Goal: Information Seeking & Learning: Compare options

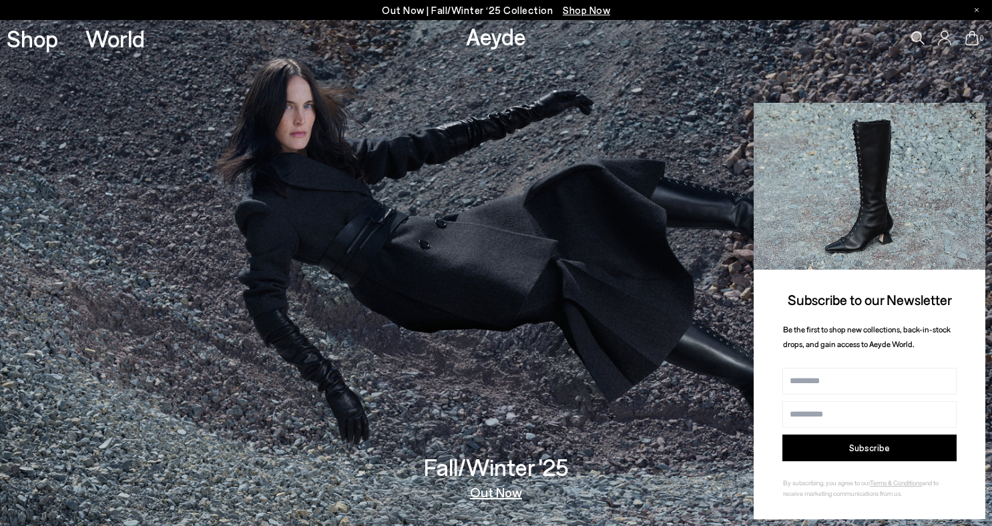
click at [973, 113] on icon at bounding box center [972, 115] width 17 height 17
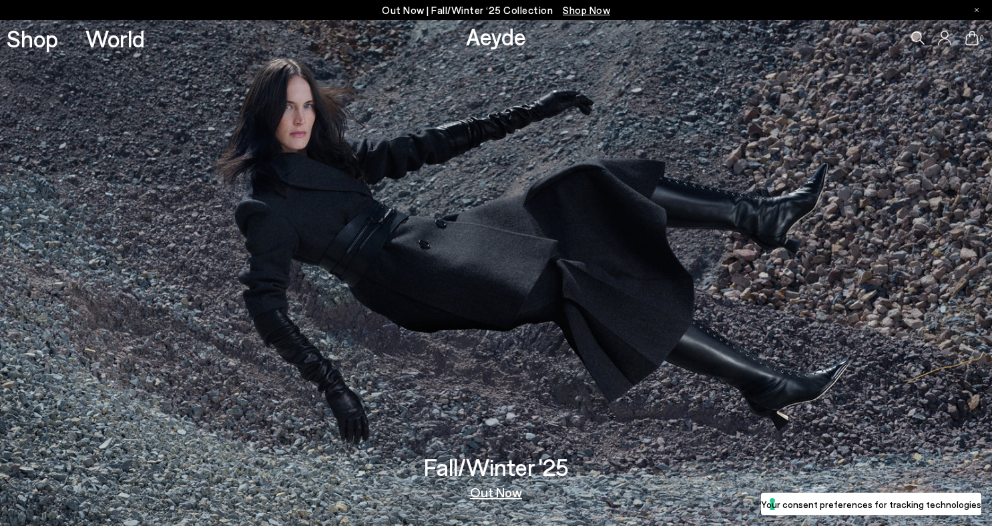
click at [621, 293] on img at bounding box center [496, 273] width 992 height 506
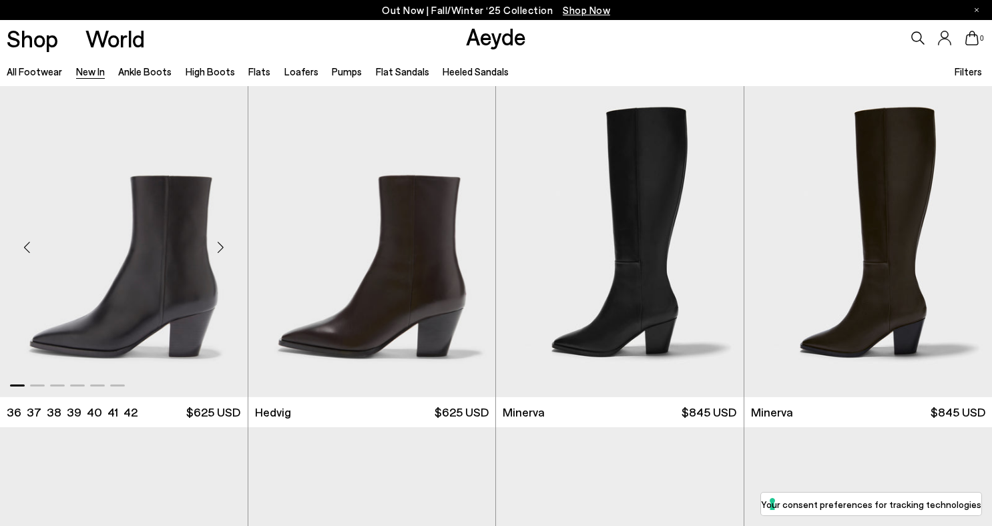
click at [216, 246] on div "Next slide" at bounding box center [221, 247] width 40 height 40
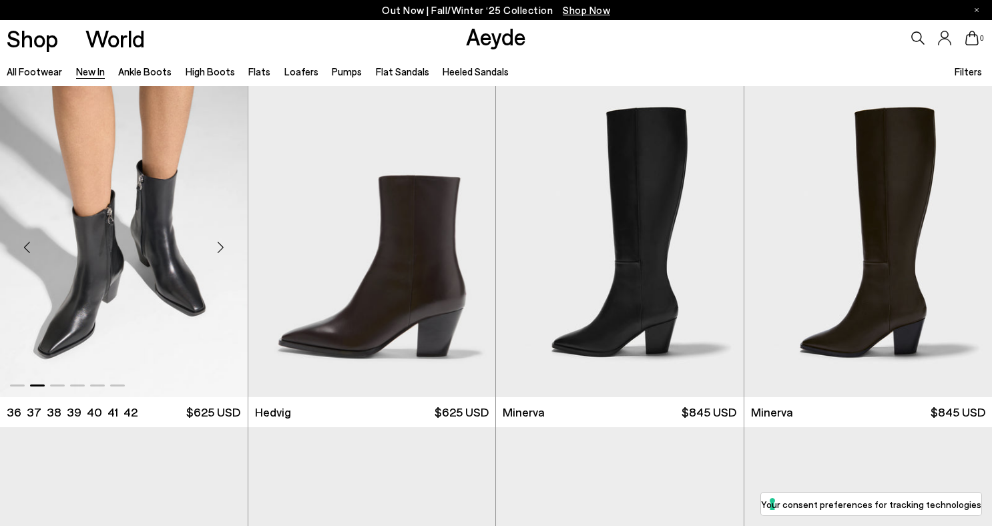
click at [216, 246] on div "Next slide" at bounding box center [221, 247] width 40 height 40
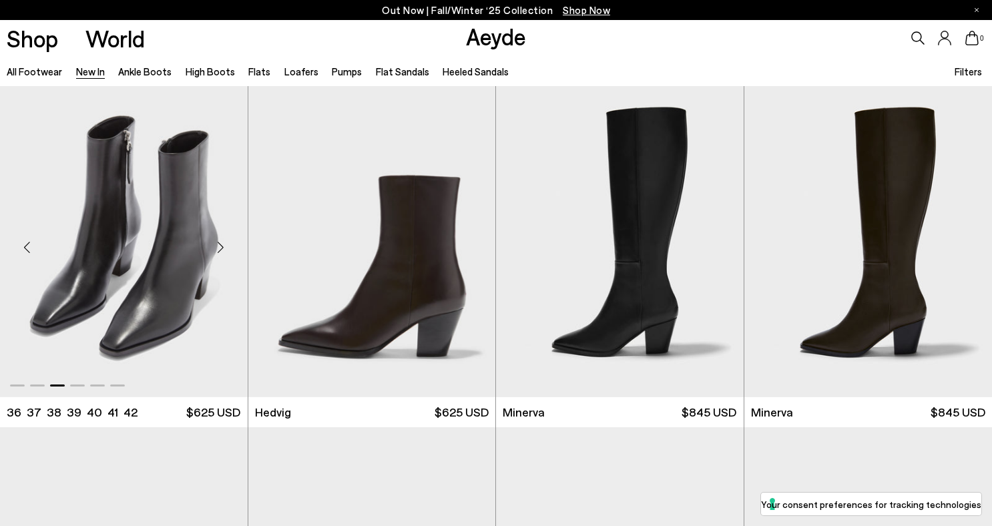
click at [216, 246] on div "Next slide" at bounding box center [221, 247] width 40 height 40
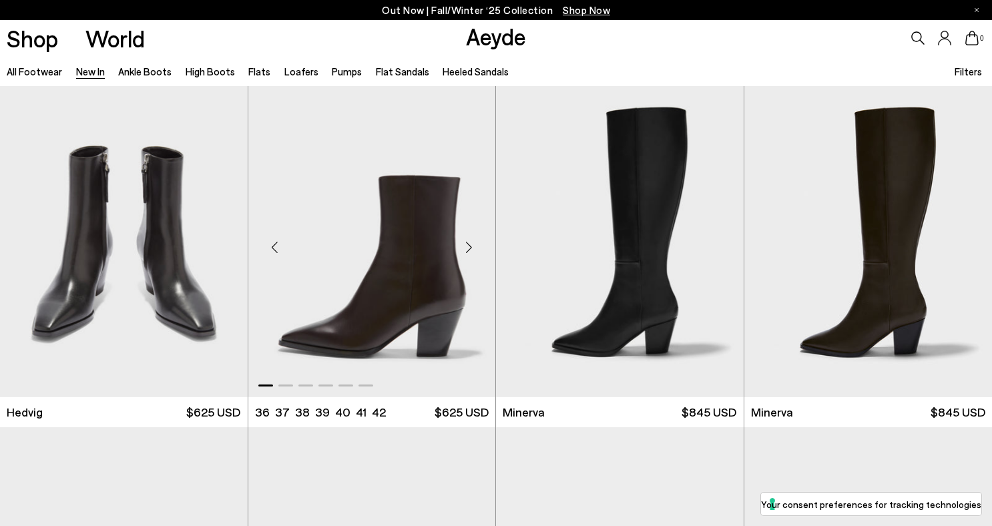
click at [471, 248] on div "Next slide" at bounding box center [469, 247] width 40 height 40
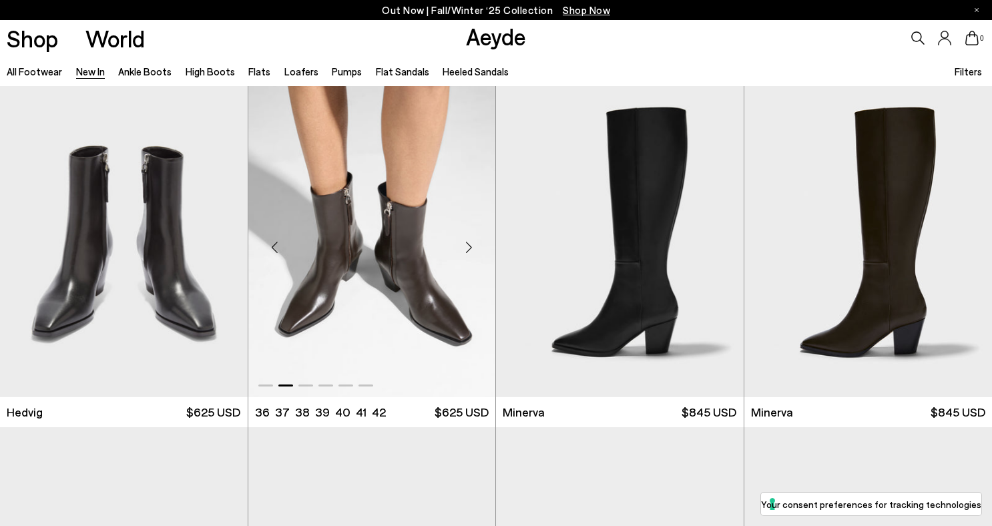
click at [471, 248] on div "Next slide" at bounding box center [469, 247] width 40 height 40
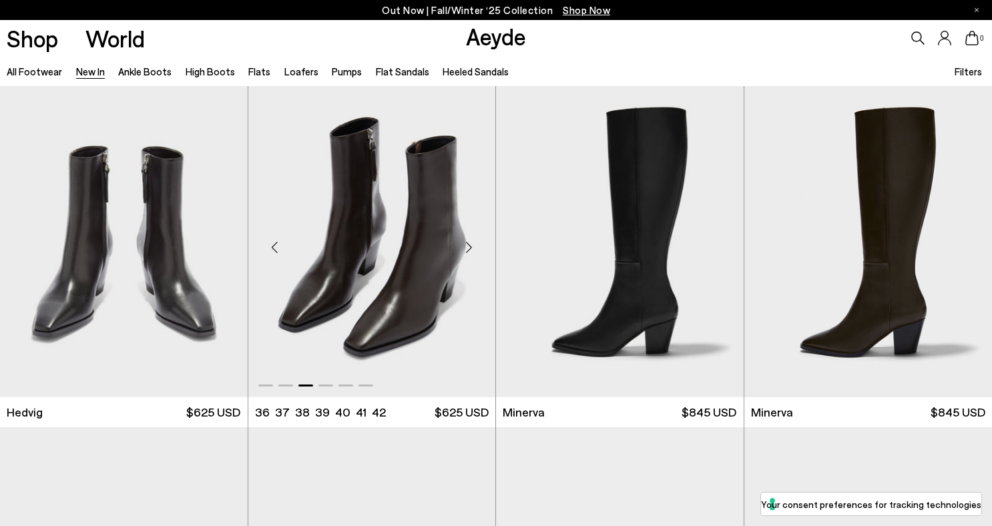
click at [471, 248] on div "Next slide" at bounding box center [469, 247] width 40 height 40
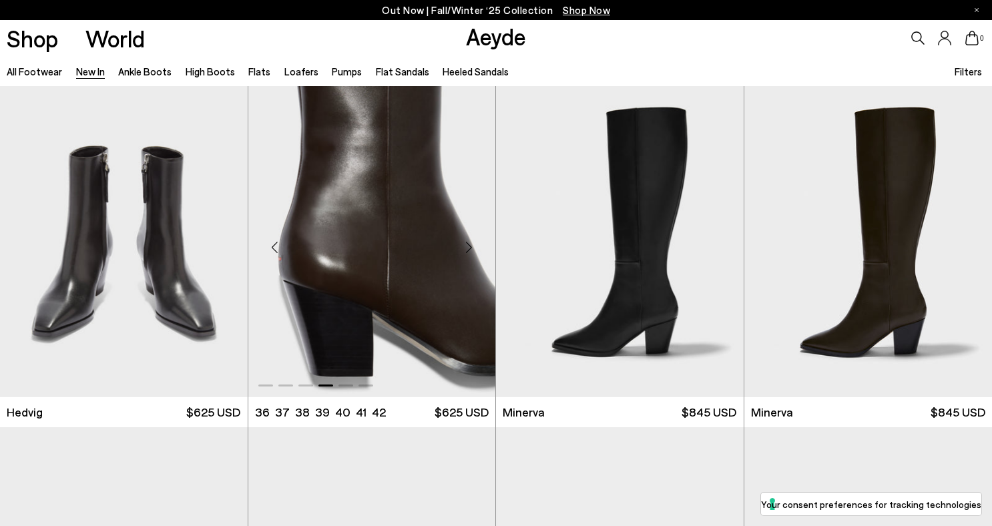
click at [471, 248] on div "Next slide" at bounding box center [469, 247] width 40 height 40
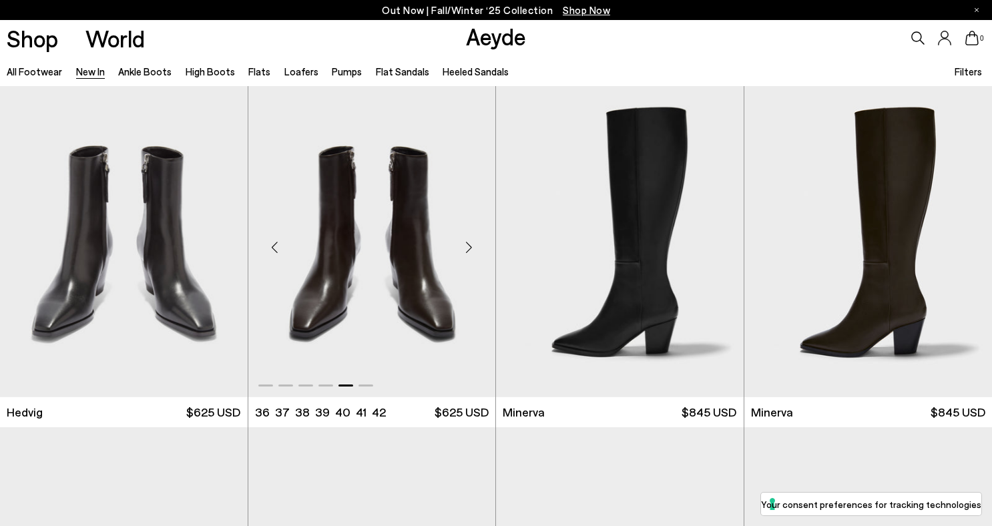
click at [472, 246] on div "Next slide" at bounding box center [469, 247] width 40 height 40
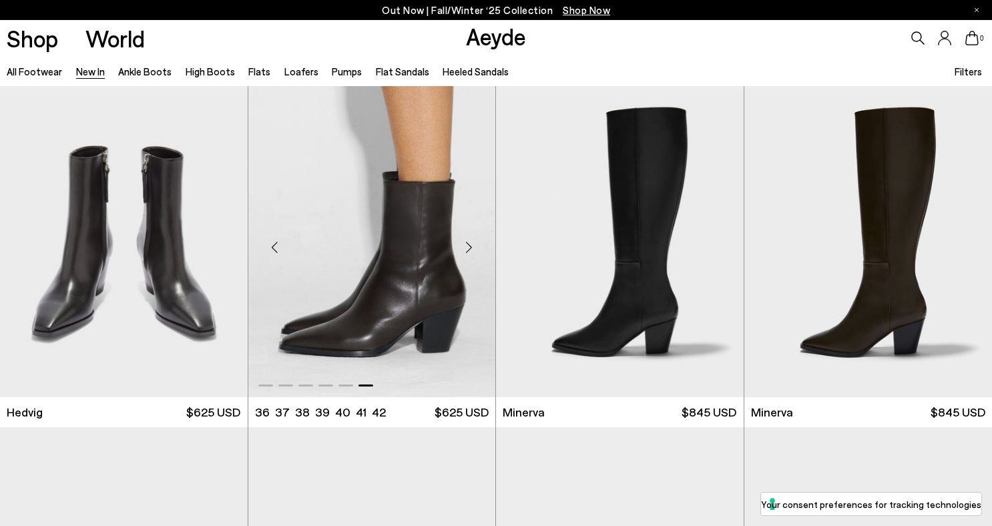
click at [472, 246] on div "Next slide" at bounding box center [469, 247] width 40 height 40
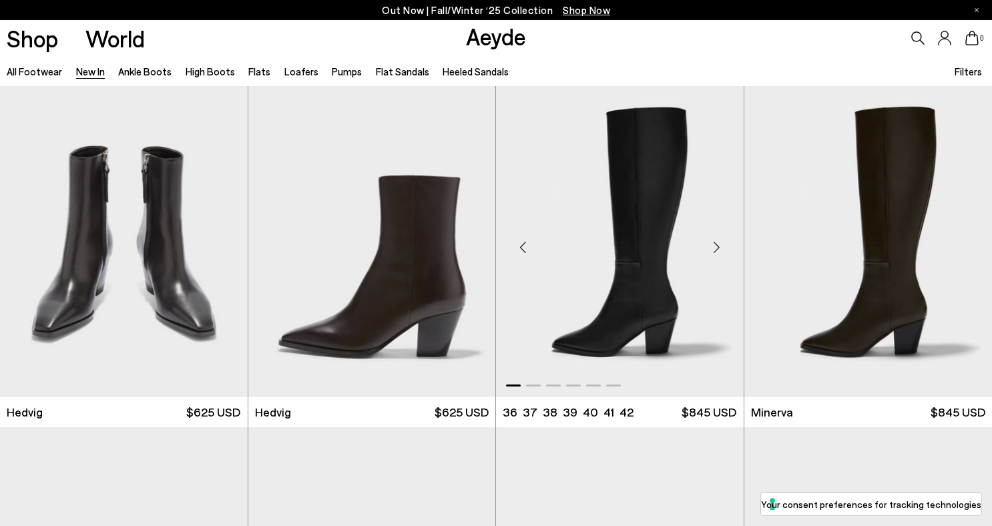
click at [720, 247] on div "Next slide" at bounding box center [717, 247] width 40 height 40
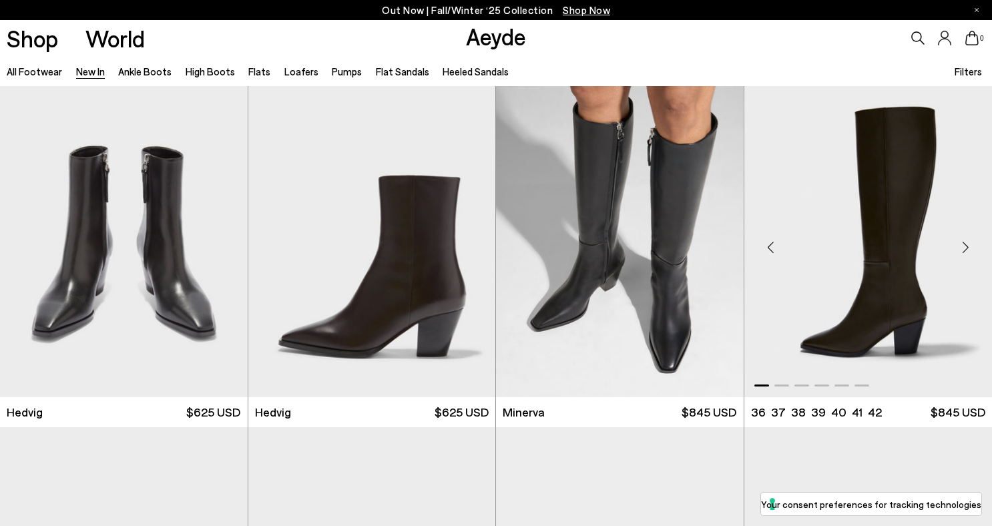
click at [966, 250] on div "Next slide" at bounding box center [965, 247] width 40 height 40
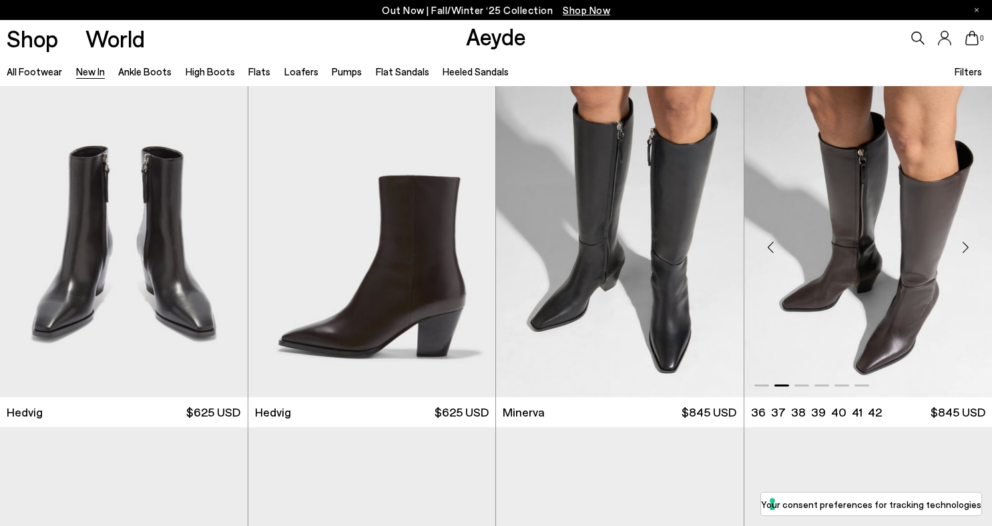
click at [966, 250] on div "Next slide" at bounding box center [965, 247] width 40 height 40
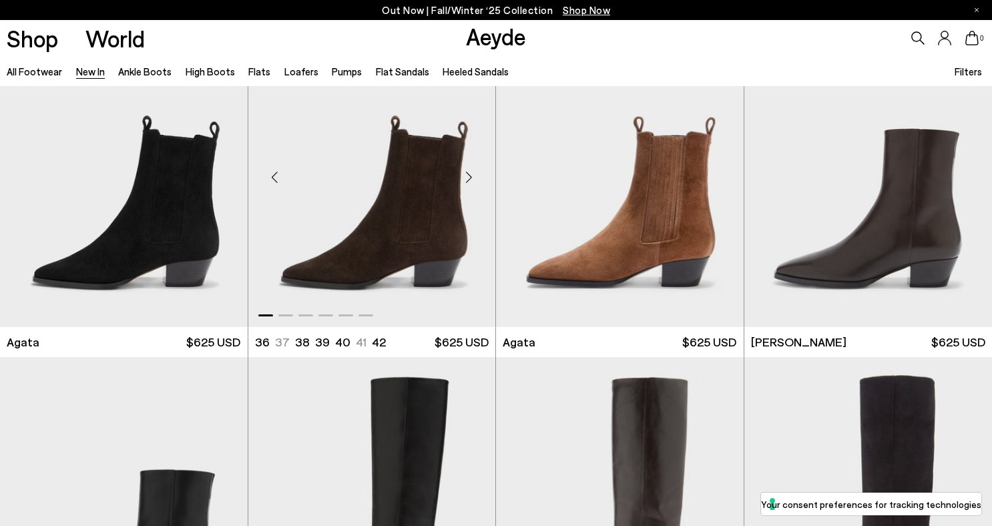
scroll to position [313, 0]
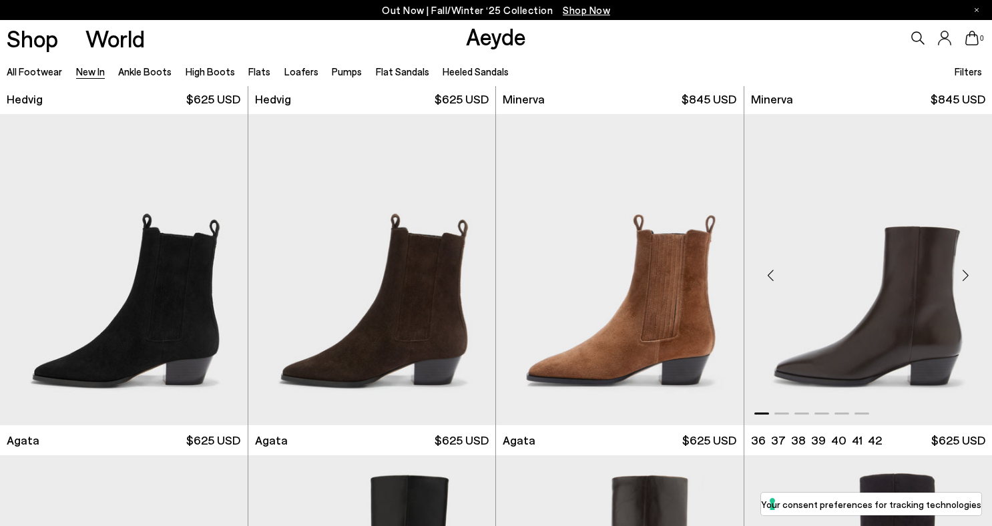
click at [967, 278] on div "Next slide" at bounding box center [965, 275] width 40 height 40
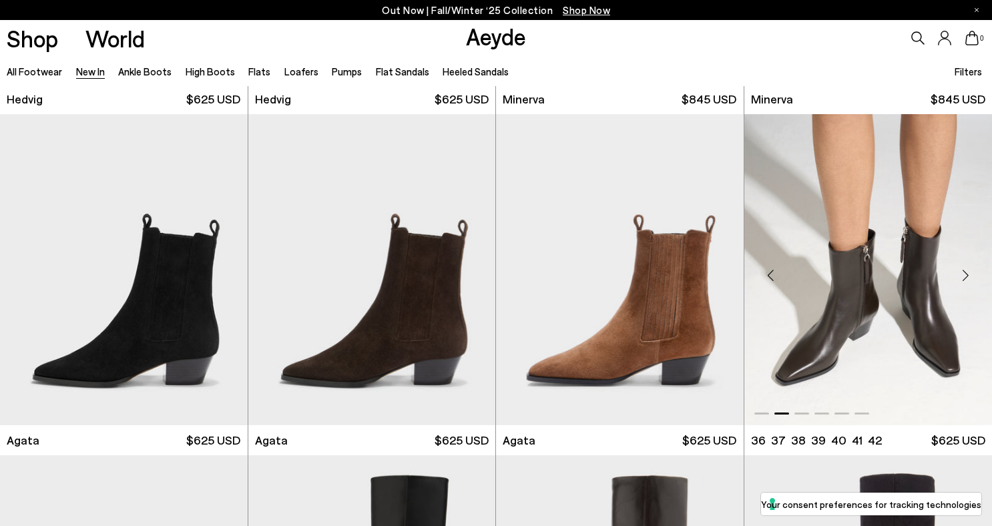
click at [967, 277] on div "Next slide" at bounding box center [965, 275] width 40 height 40
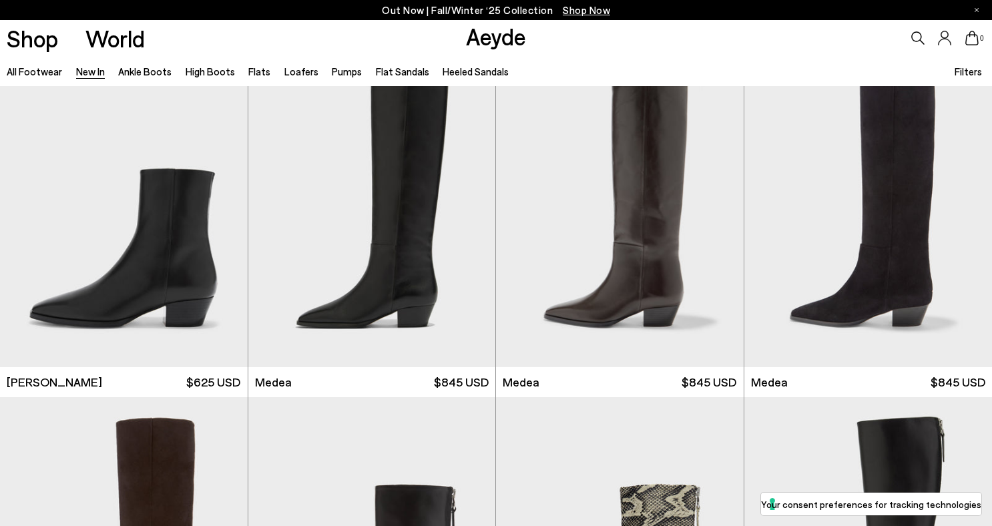
scroll to position [659, 0]
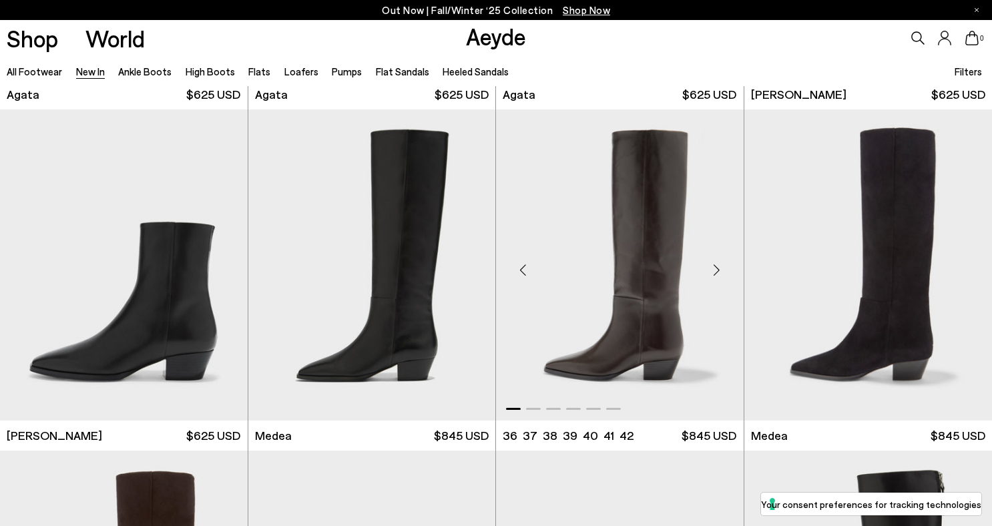
click at [720, 266] on div "Next slide" at bounding box center [717, 270] width 40 height 40
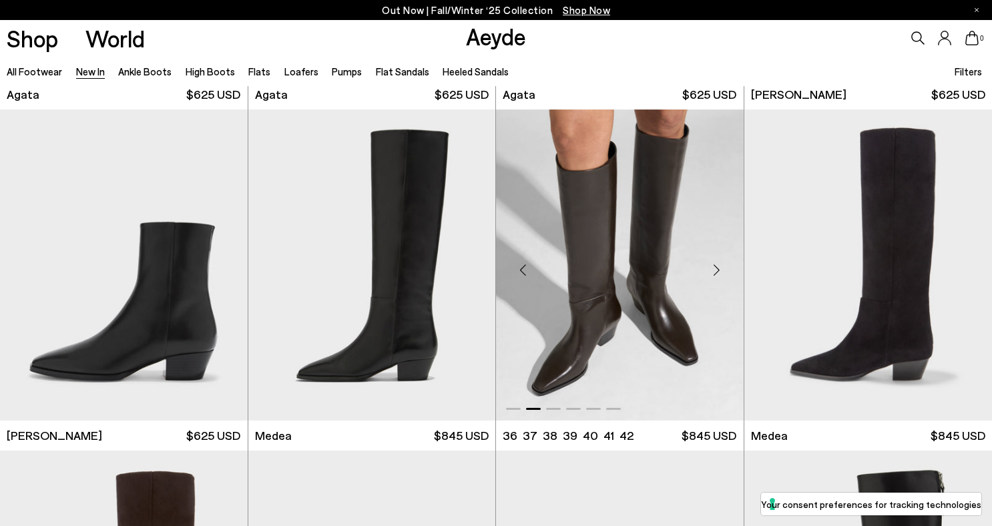
click at [718, 271] on div "Next slide" at bounding box center [717, 270] width 40 height 40
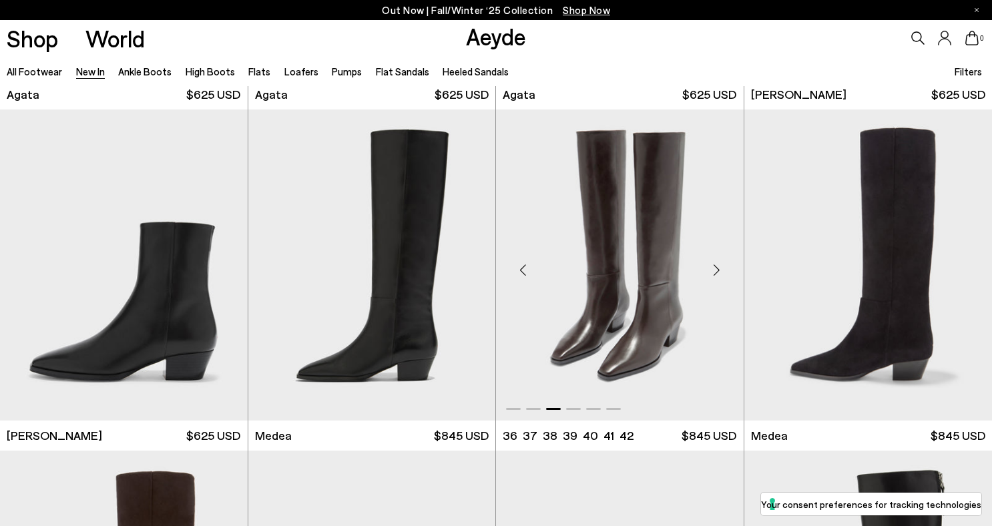
click at [718, 271] on div "Next slide" at bounding box center [717, 270] width 40 height 40
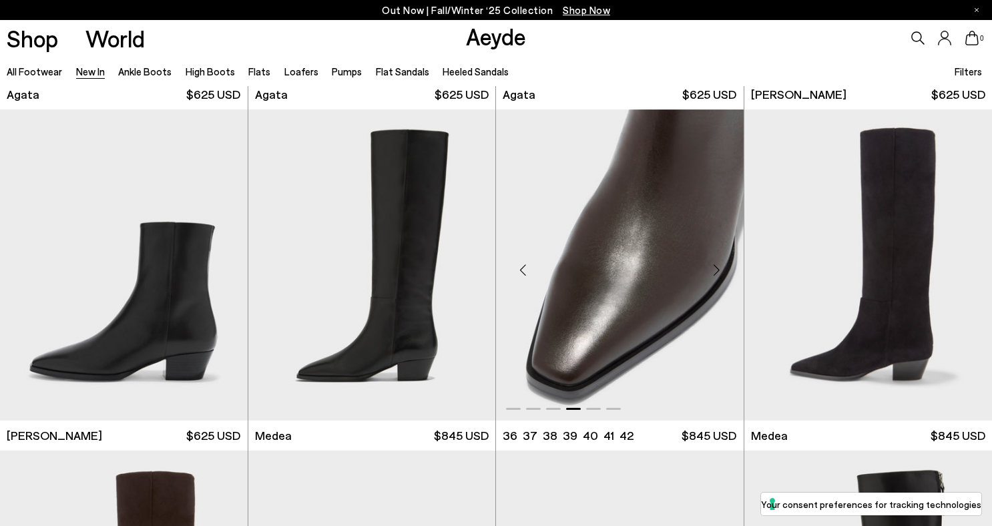
click at [718, 271] on div "Next slide" at bounding box center [717, 270] width 40 height 40
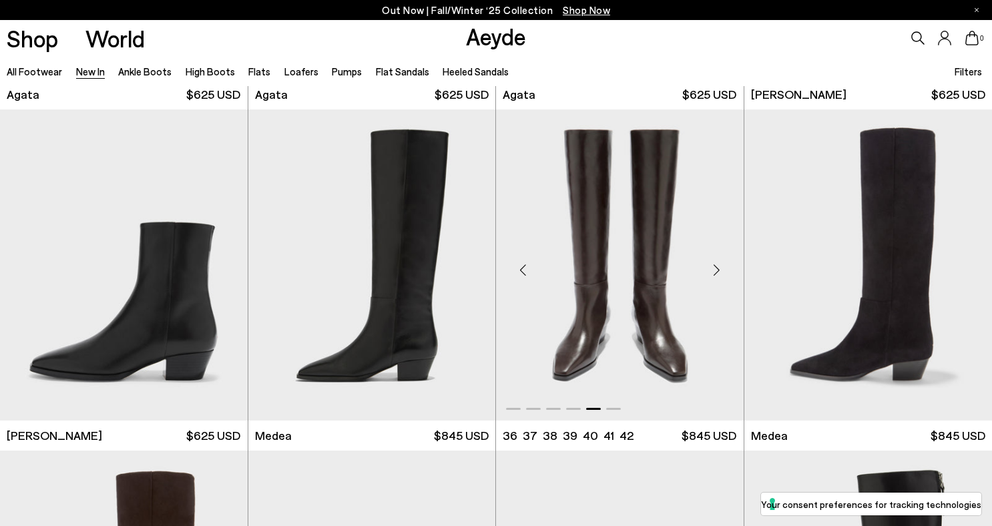
click at [716, 271] on div "Next slide" at bounding box center [717, 270] width 40 height 40
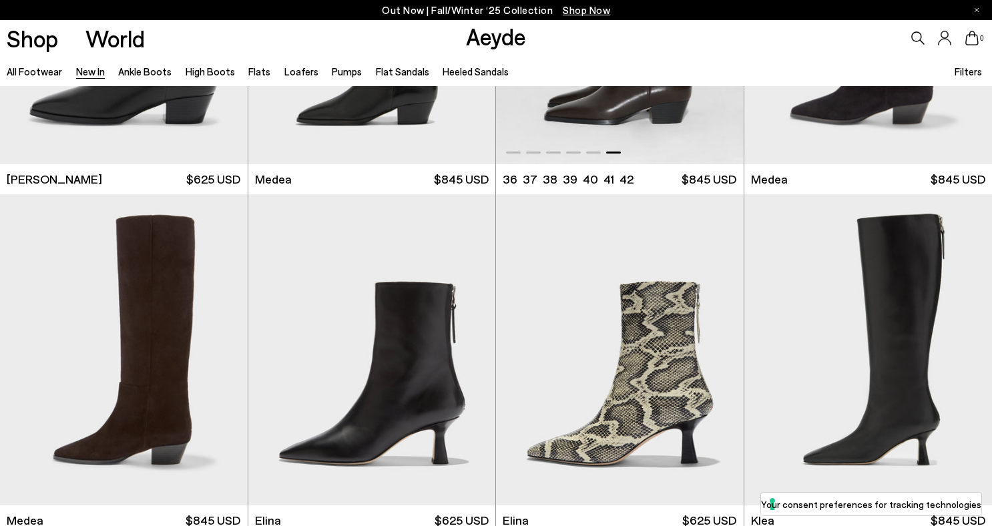
scroll to position [916, 0]
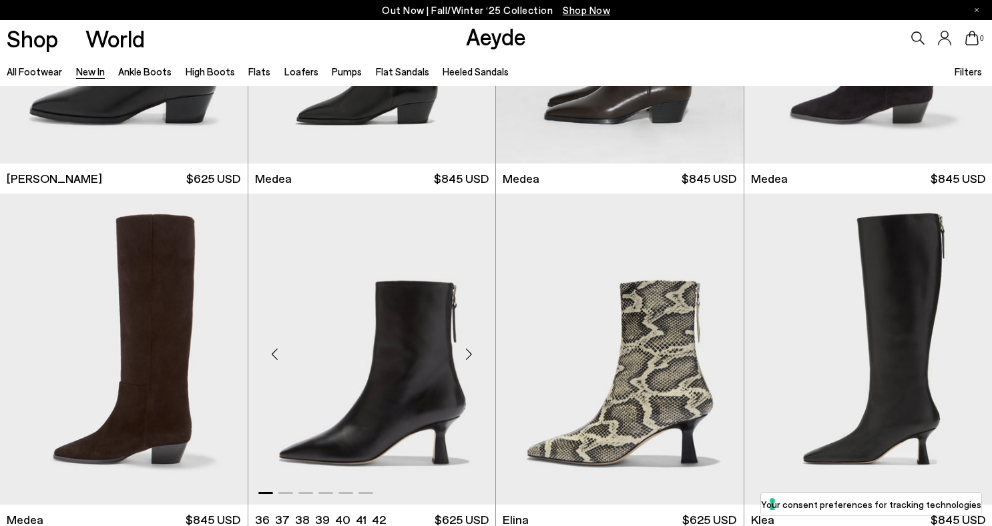
click at [469, 358] on div "Next slide" at bounding box center [469, 354] width 40 height 40
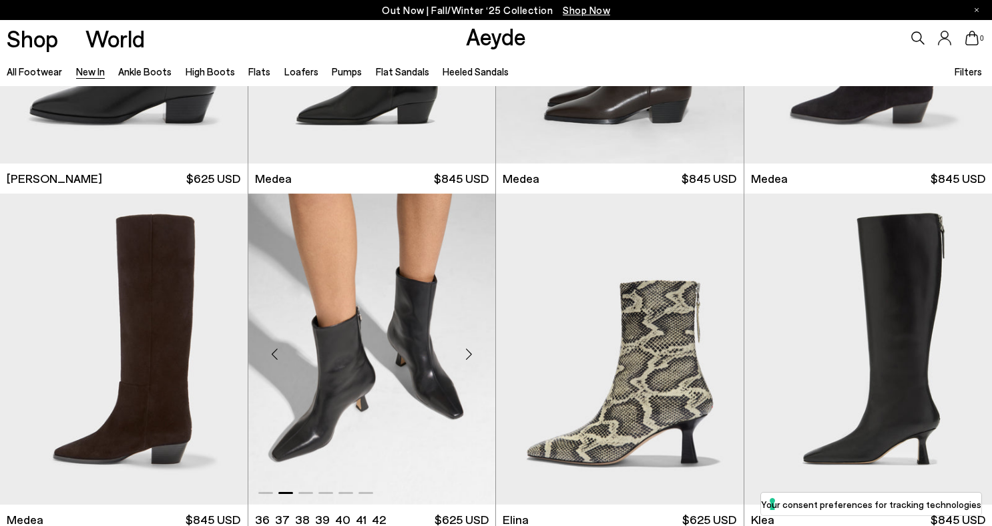
click at [465, 358] on div "Next slide" at bounding box center [469, 354] width 40 height 40
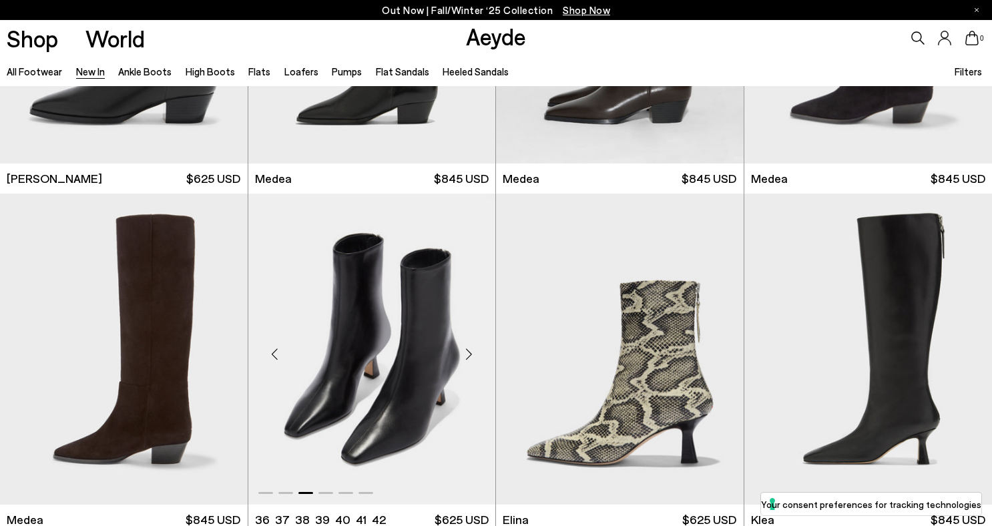
click at [465, 358] on div "Next slide" at bounding box center [469, 354] width 40 height 40
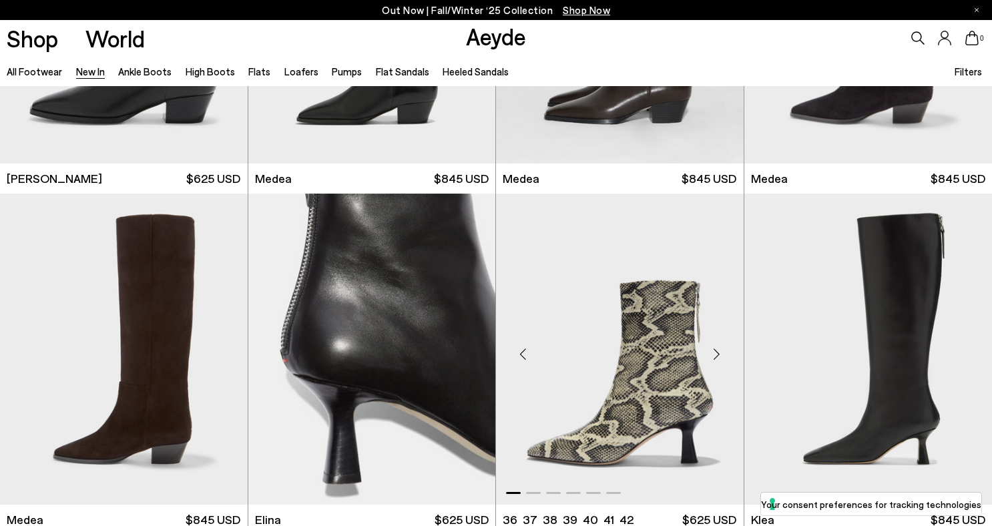
click at [718, 354] on div "Next slide" at bounding box center [717, 354] width 40 height 40
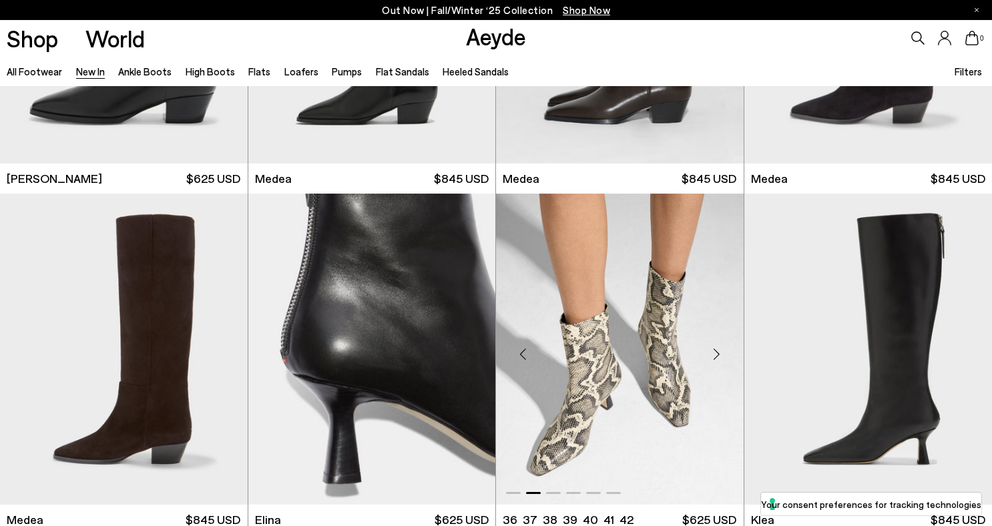
click at [718, 354] on div "Next slide" at bounding box center [717, 354] width 40 height 40
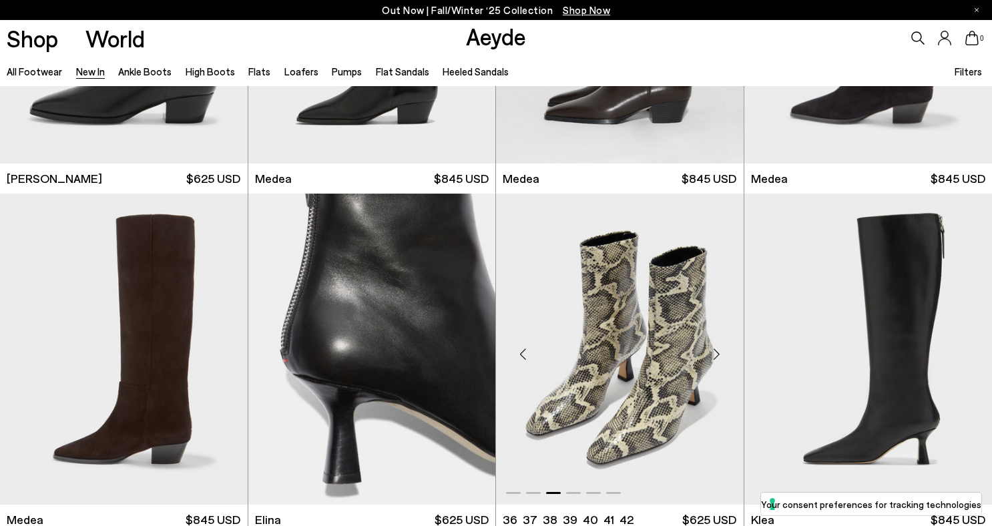
click at [718, 354] on div "Next slide" at bounding box center [717, 354] width 40 height 40
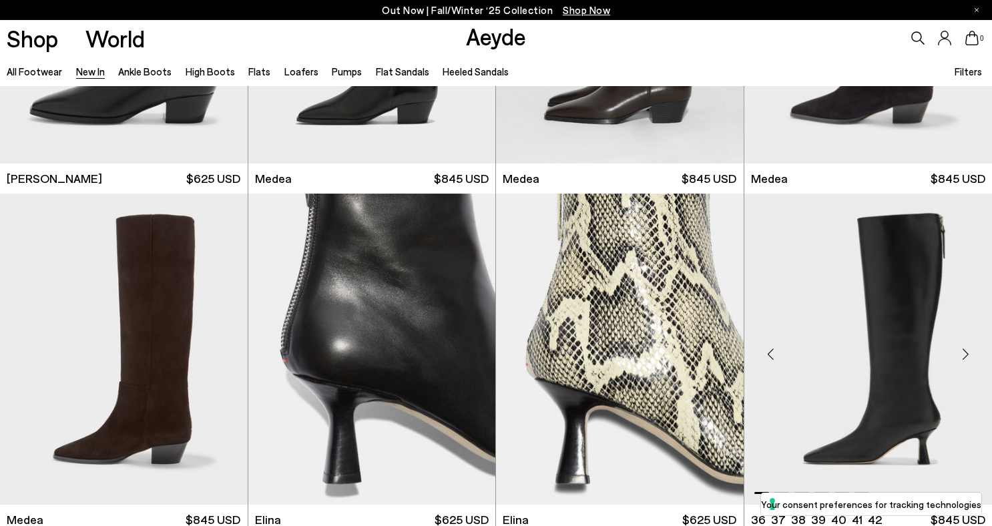
click at [969, 350] on div "Next slide" at bounding box center [965, 354] width 40 height 40
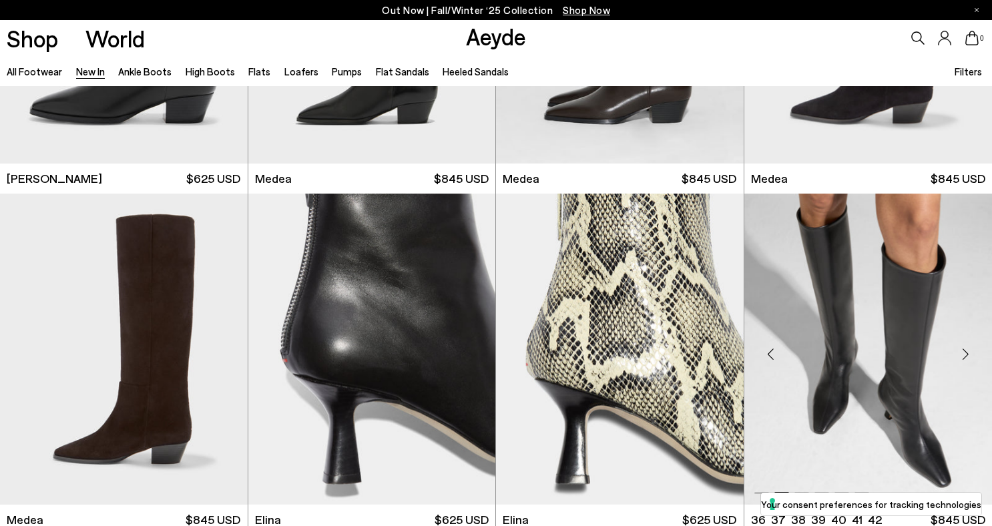
click at [969, 350] on div "Next slide" at bounding box center [965, 354] width 40 height 40
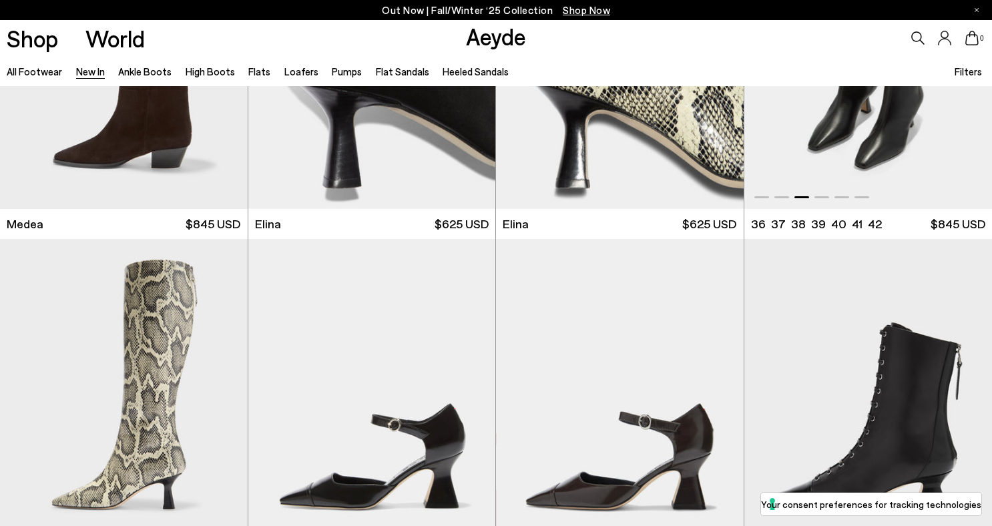
scroll to position [1292, 0]
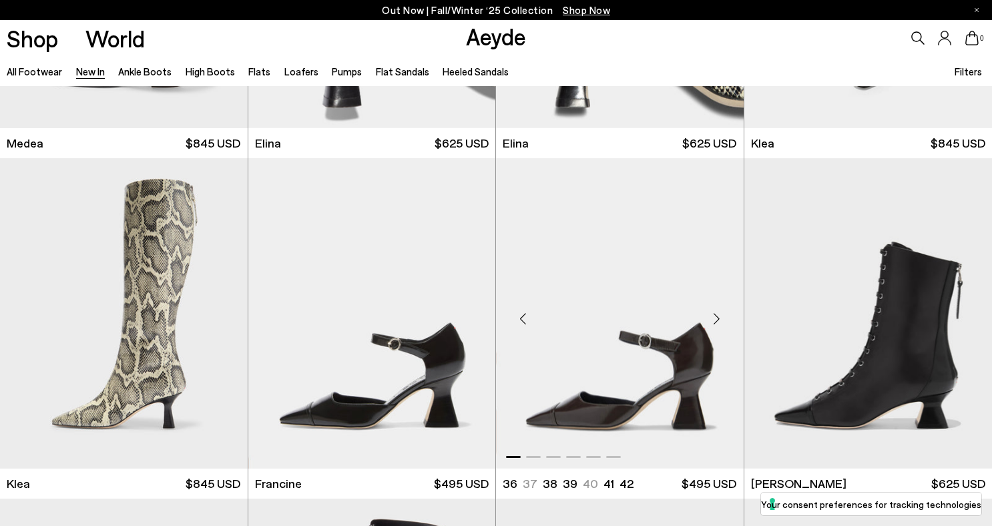
click at [716, 310] on div "Next slide" at bounding box center [717, 318] width 40 height 40
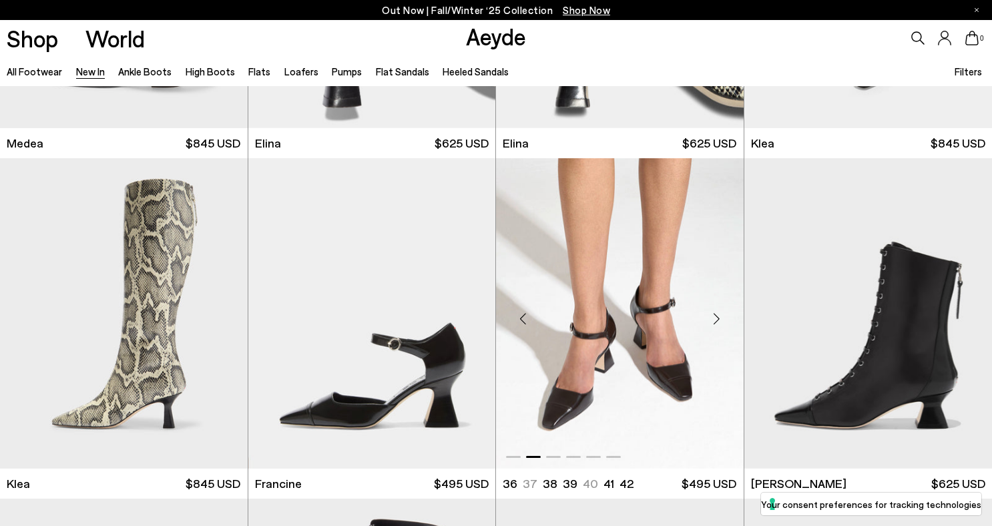
click at [716, 310] on div "Next slide" at bounding box center [717, 318] width 40 height 40
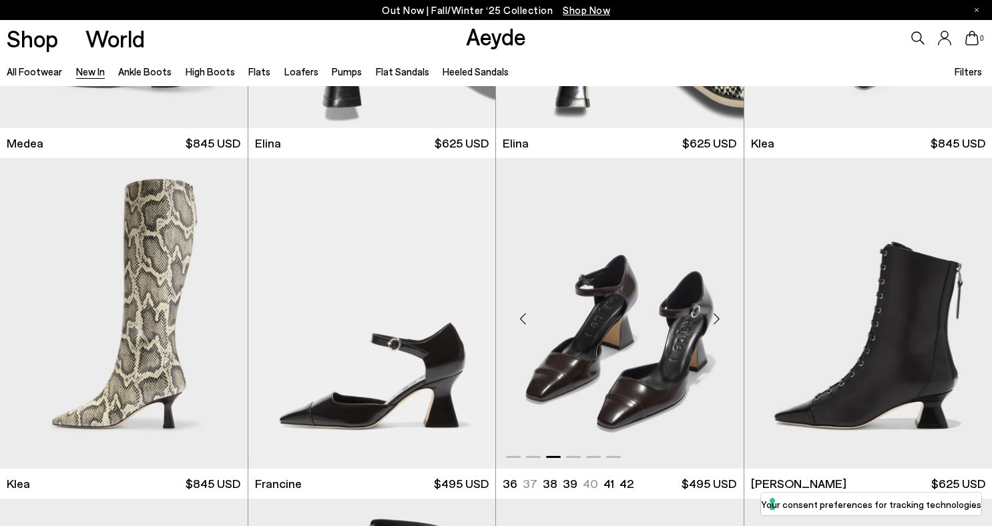
click at [716, 310] on div "Next slide" at bounding box center [717, 318] width 40 height 40
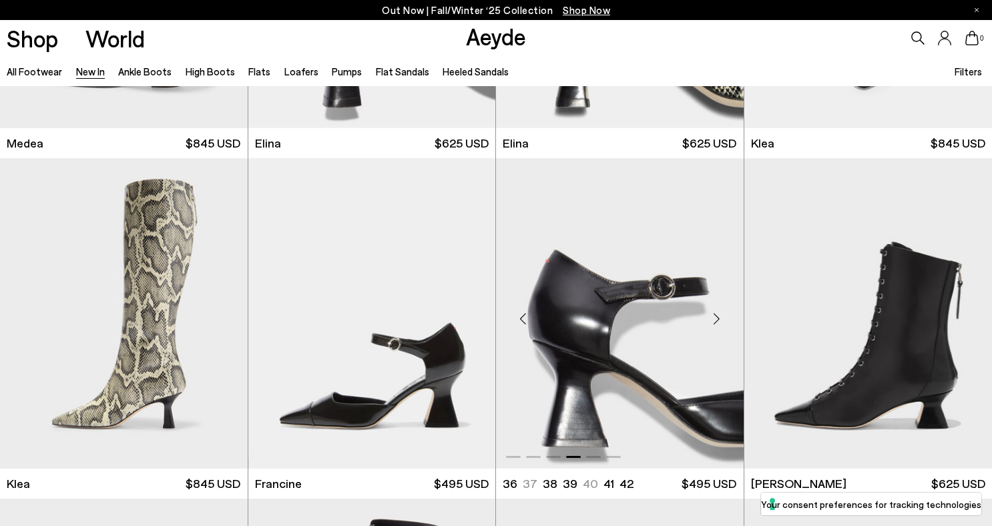
click at [716, 310] on div "Next slide" at bounding box center [717, 318] width 40 height 40
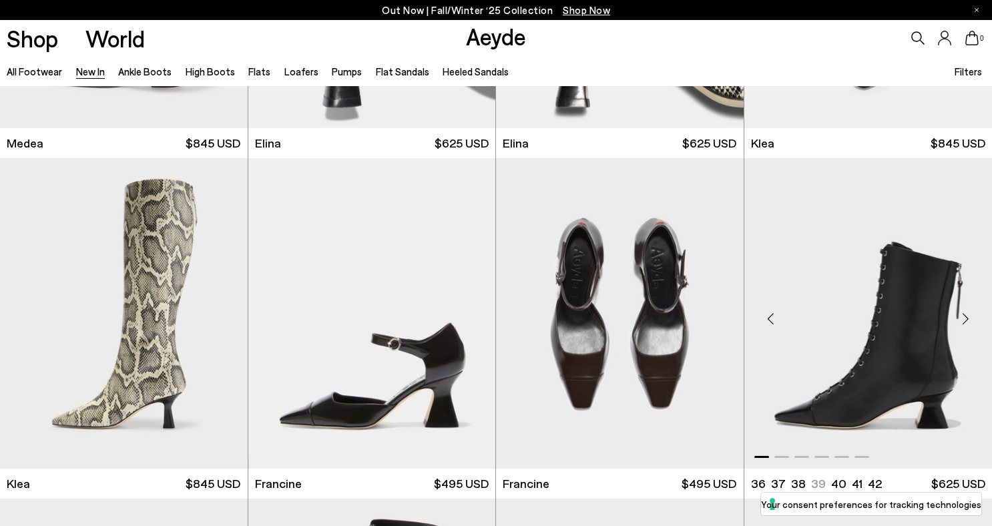
click at [971, 316] on div "Next slide" at bounding box center [965, 318] width 40 height 40
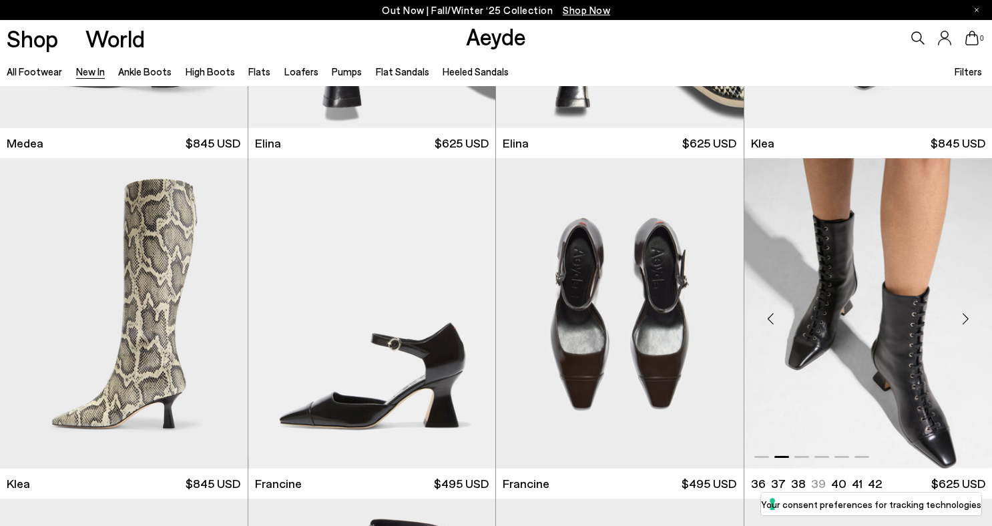
click at [971, 317] on div "Next slide" at bounding box center [965, 318] width 40 height 40
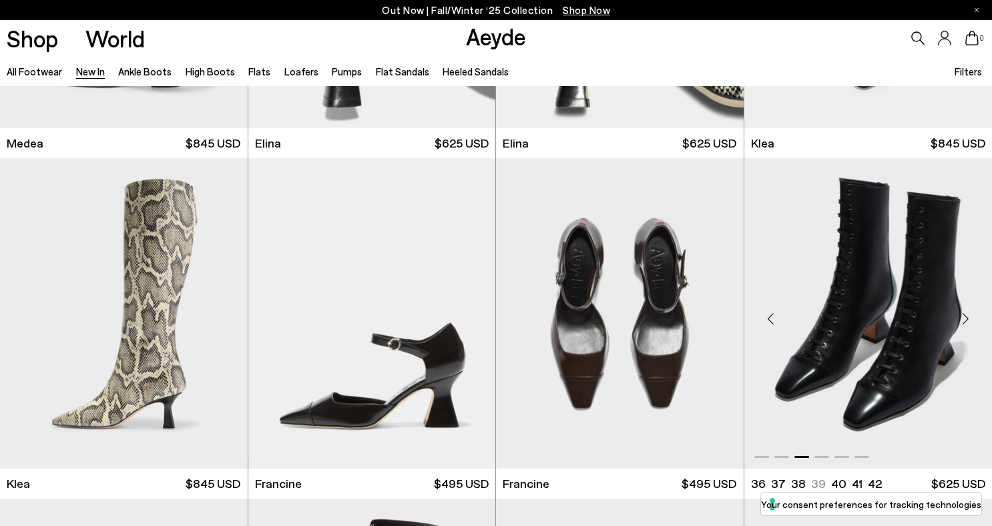
click at [971, 317] on div "Next slide" at bounding box center [965, 318] width 40 height 40
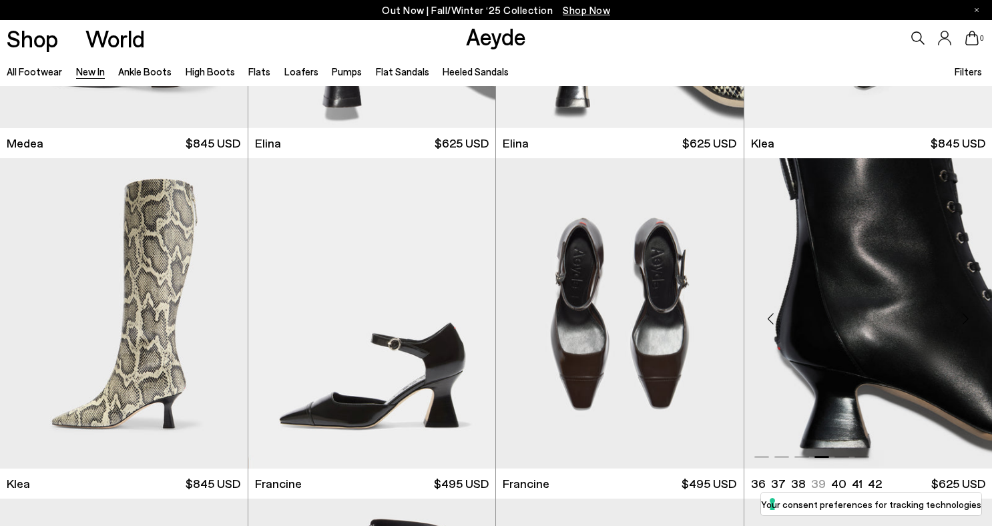
click at [971, 317] on div "Next slide" at bounding box center [965, 318] width 40 height 40
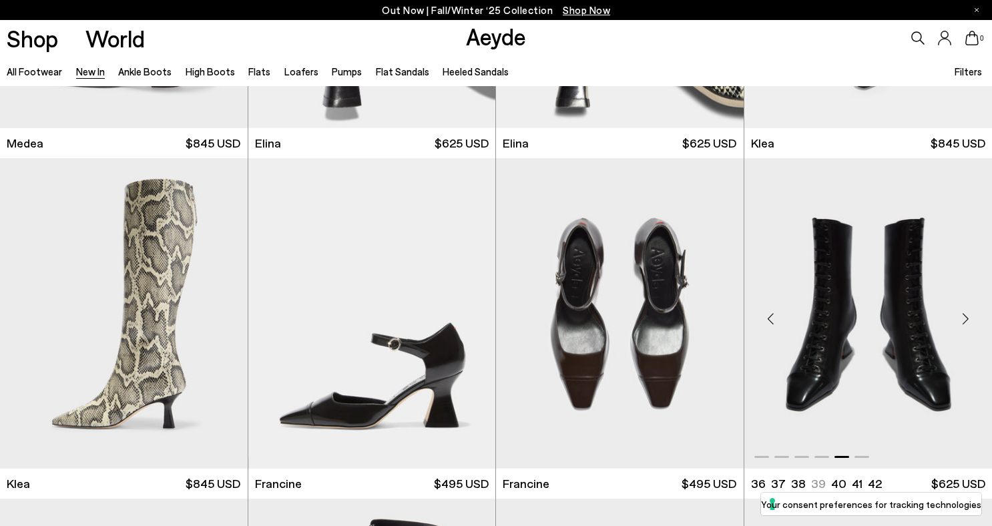
click at [971, 317] on div "Next slide" at bounding box center [965, 318] width 40 height 40
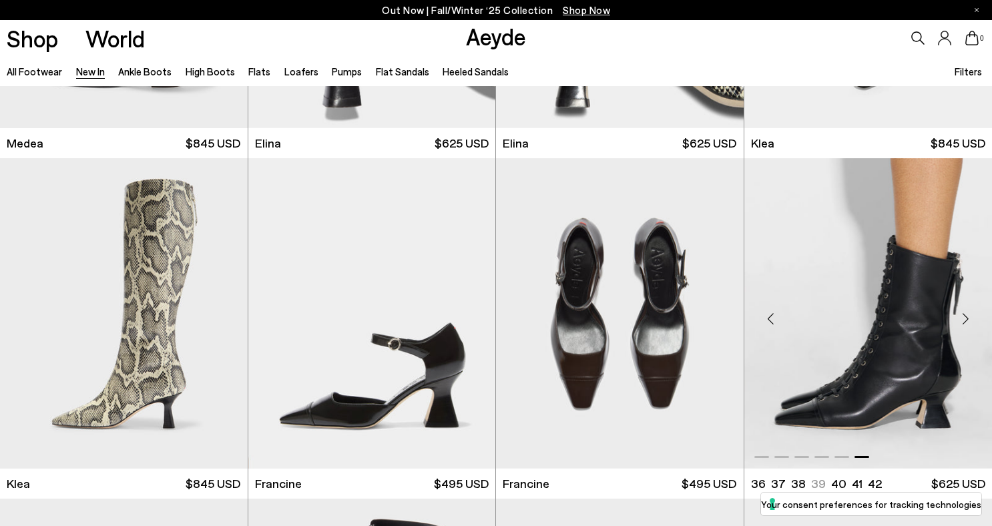
click at [971, 317] on div "Next slide" at bounding box center [965, 318] width 40 height 40
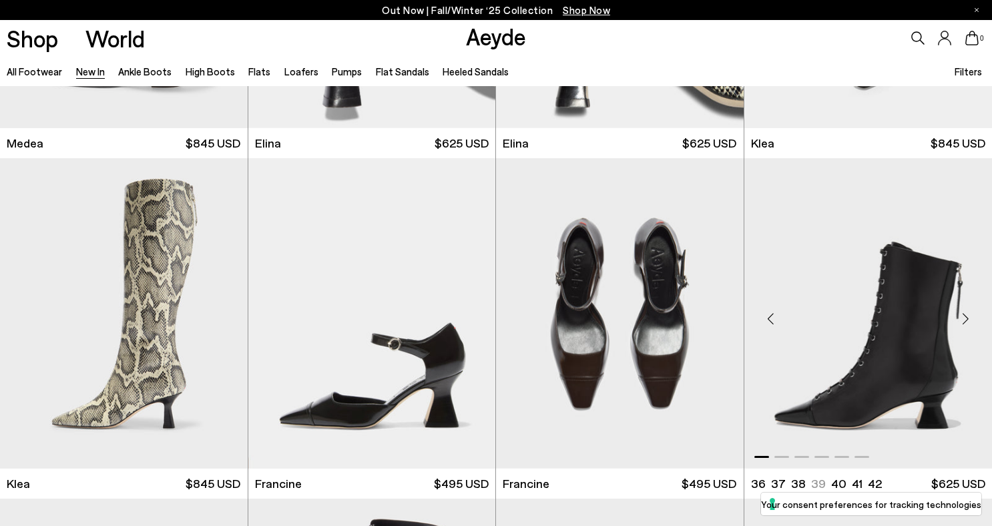
click at [971, 317] on div "Next slide" at bounding box center [965, 318] width 40 height 40
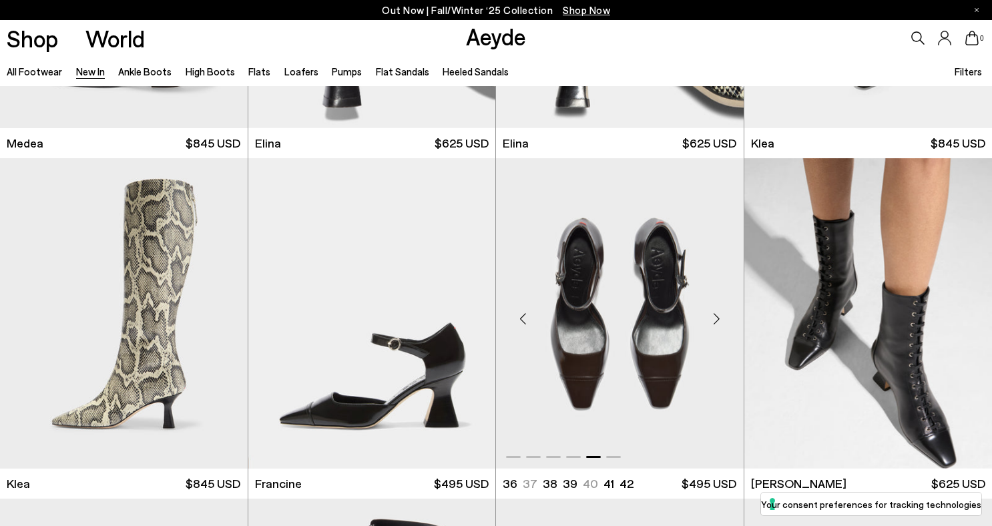
scroll to position [1714, 0]
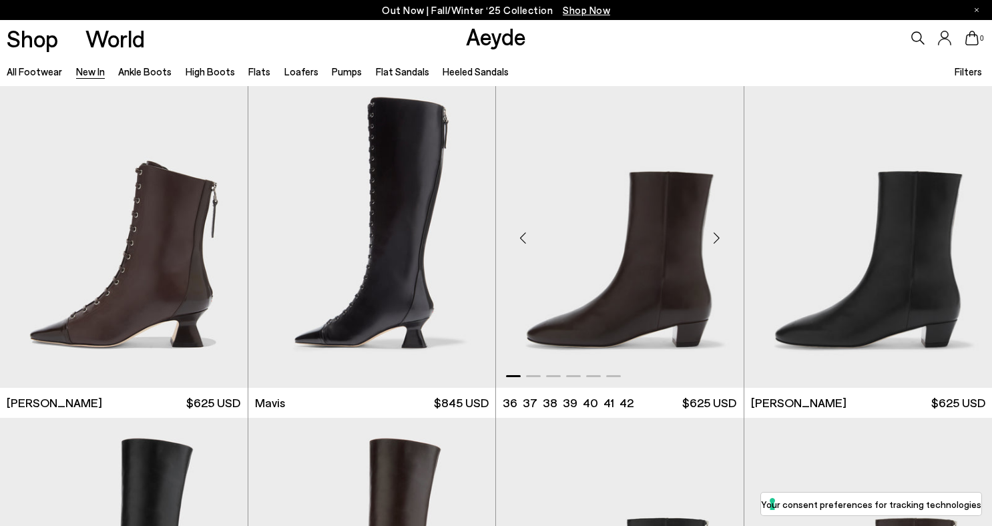
click at [718, 238] on div "Next slide" at bounding box center [717, 238] width 40 height 40
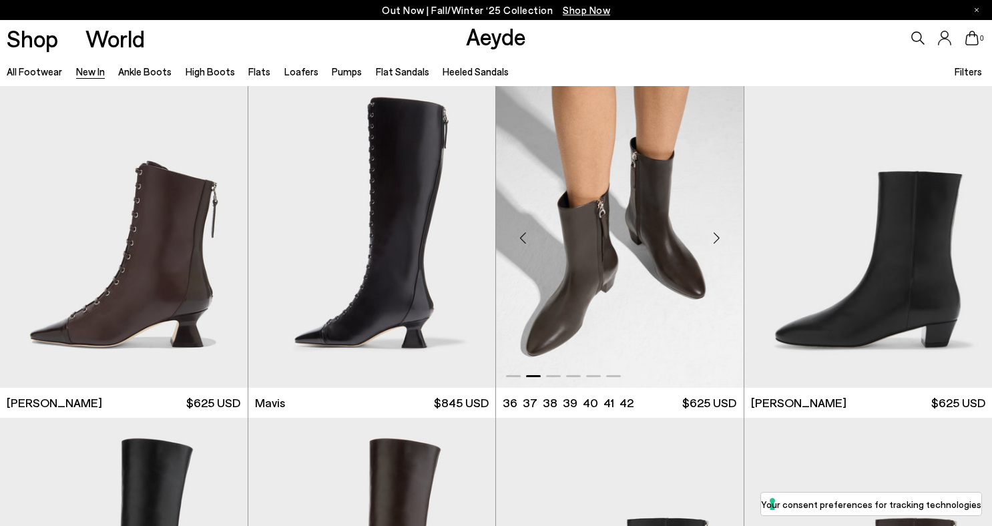
click at [718, 236] on div "Next slide" at bounding box center [717, 238] width 40 height 40
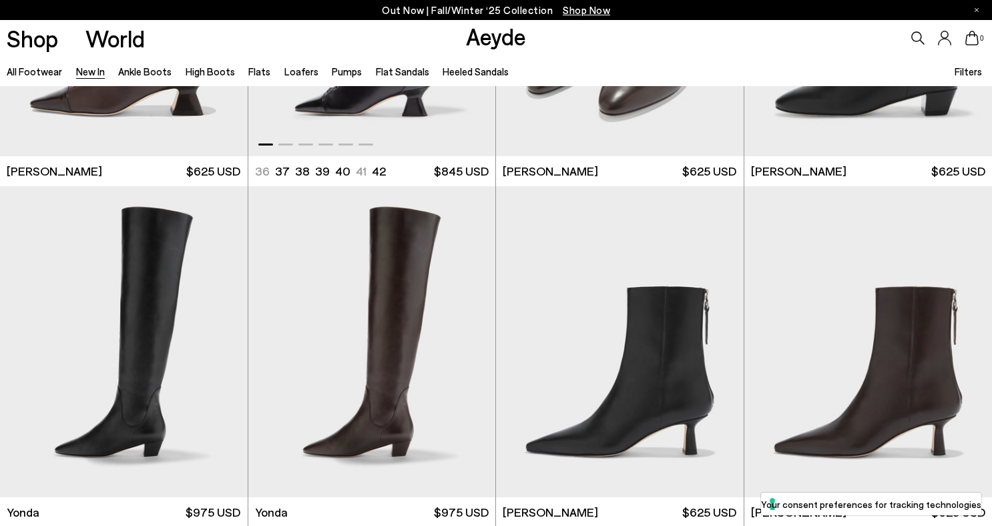
scroll to position [2112, 0]
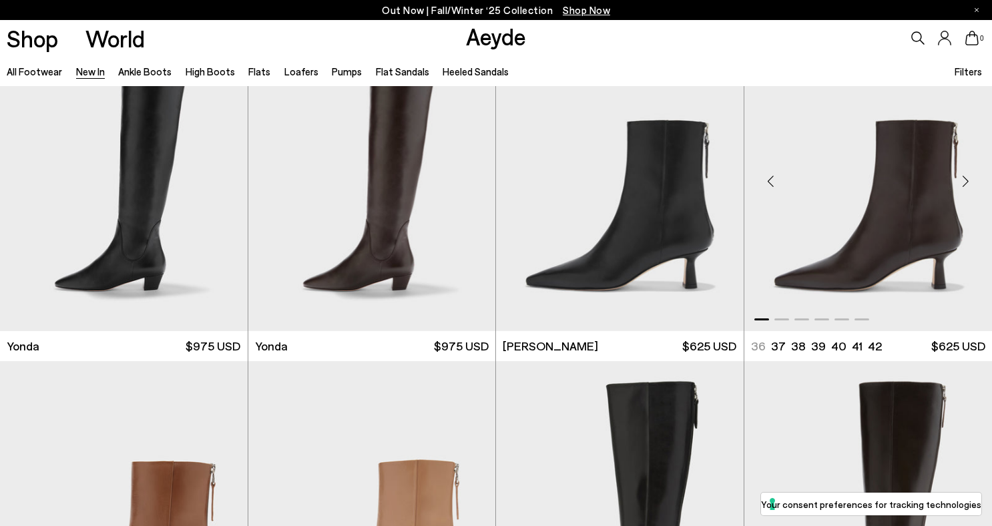
click at [967, 180] on div "Next slide" at bounding box center [965, 181] width 40 height 40
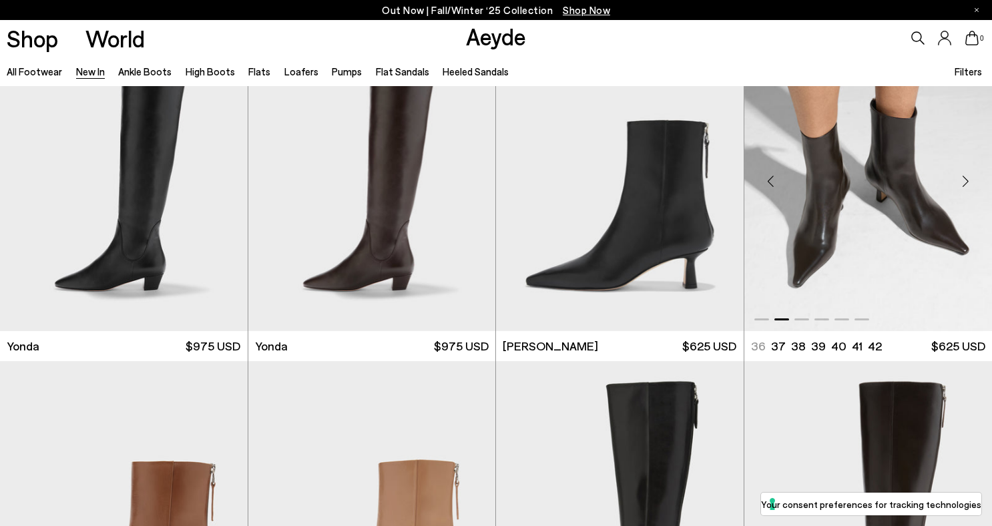
click at [967, 178] on div "Next slide" at bounding box center [965, 181] width 40 height 40
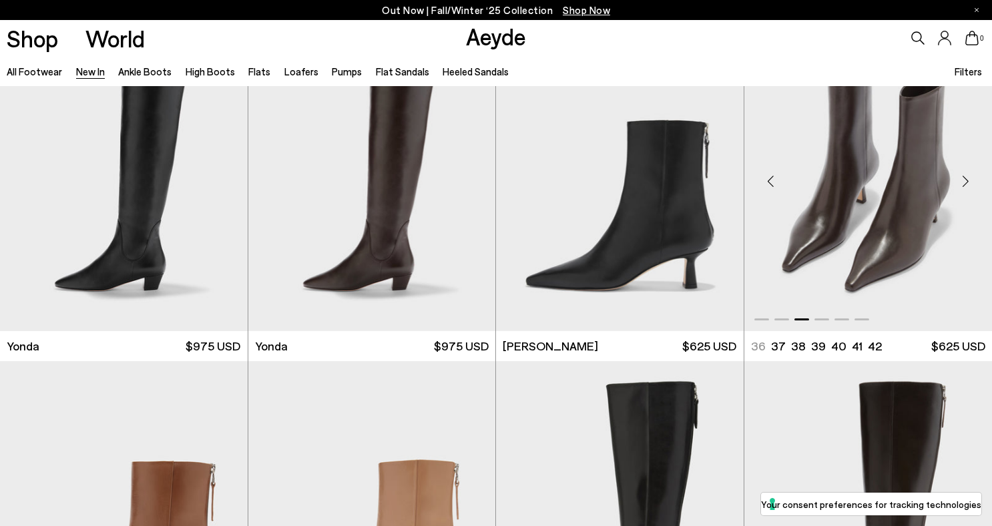
click at [967, 178] on div "Next slide" at bounding box center [965, 181] width 40 height 40
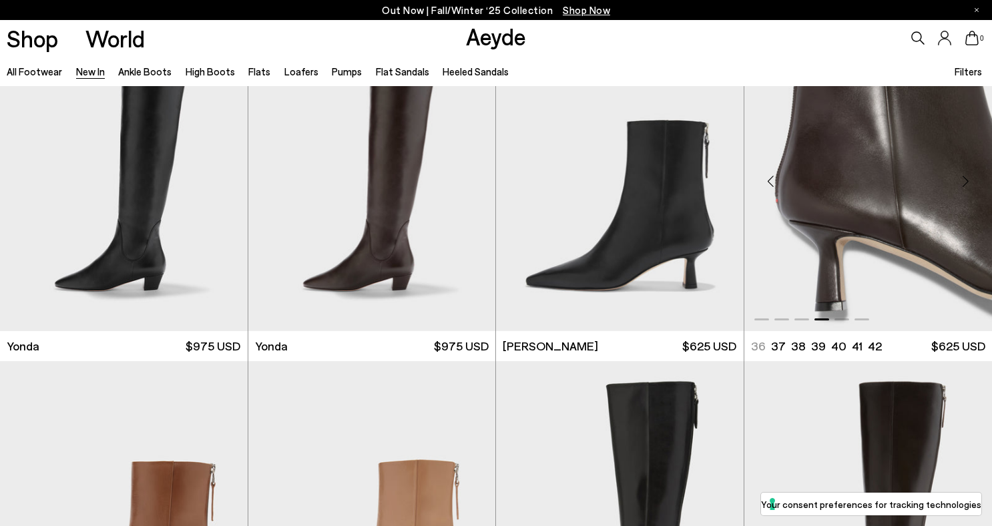
click at [967, 178] on div "Next slide" at bounding box center [965, 181] width 40 height 40
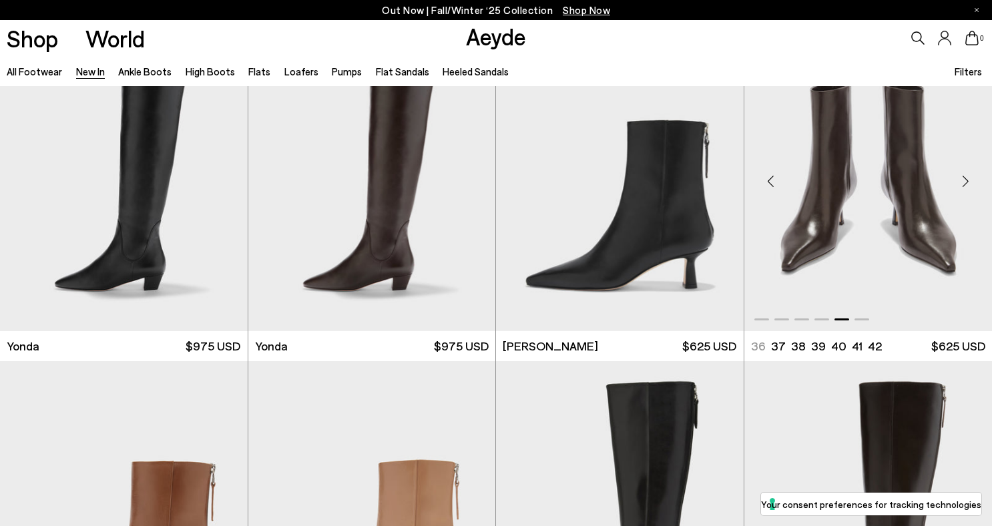
click at [967, 178] on div "Next slide" at bounding box center [965, 181] width 40 height 40
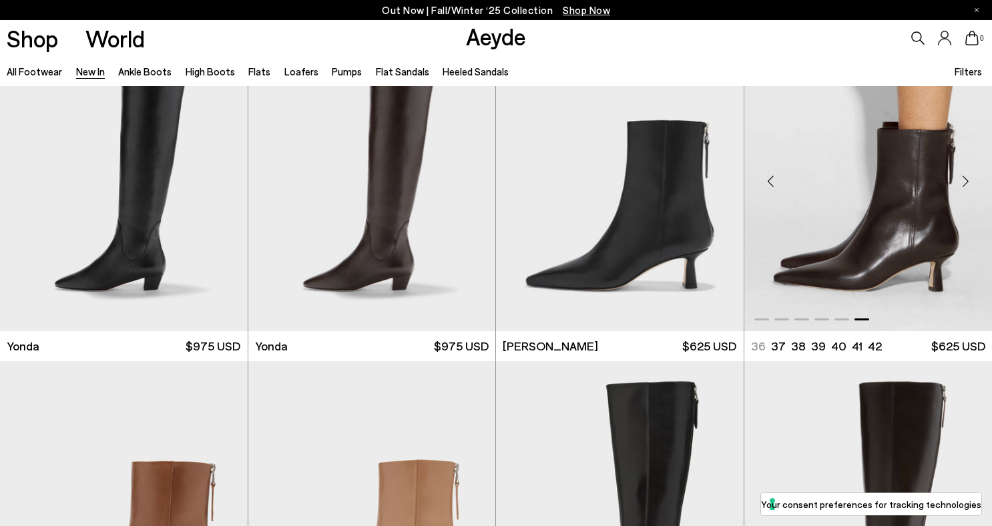
click at [967, 178] on div "Next slide" at bounding box center [965, 181] width 40 height 40
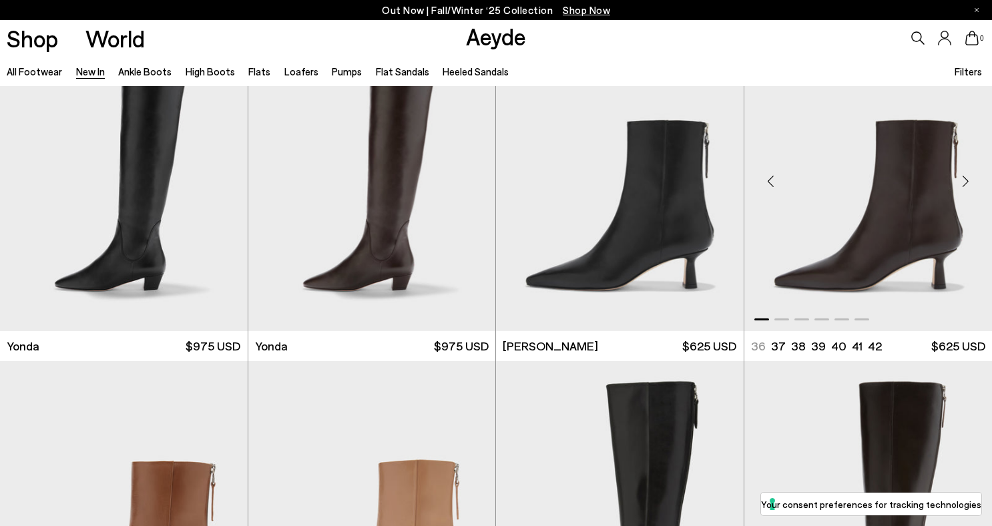
click at [970, 179] on div "Next slide" at bounding box center [965, 181] width 40 height 40
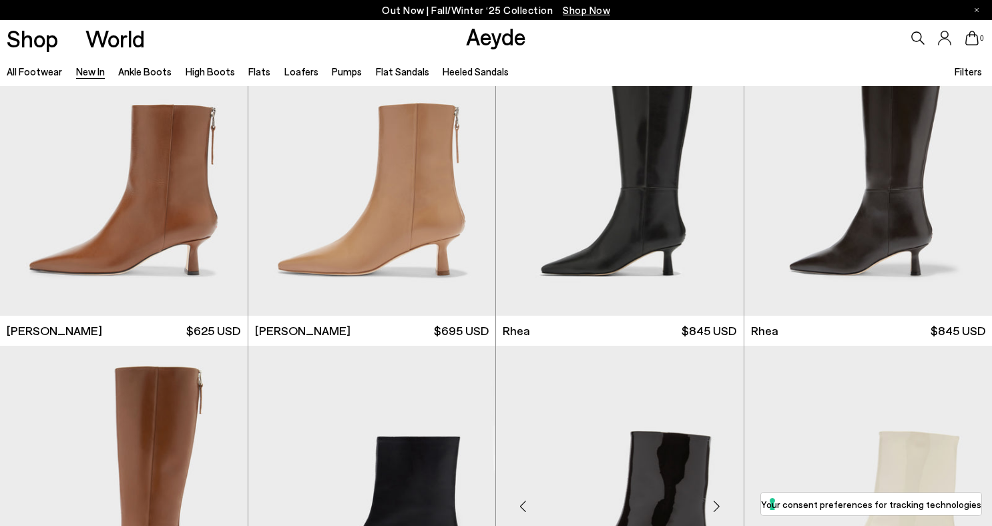
scroll to position [2429, 0]
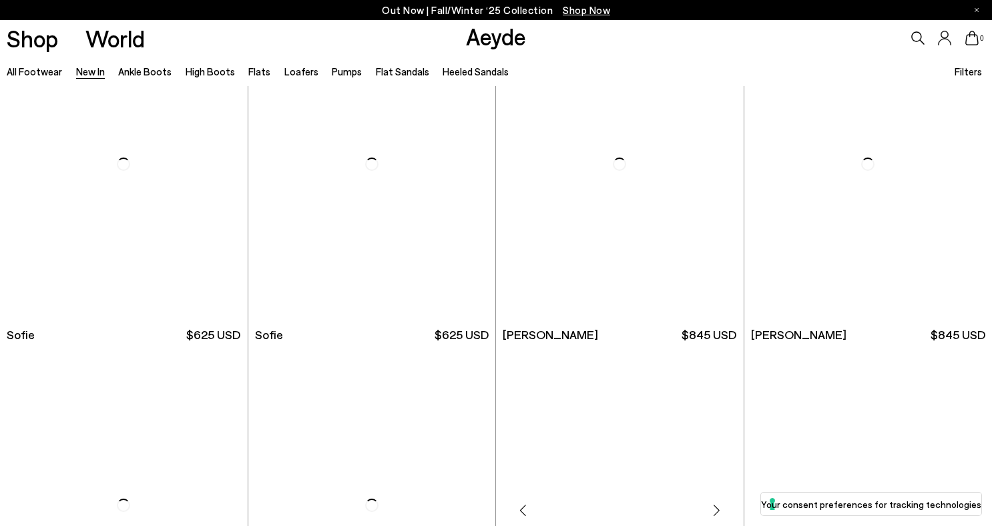
scroll to position [4524, 0]
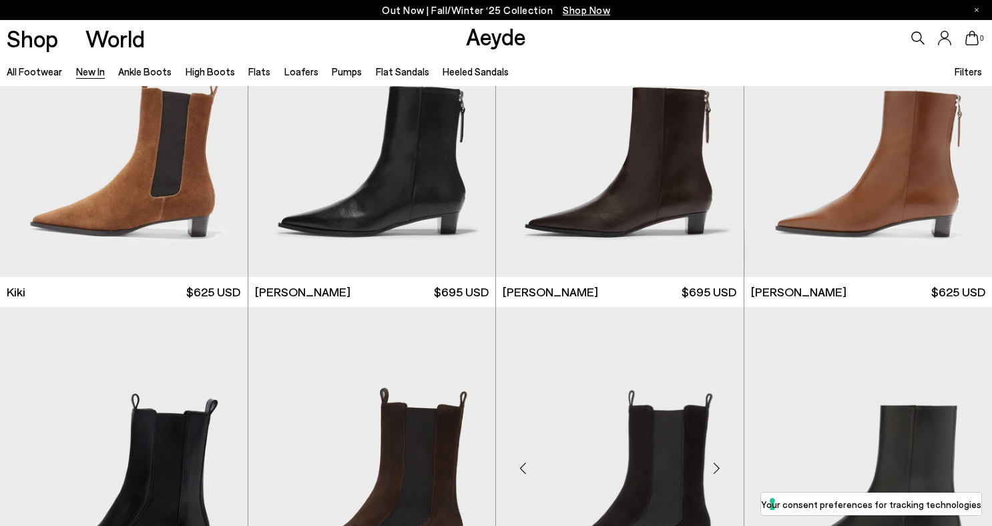
scroll to position [5109, 0]
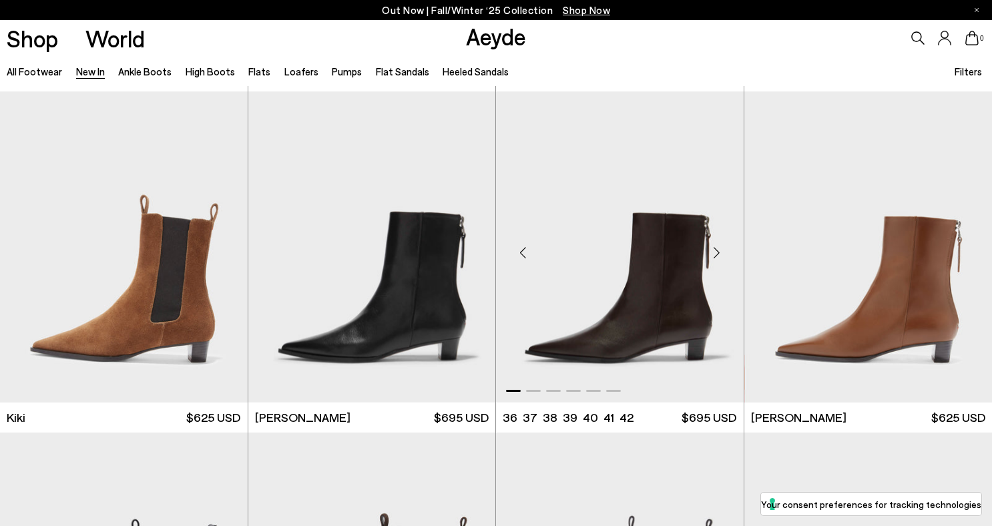
click at [717, 252] on div "Next slide" at bounding box center [717, 252] width 40 height 40
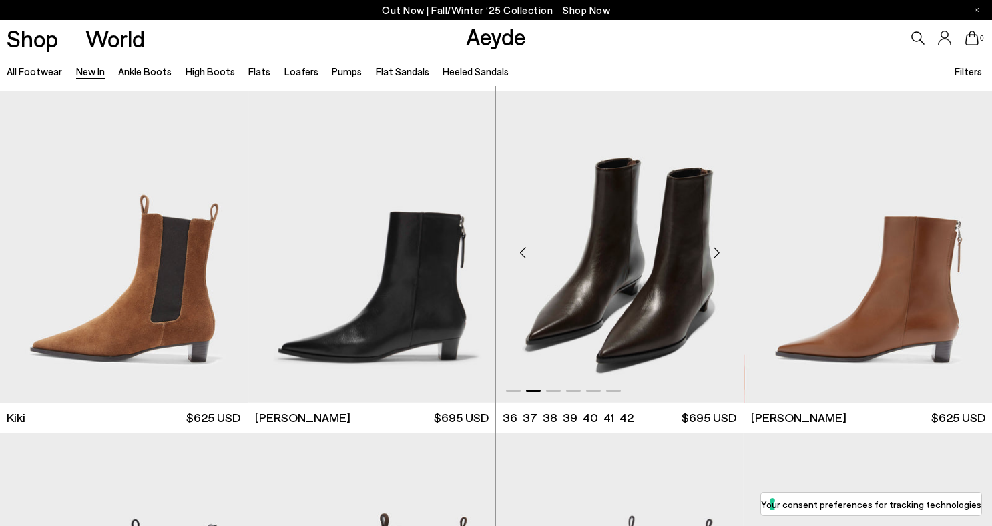
click at [717, 252] on div "Next slide" at bounding box center [717, 252] width 40 height 40
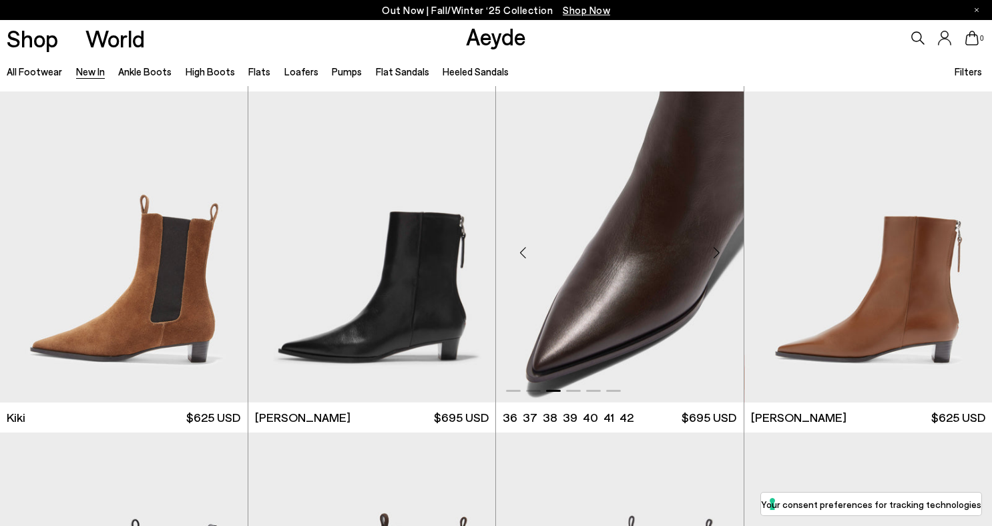
click at [717, 252] on div "Next slide" at bounding box center [717, 252] width 40 height 40
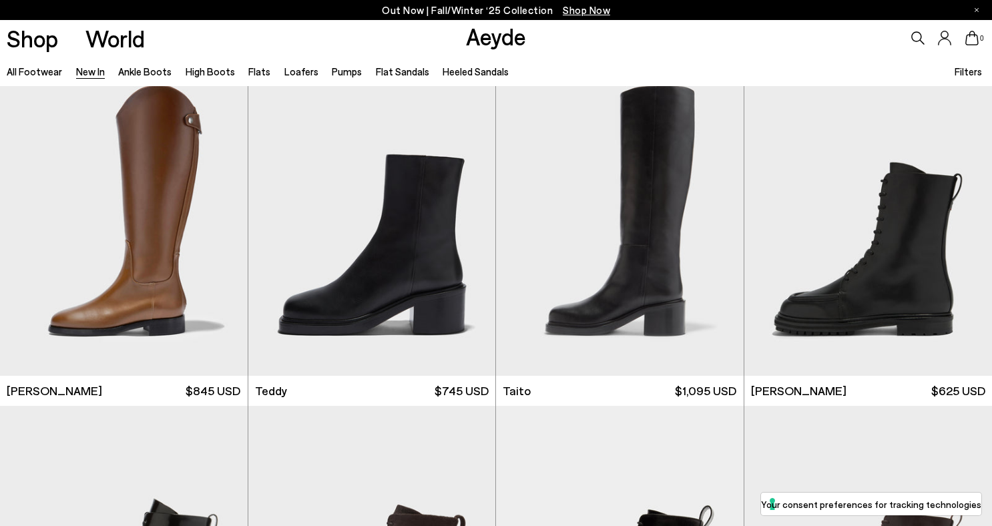
scroll to position [6214, 0]
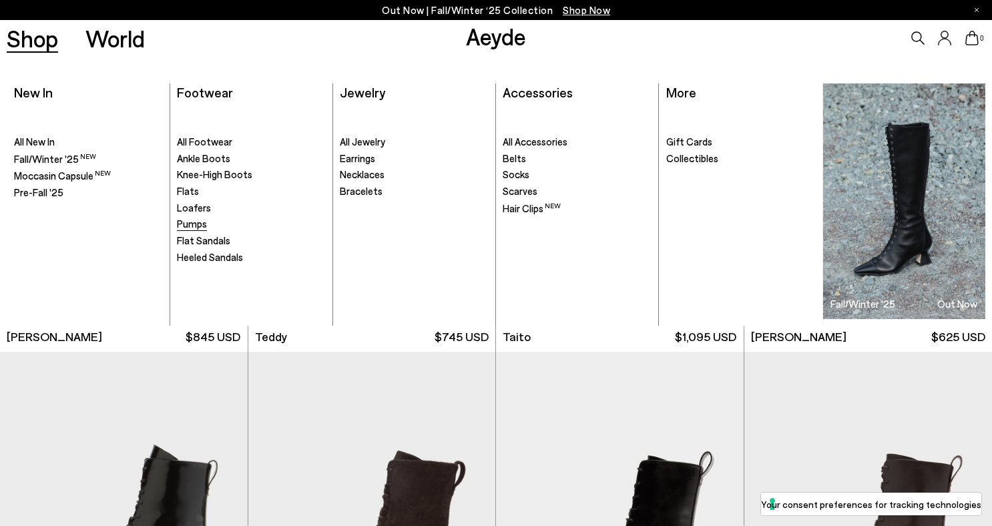
click at [198, 220] on span "Pumps" at bounding box center [192, 224] width 30 height 12
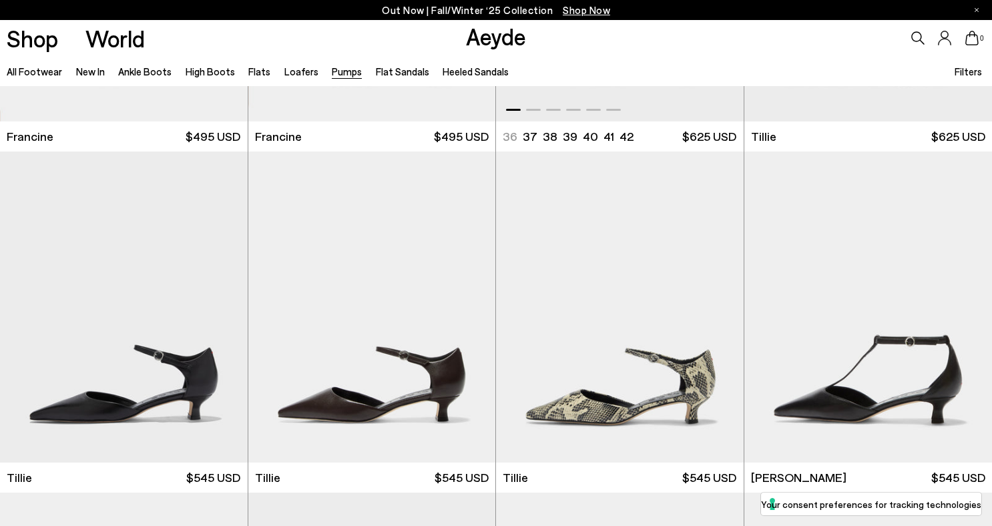
scroll to position [319, 0]
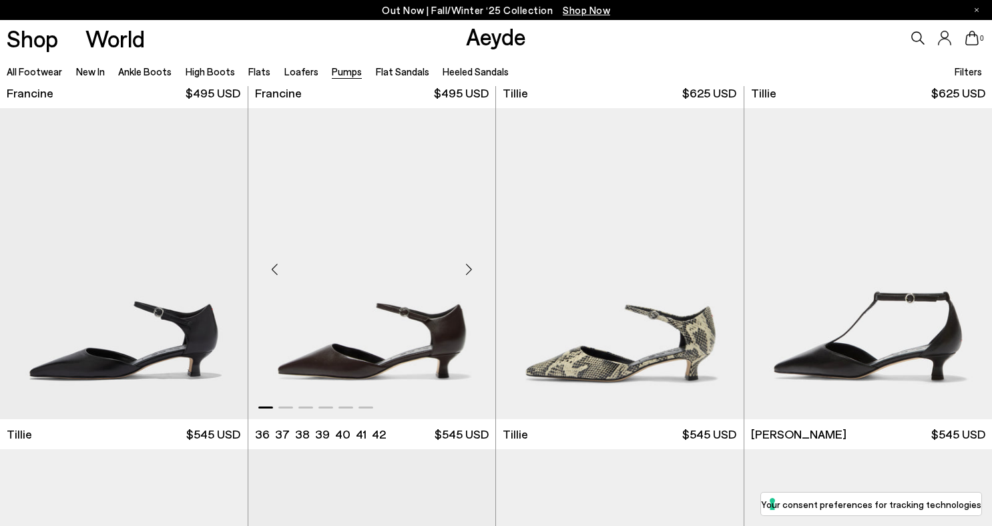
click at [467, 269] on div "Next slide" at bounding box center [469, 269] width 40 height 40
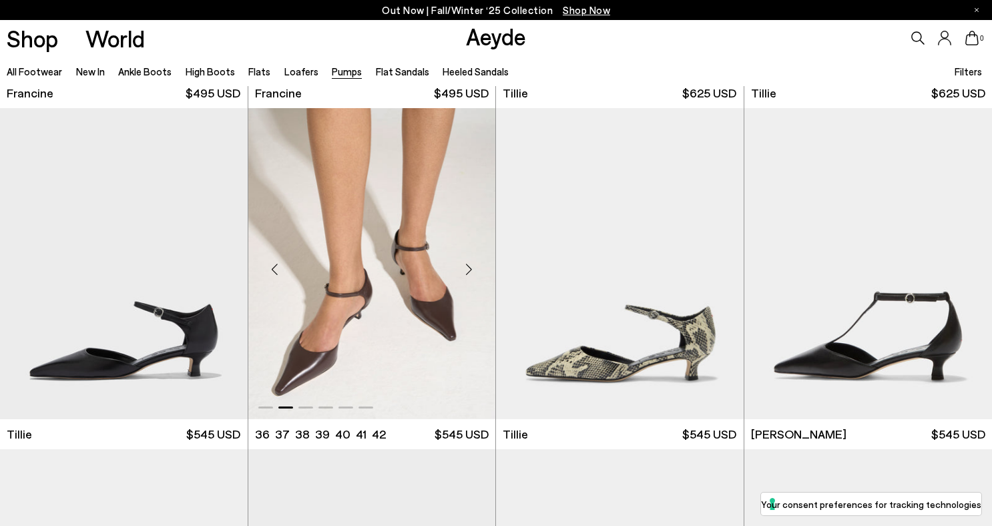
click at [467, 269] on div "Next slide" at bounding box center [469, 269] width 40 height 40
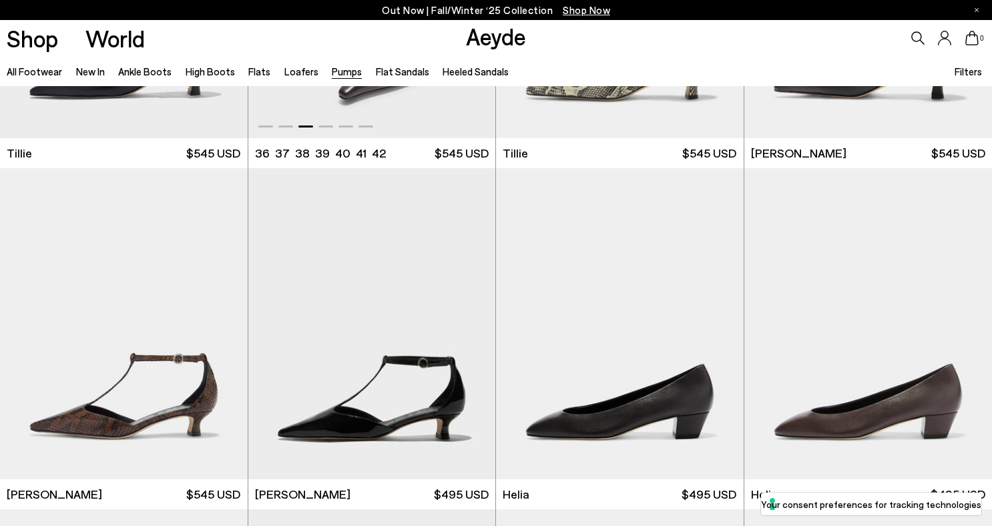
scroll to position [758, 0]
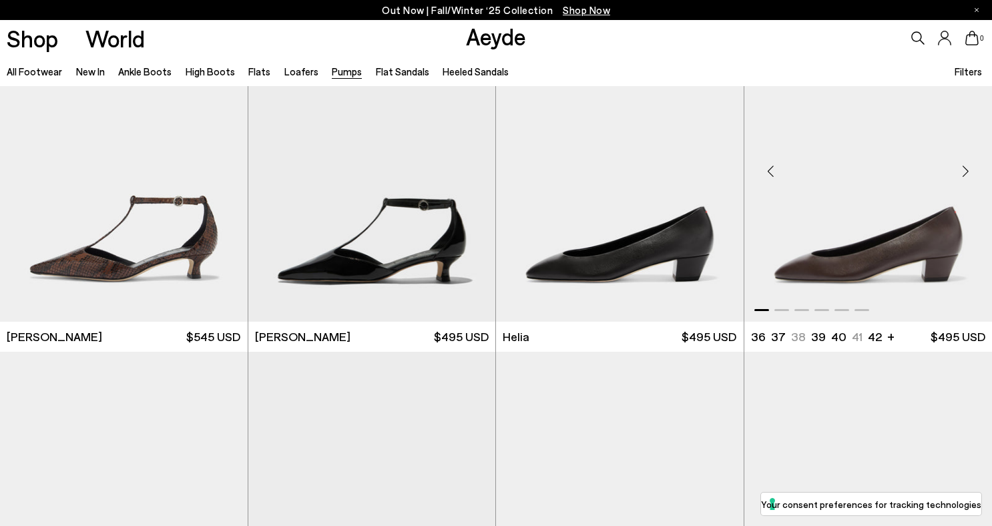
click at [967, 168] on div "Next slide" at bounding box center [965, 172] width 40 height 40
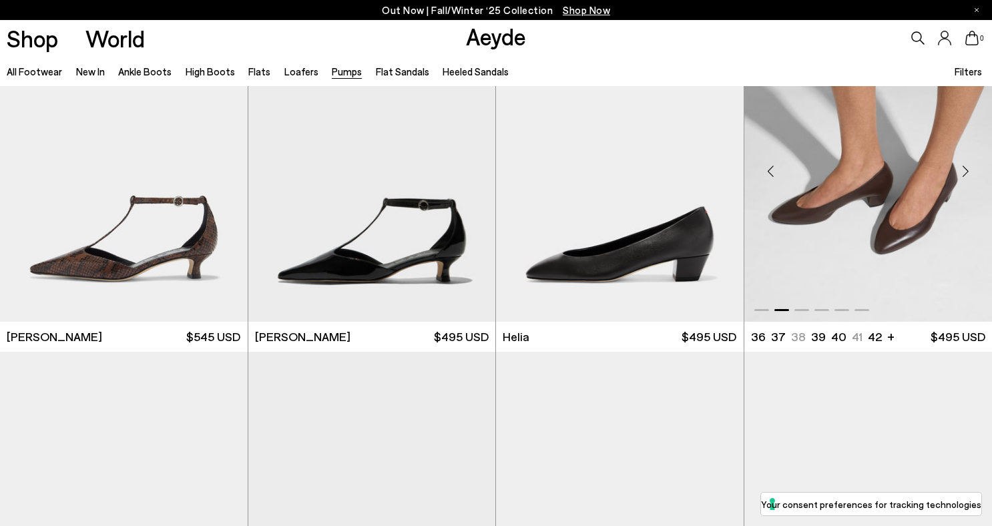
click at [967, 169] on div "Next slide" at bounding box center [965, 172] width 40 height 40
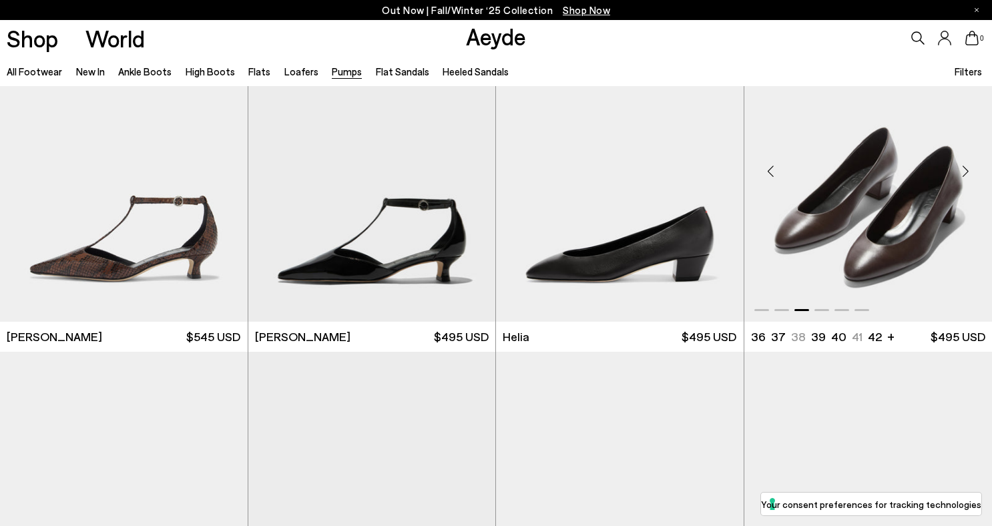
click at [967, 170] on div "Next slide" at bounding box center [965, 172] width 40 height 40
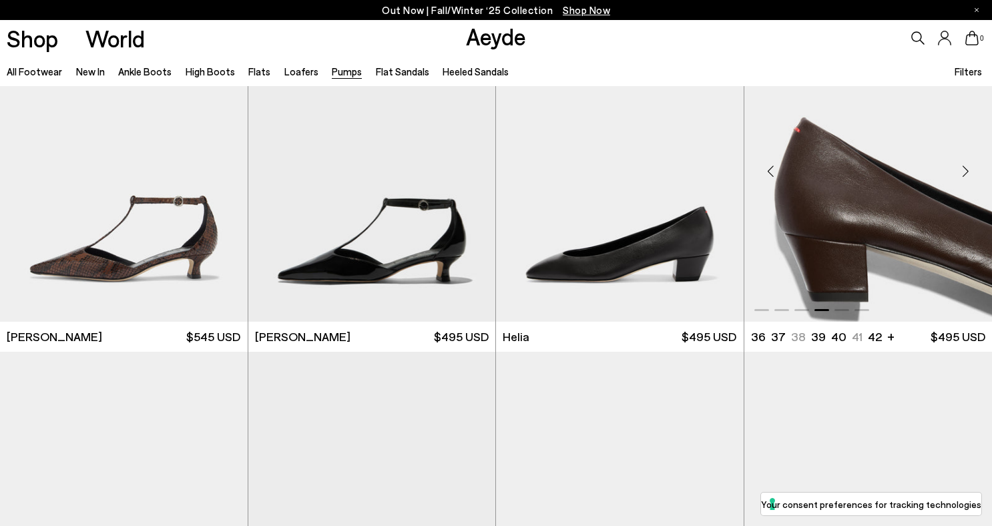
click at [967, 170] on div "Next slide" at bounding box center [965, 172] width 40 height 40
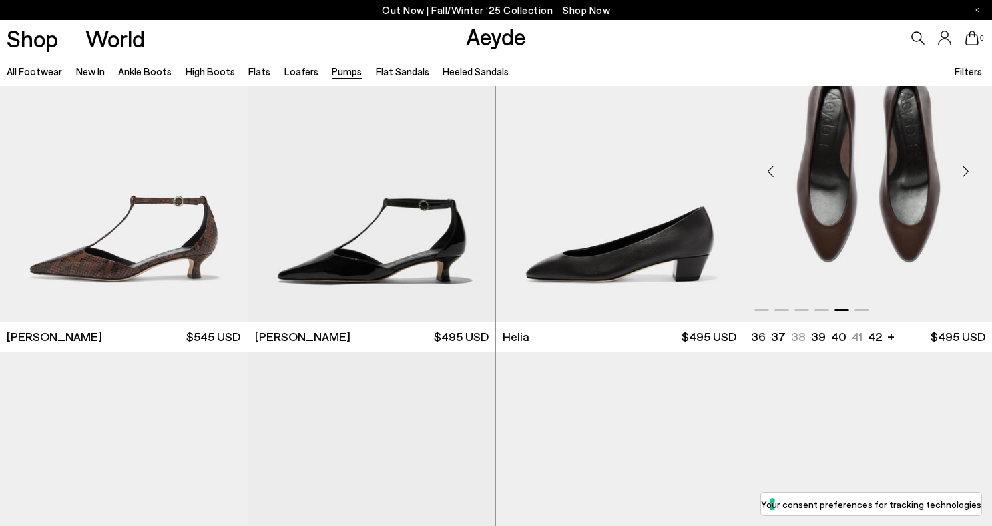
click at [858, 258] on img "5 / 6" at bounding box center [868, 166] width 248 height 311
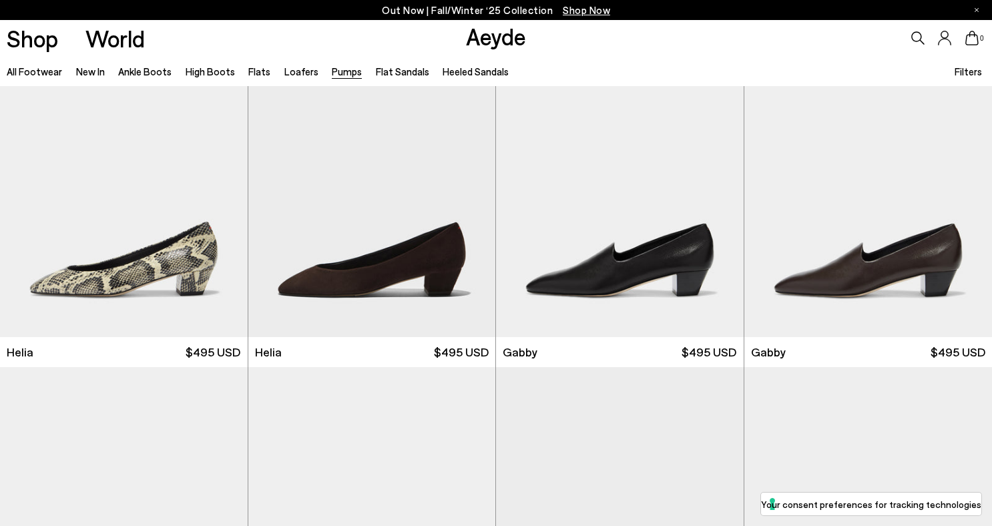
scroll to position [1087, 0]
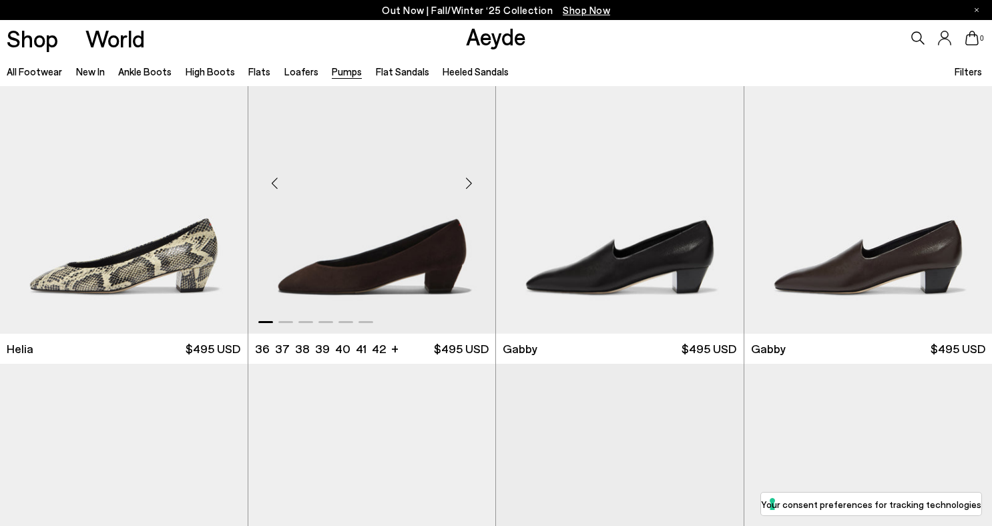
click at [465, 184] on div "Next slide" at bounding box center [469, 184] width 40 height 40
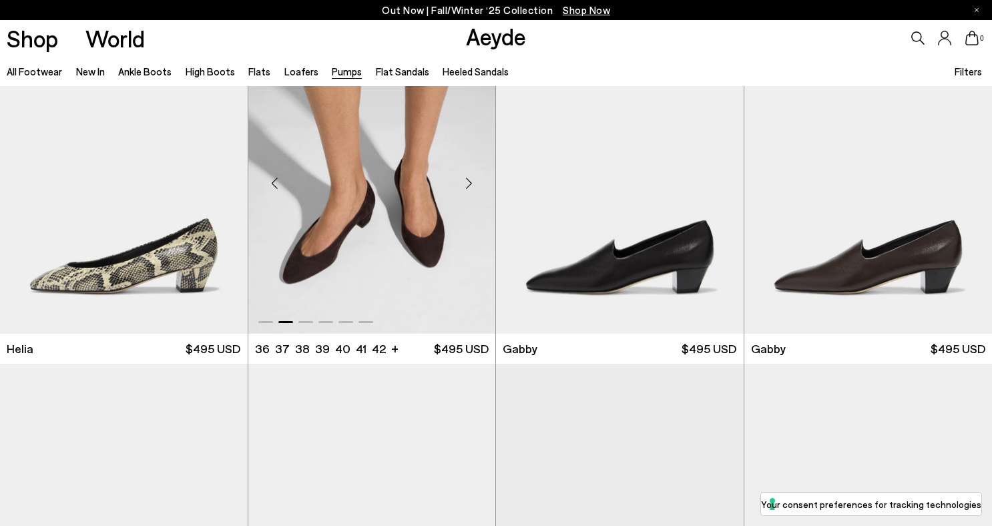
click at [465, 184] on div "Next slide" at bounding box center [469, 184] width 40 height 40
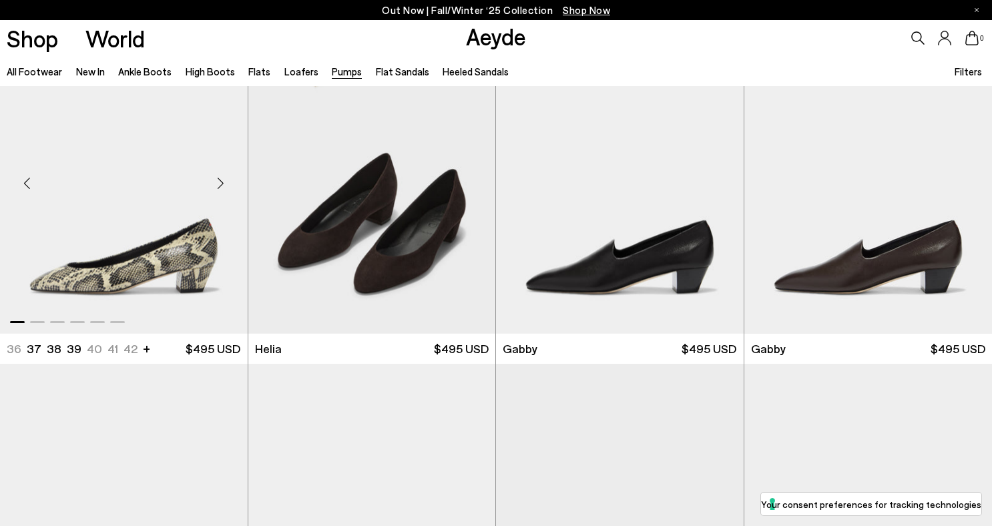
click at [219, 183] on div "Next slide" at bounding box center [221, 184] width 40 height 40
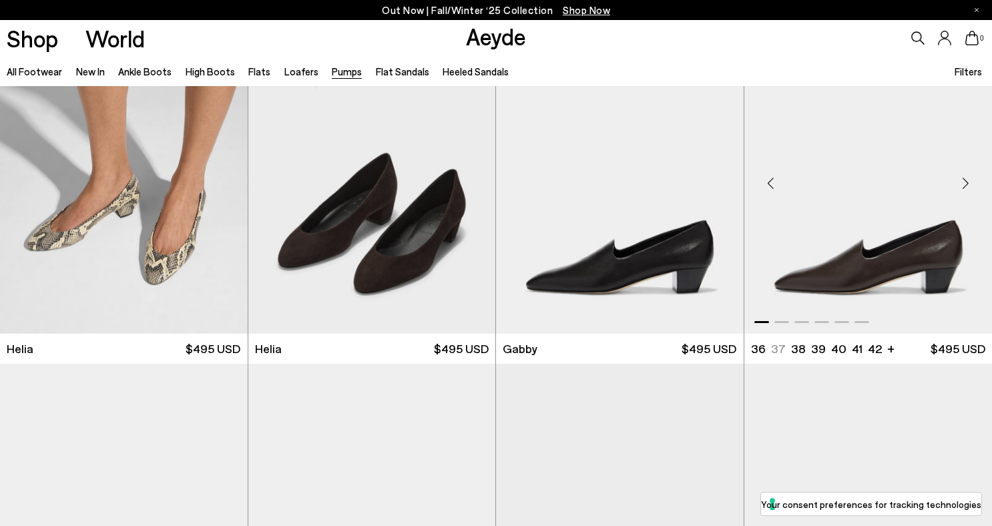
click at [963, 178] on div "Next slide" at bounding box center [965, 184] width 40 height 40
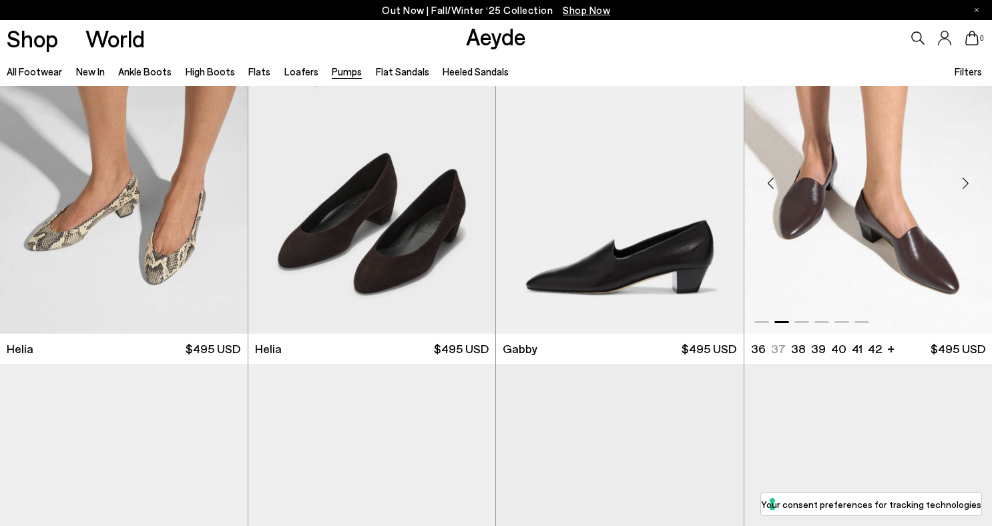
click at [963, 178] on div "Next slide" at bounding box center [965, 184] width 40 height 40
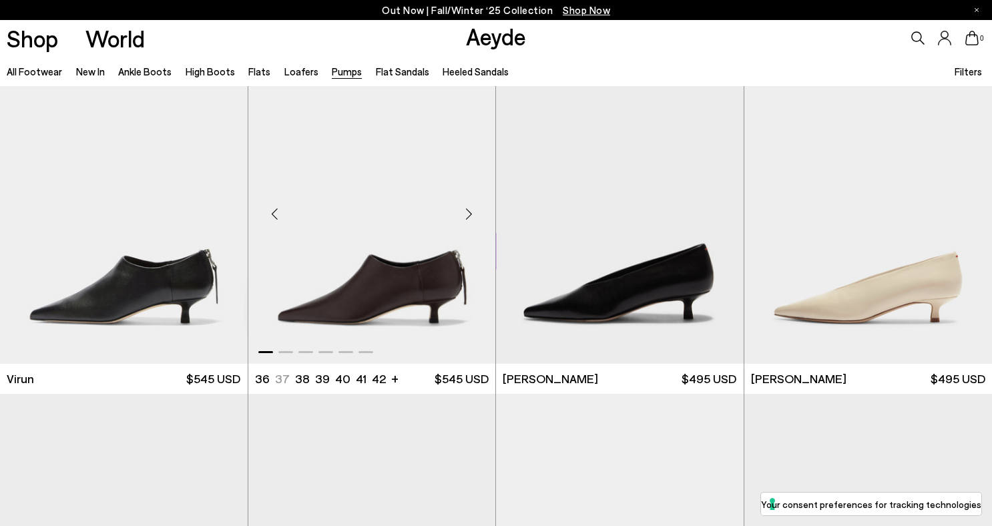
scroll to position [1803, 0]
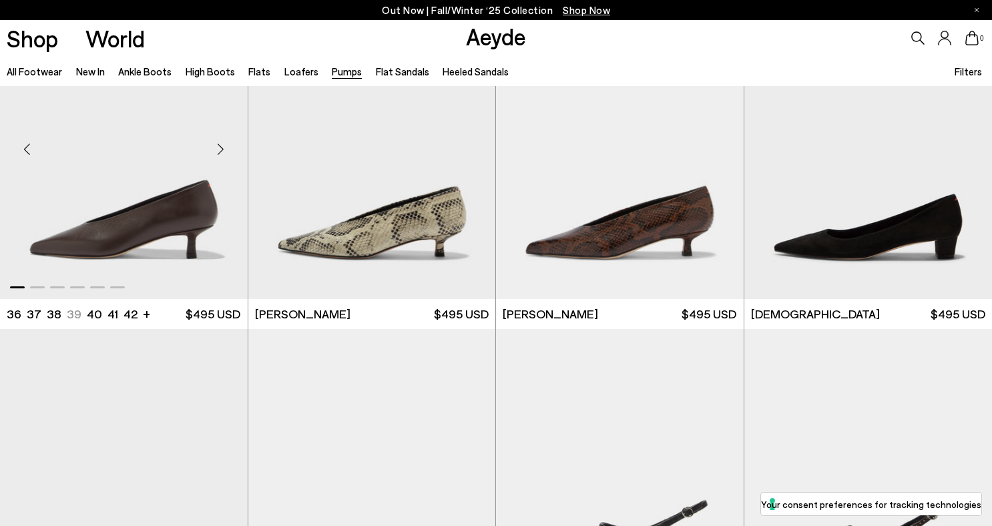
click at [224, 152] on div "Next slide" at bounding box center [221, 149] width 40 height 40
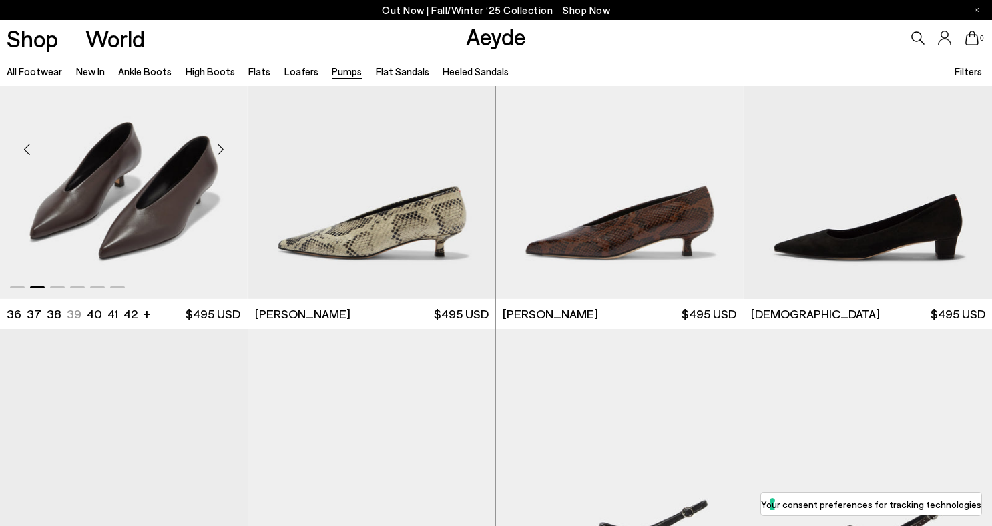
click at [224, 152] on div "Next slide" at bounding box center [221, 149] width 40 height 40
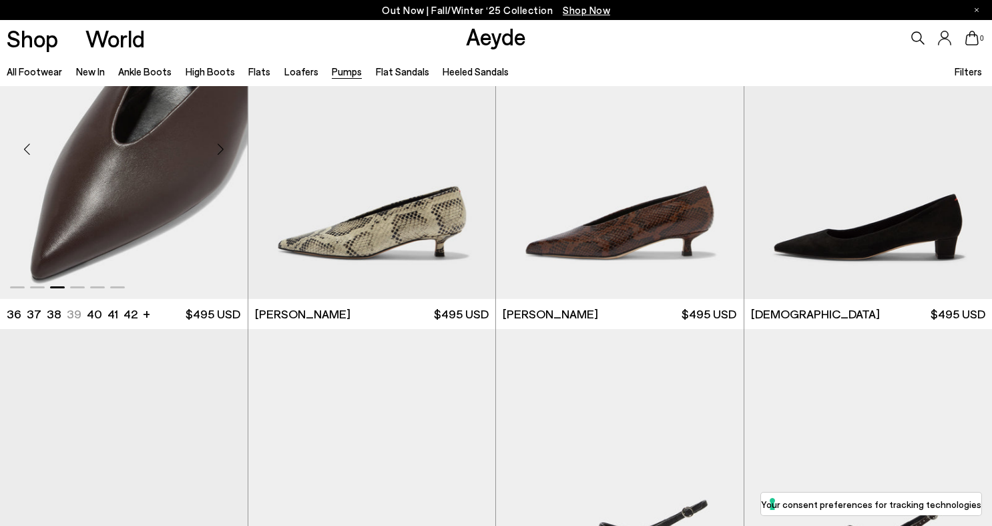
click at [224, 152] on div "Next slide" at bounding box center [221, 149] width 40 height 40
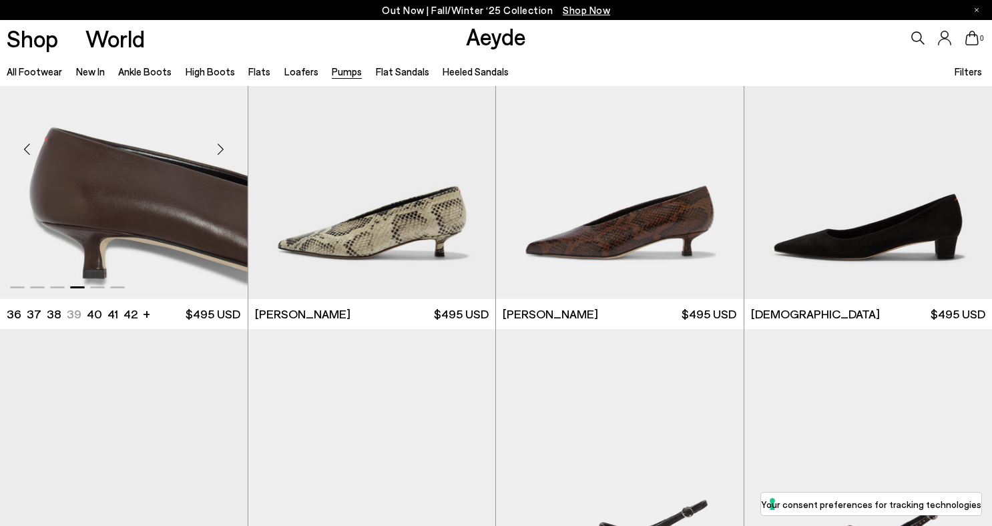
click at [224, 152] on div "Next slide" at bounding box center [221, 149] width 40 height 40
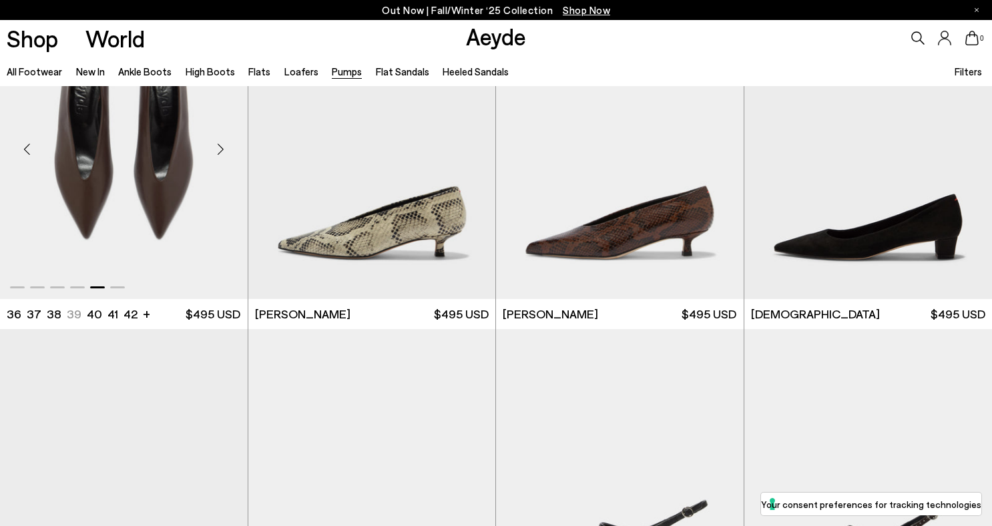
click at [224, 152] on div "Next slide" at bounding box center [221, 149] width 40 height 40
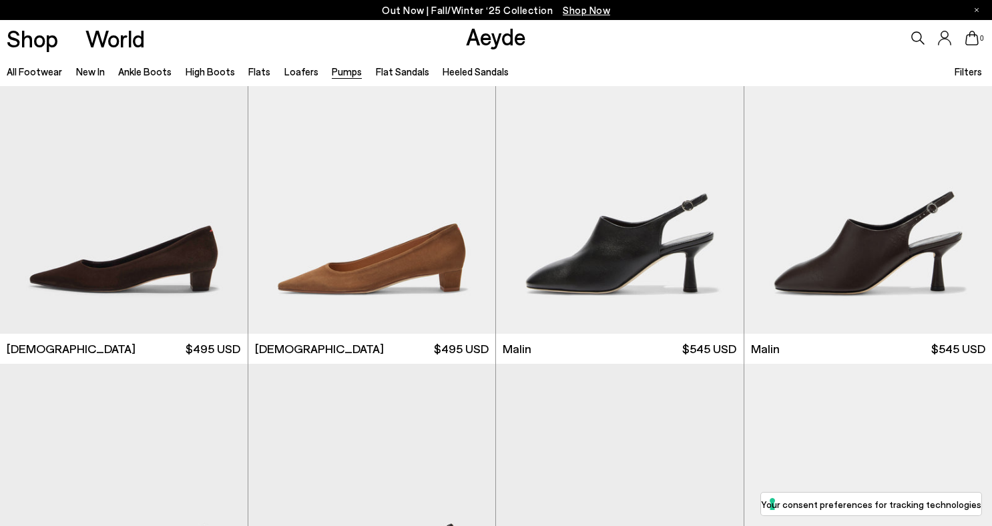
scroll to position [2129, 0]
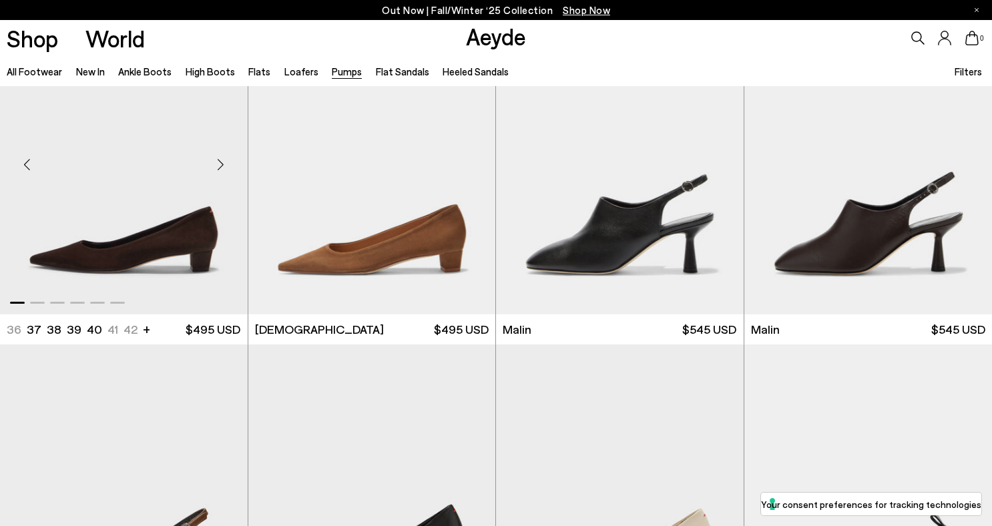
click at [218, 166] on div "Next slide" at bounding box center [221, 164] width 40 height 40
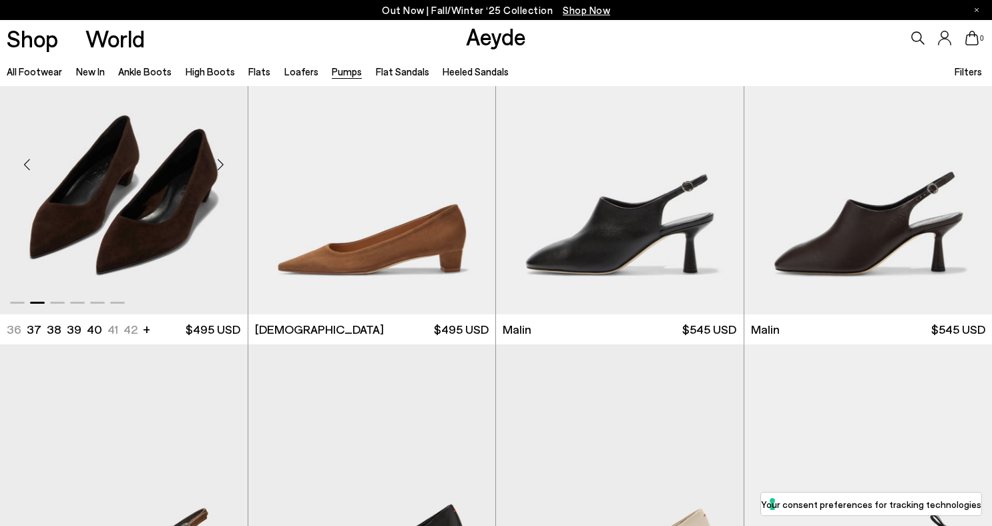
click at [218, 167] on div "Next slide" at bounding box center [221, 164] width 40 height 40
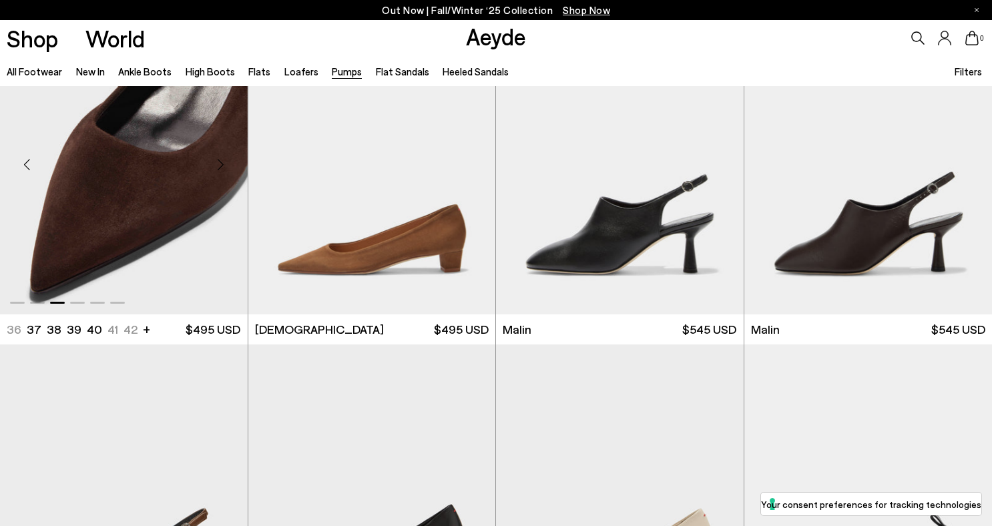
scroll to position [2507, 0]
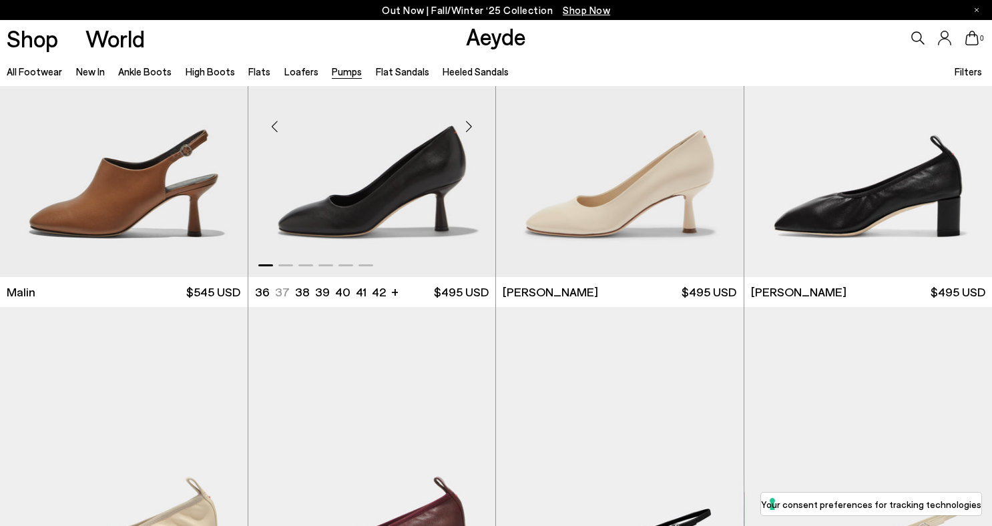
click at [469, 126] on div "Next slide" at bounding box center [469, 127] width 40 height 40
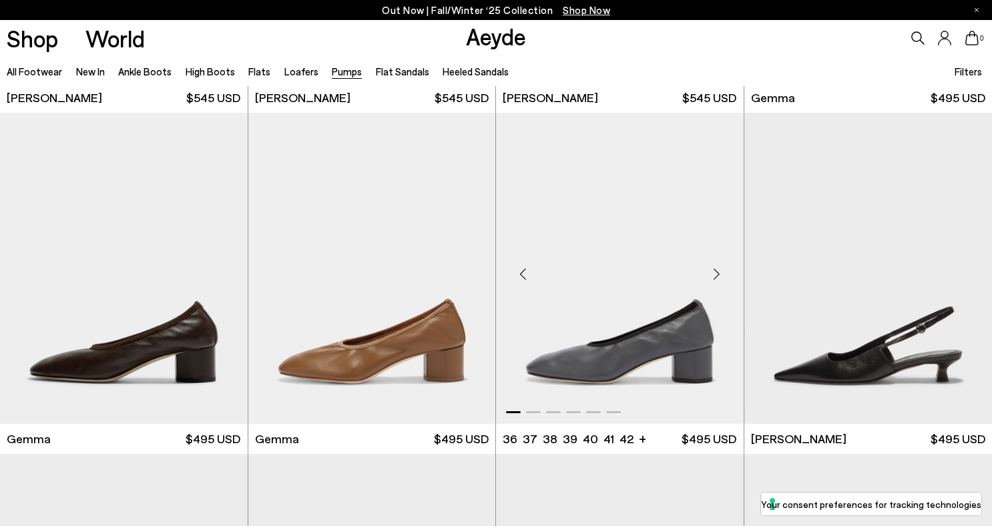
scroll to position [3727, 0]
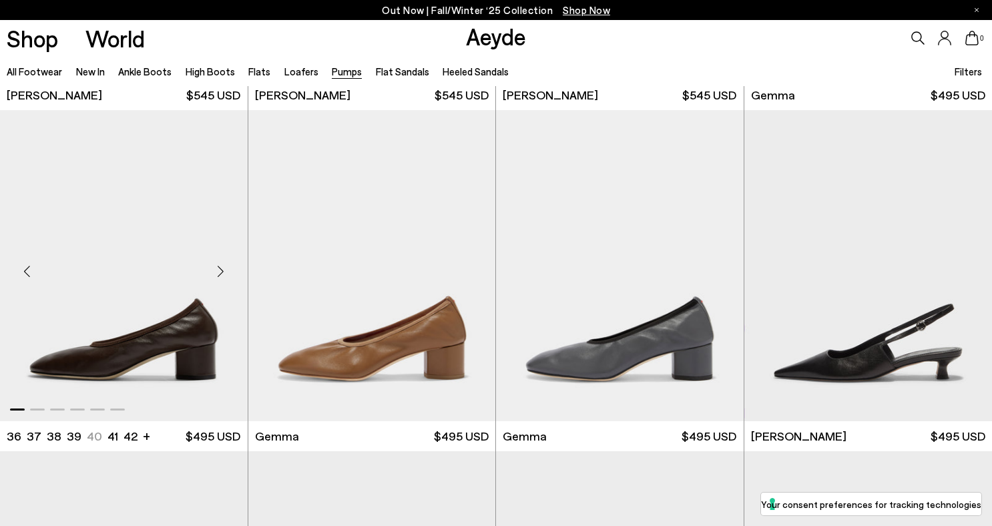
click at [221, 272] on div "Next slide" at bounding box center [221, 271] width 40 height 40
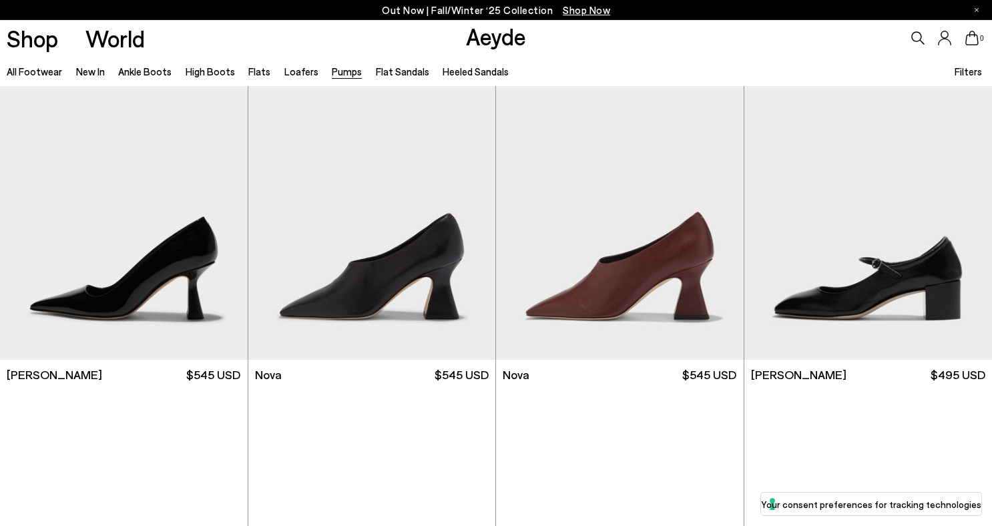
scroll to position [5521, 0]
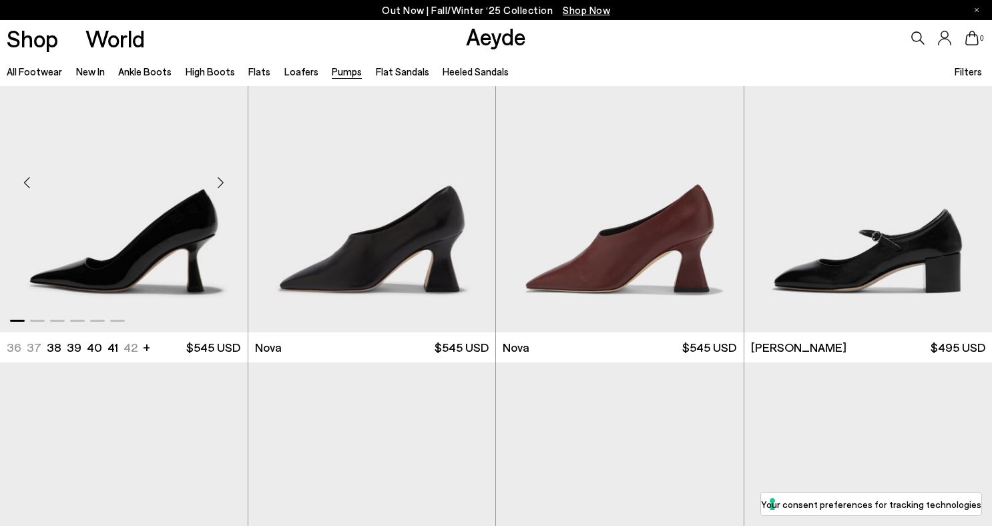
click at [222, 180] on div "Next slide" at bounding box center [221, 182] width 40 height 40
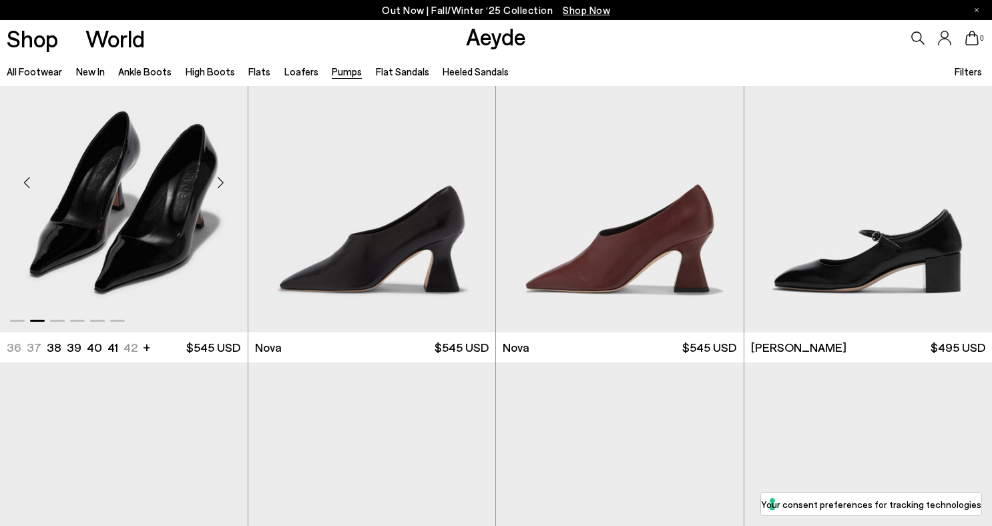
click at [222, 180] on div "Next slide" at bounding box center [221, 182] width 40 height 40
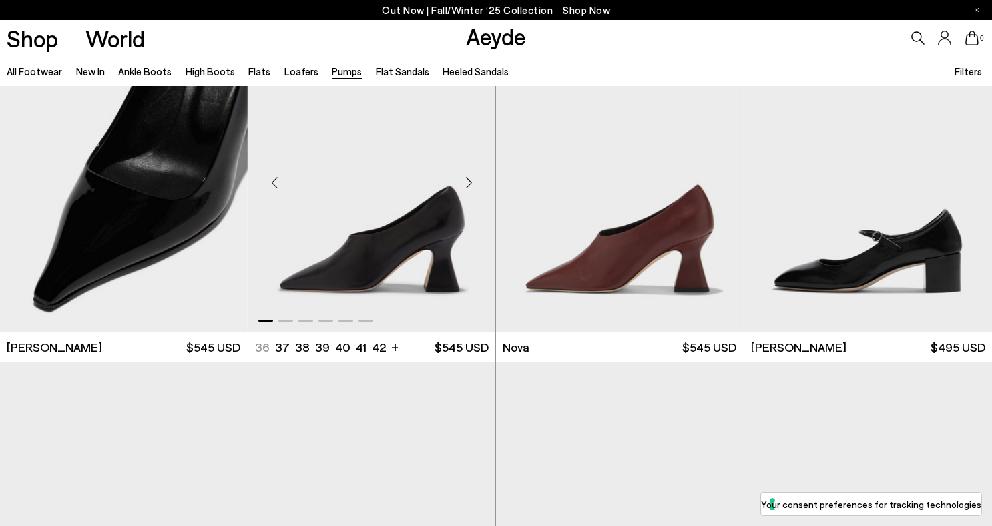
click at [467, 188] on div "Next slide" at bounding box center [469, 182] width 40 height 40
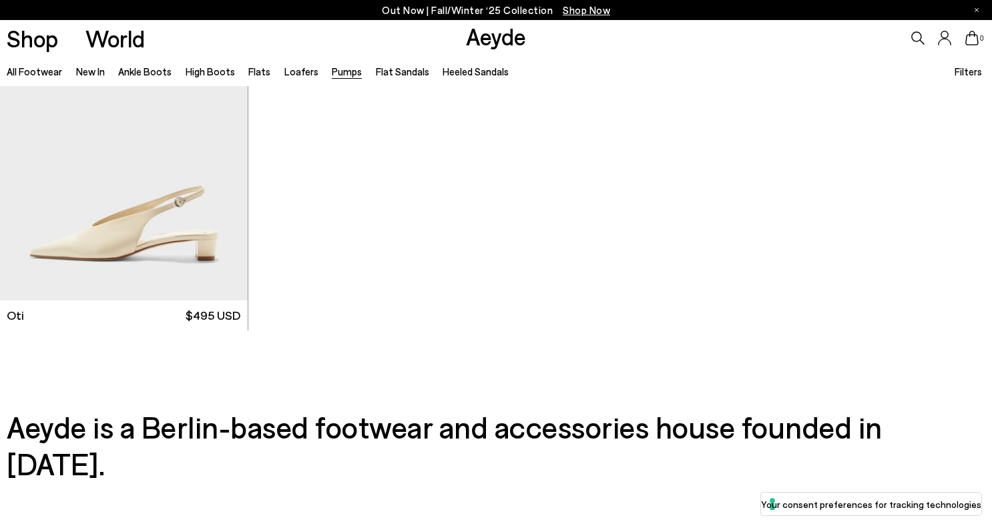
scroll to position [6345, 0]
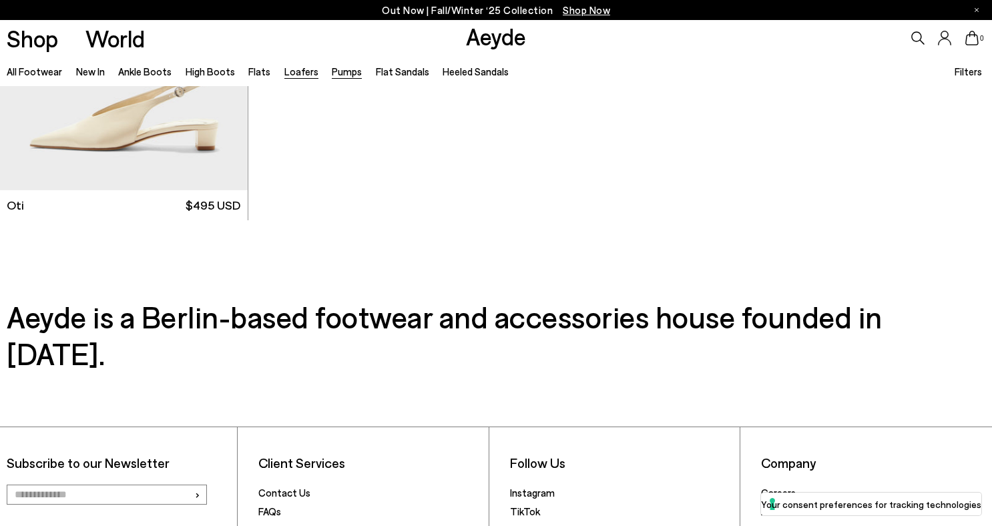
click at [290, 67] on link "Loafers" at bounding box center [301, 71] width 34 height 12
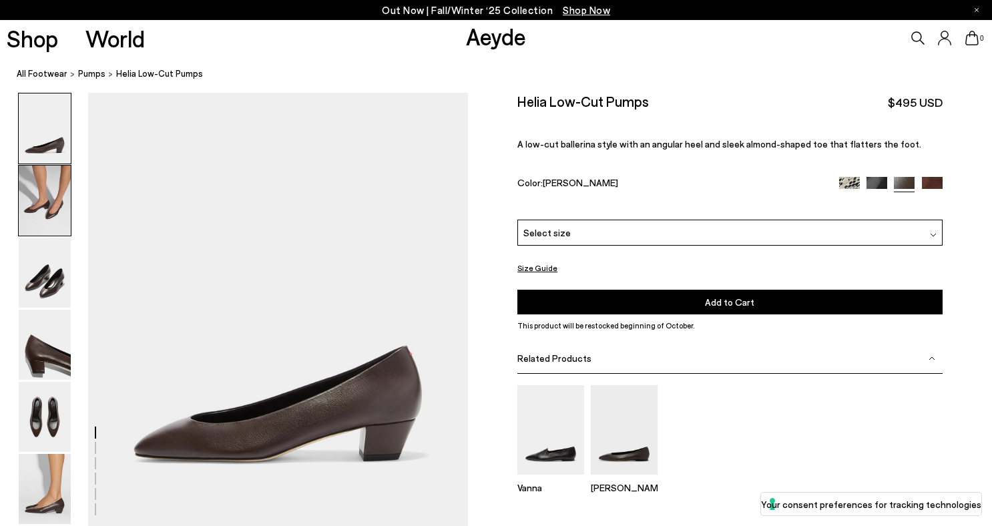
click at [46, 214] on img at bounding box center [45, 201] width 52 height 70
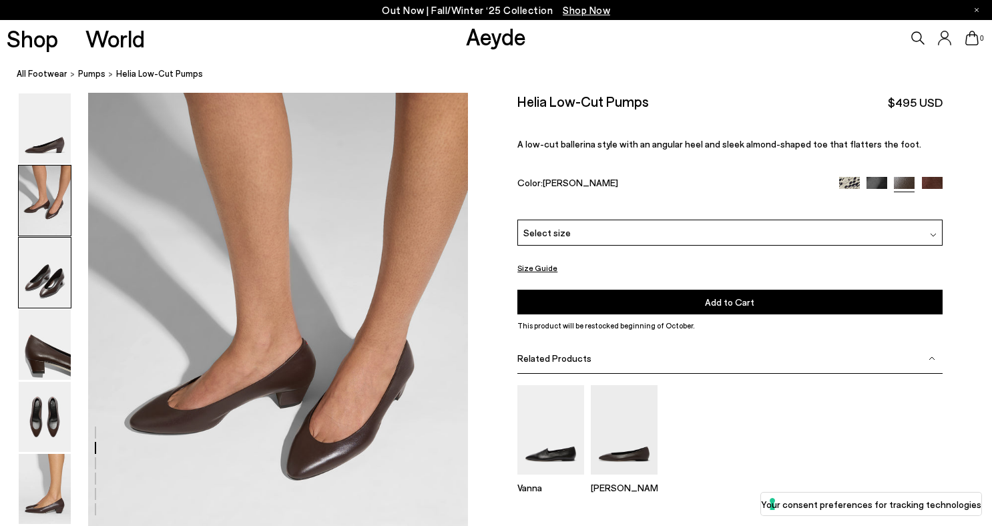
click at [46, 280] on img at bounding box center [45, 273] width 52 height 70
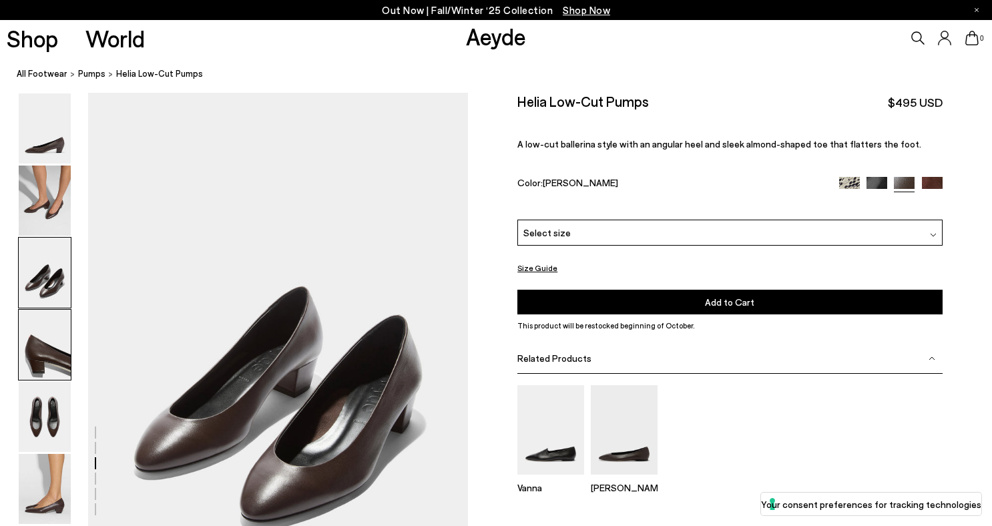
click at [47, 330] on img at bounding box center [45, 345] width 52 height 70
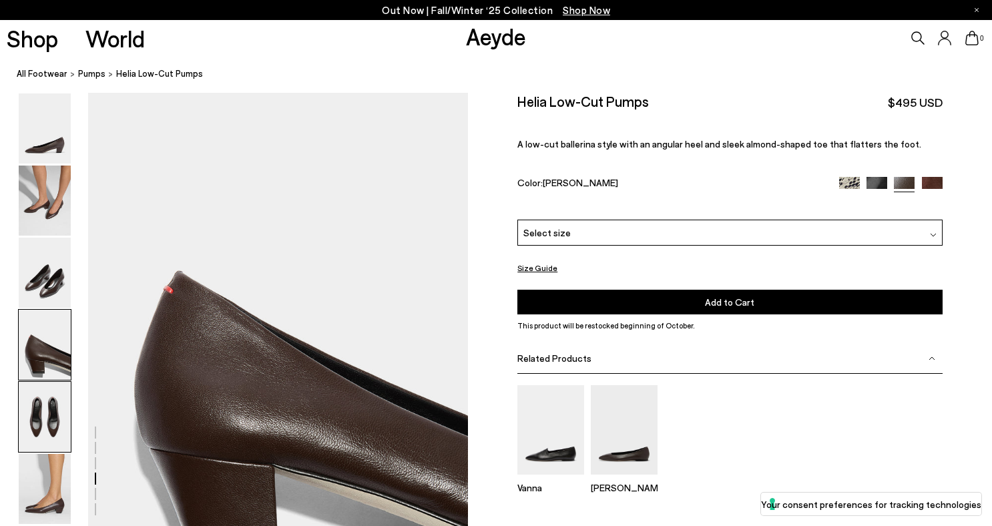
click at [60, 413] on img at bounding box center [45, 417] width 52 height 70
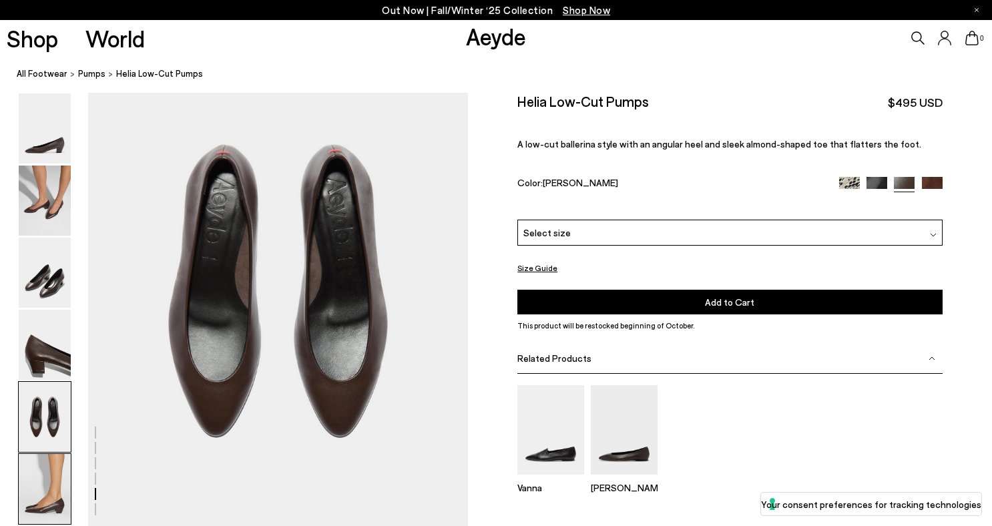
click at [65, 455] on img at bounding box center [45, 489] width 52 height 70
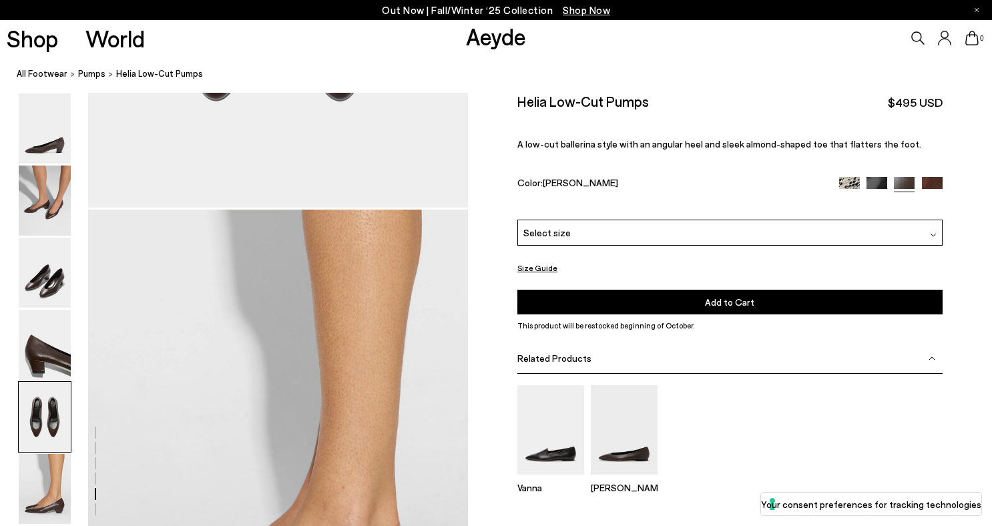
scroll to position [2305, 0]
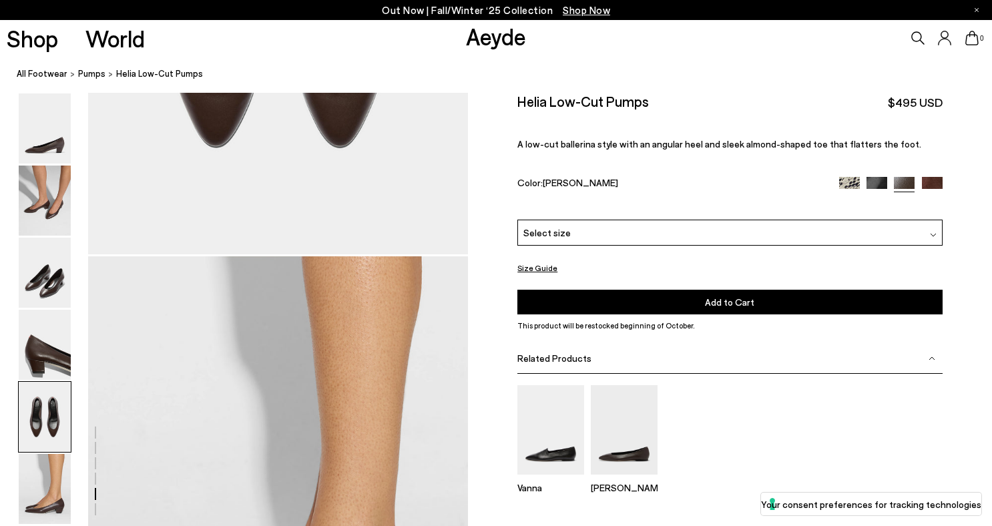
click at [551, 238] on span "Select size" at bounding box center [546, 233] width 47 height 14
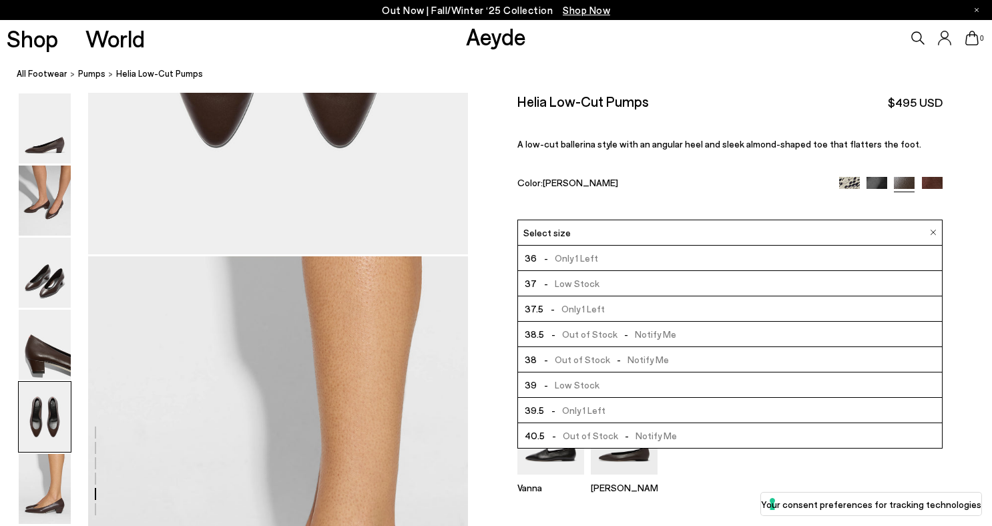
scroll to position [21, 0]
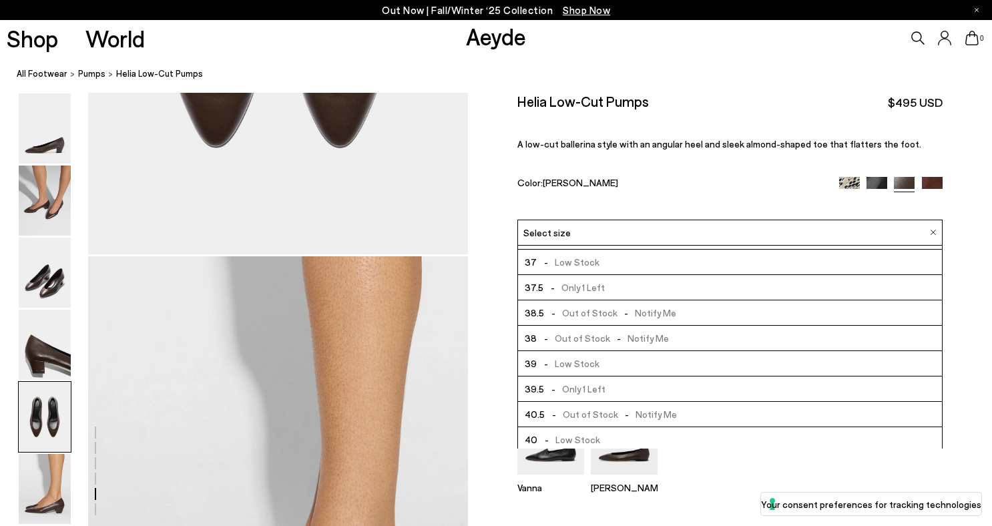
click at [662, 162] on div "Helia Low-Cut Pumps $495 USD A low-cut ballerina style with an angular heel and…" at bounding box center [729, 156] width 425 height 127
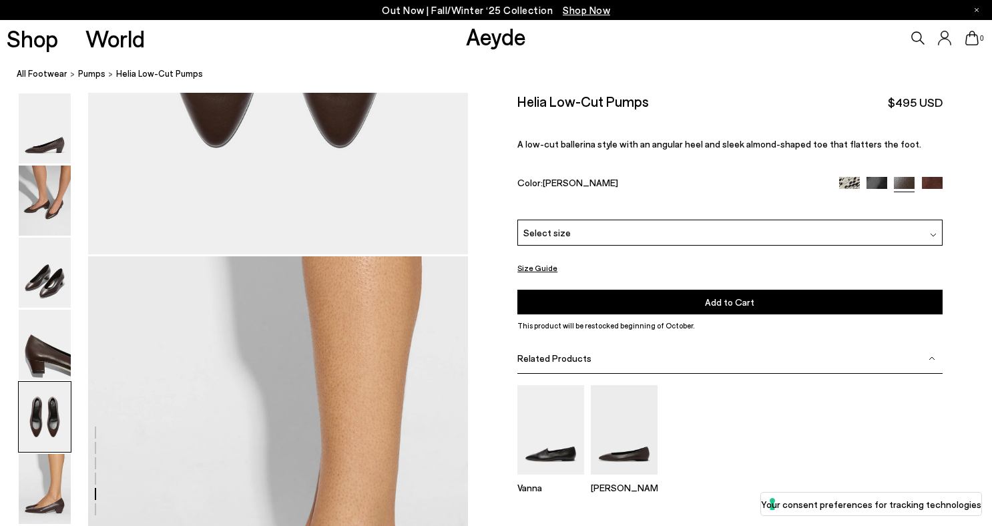
click at [589, 226] on div "Select size" at bounding box center [729, 233] width 425 height 26
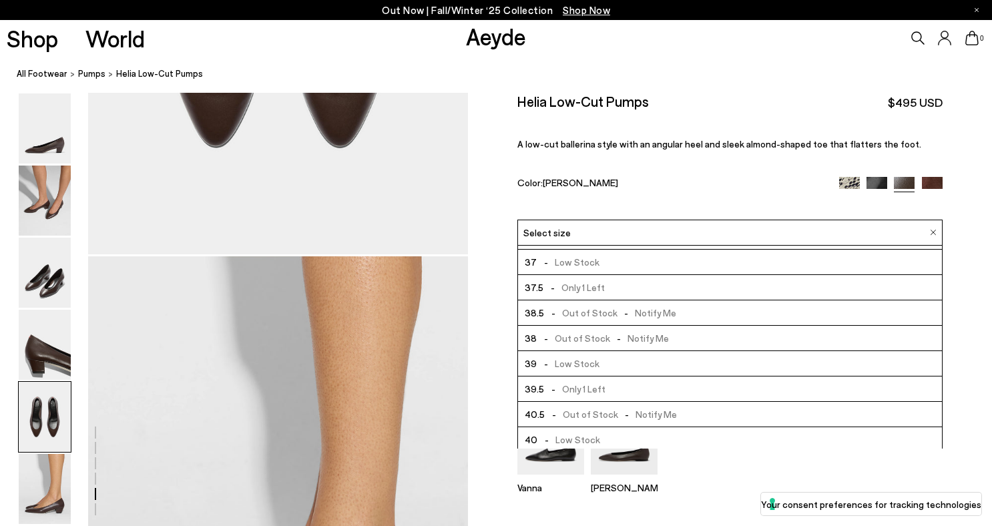
click at [544, 314] on span "-" at bounding box center [553, 312] width 18 height 11
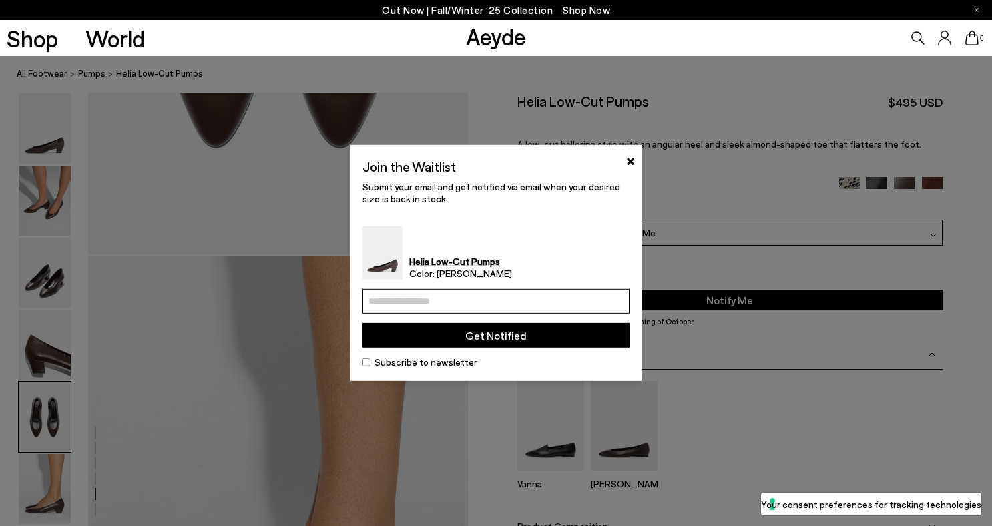
click at [536, 309] on input "email" at bounding box center [495, 301] width 267 height 25
type input "**********"
click at [513, 341] on button "Get Notified" at bounding box center [495, 335] width 267 height 25
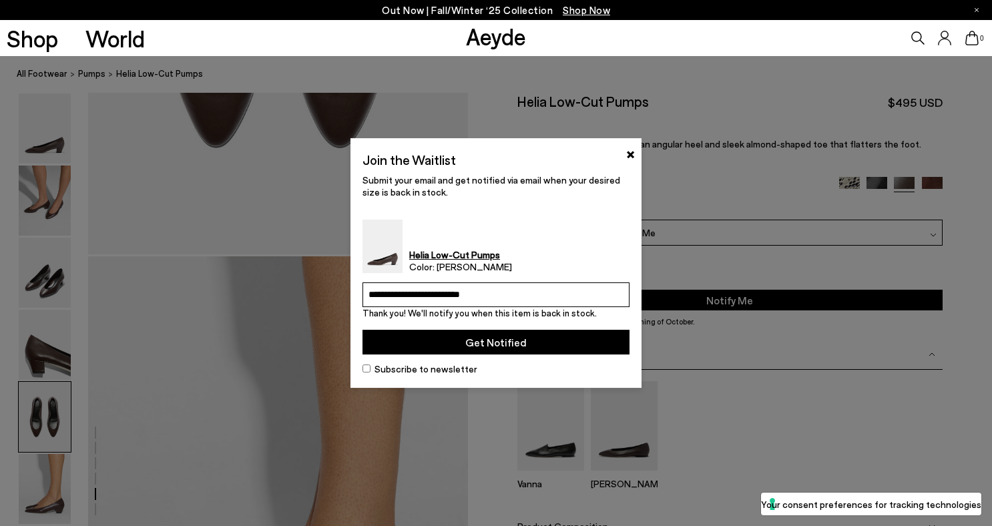
click at [790, 129] on div at bounding box center [496, 263] width 992 height 526
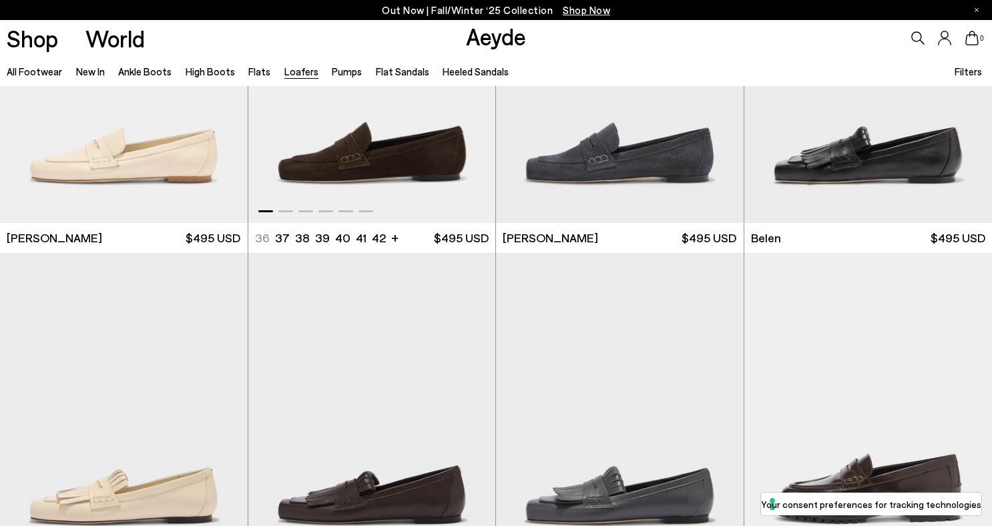
scroll to position [541, 0]
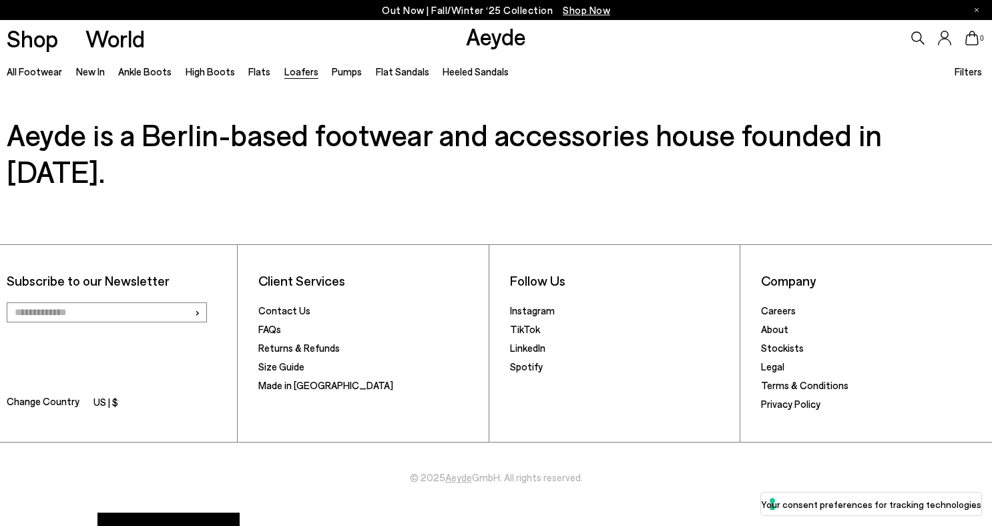
scroll to position [2775, 0]
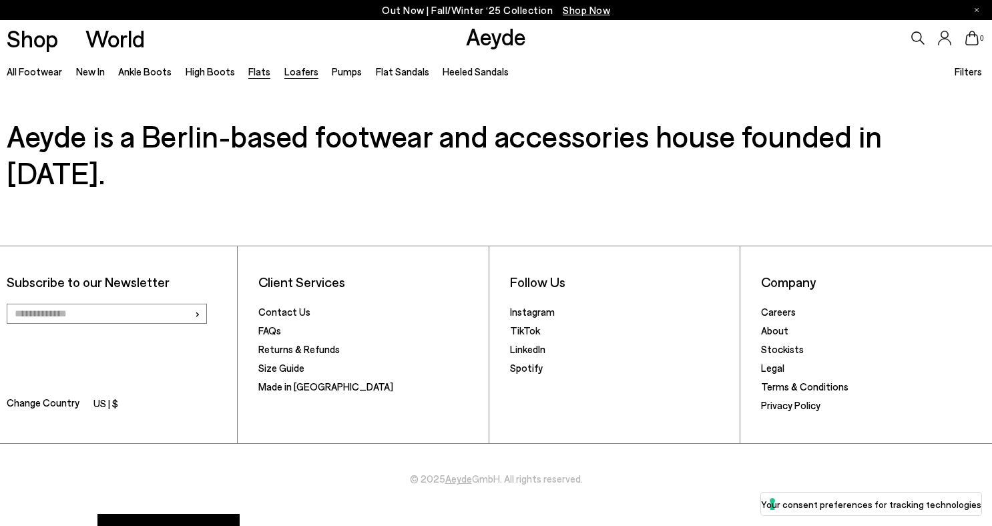
click at [250, 73] on link "Flats" at bounding box center [259, 71] width 22 height 12
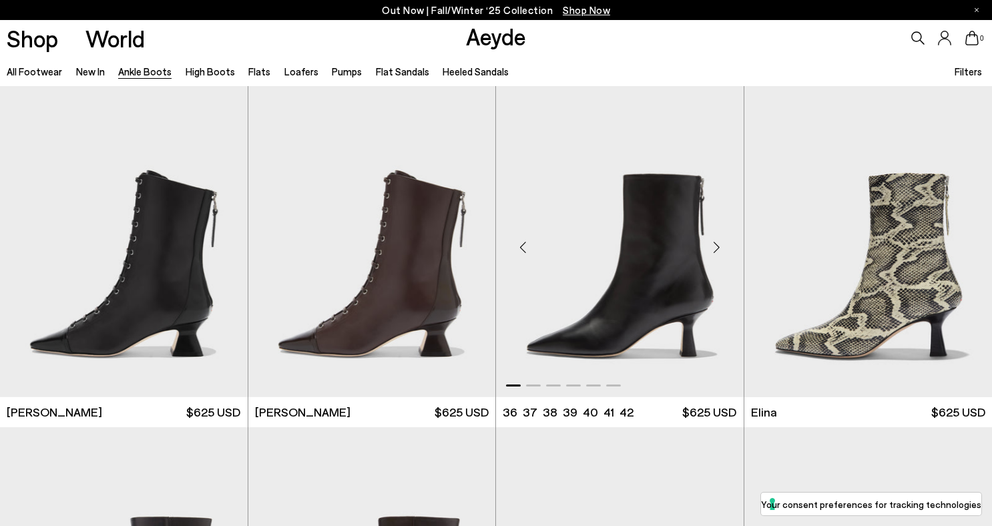
click at [718, 244] on div "Next slide" at bounding box center [717, 247] width 40 height 40
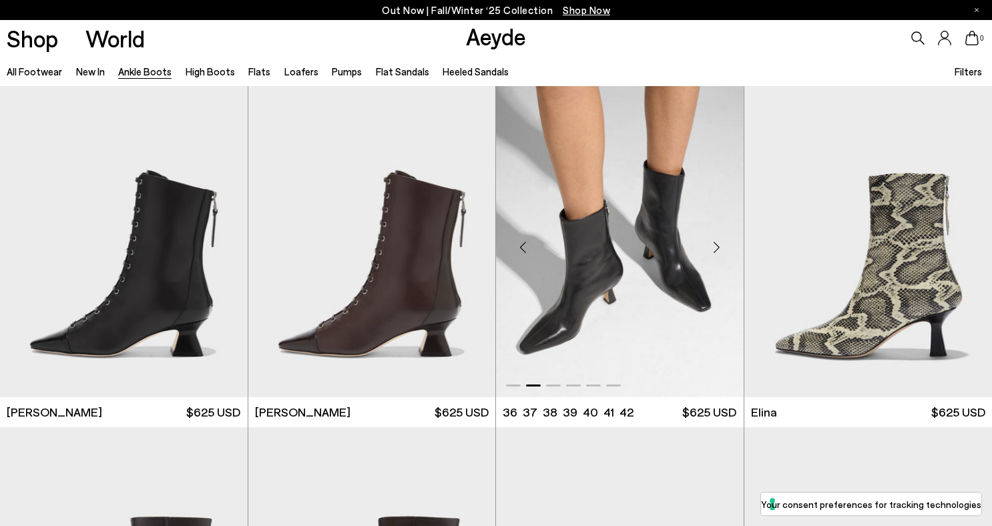
click at [718, 244] on div "Next slide" at bounding box center [717, 247] width 40 height 40
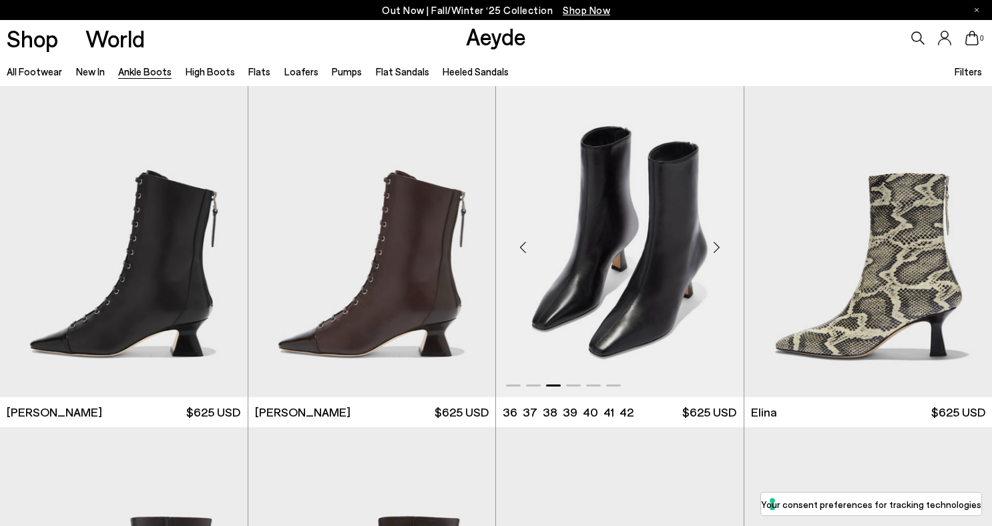
click at [718, 246] on div "Next slide" at bounding box center [717, 247] width 40 height 40
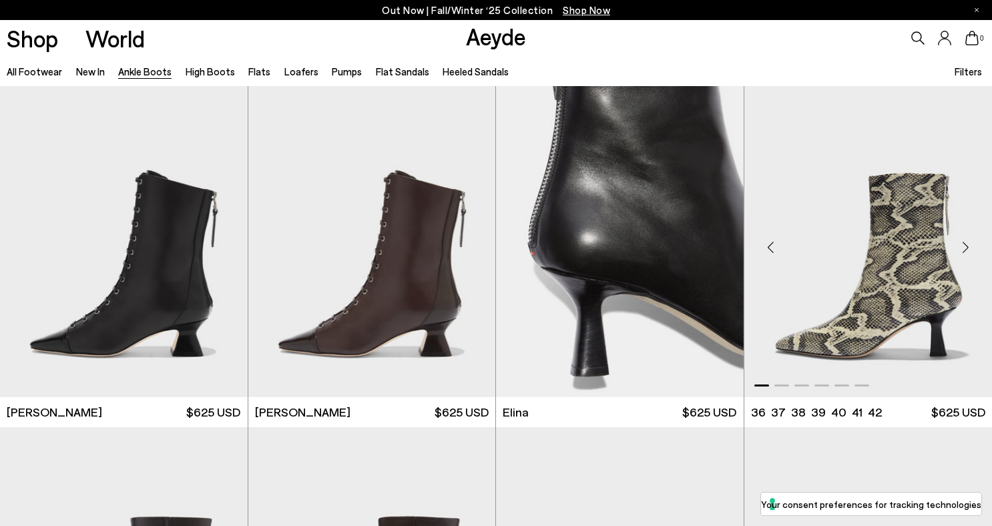
click at [969, 246] on div "Next slide" at bounding box center [965, 247] width 40 height 40
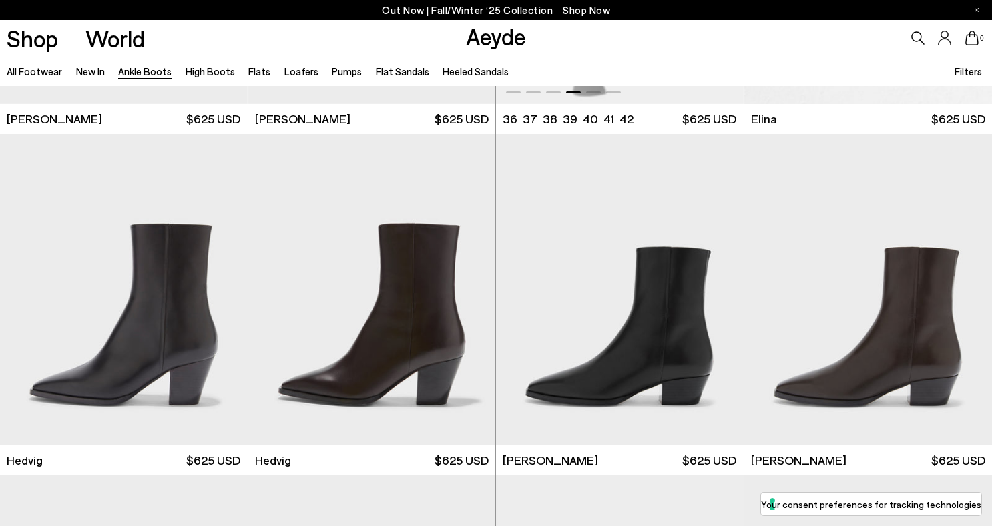
scroll to position [317, 0]
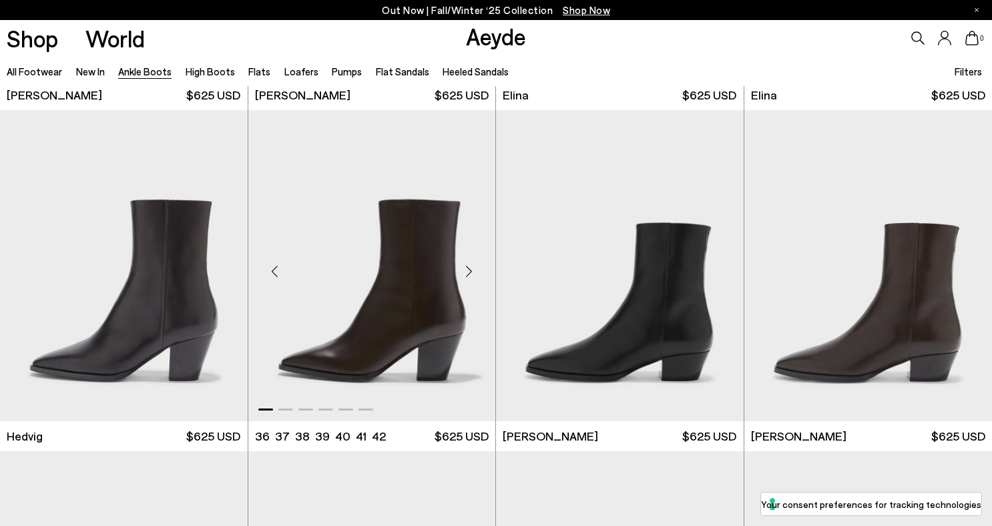
click at [467, 272] on div "Next slide" at bounding box center [469, 271] width 40 height 40
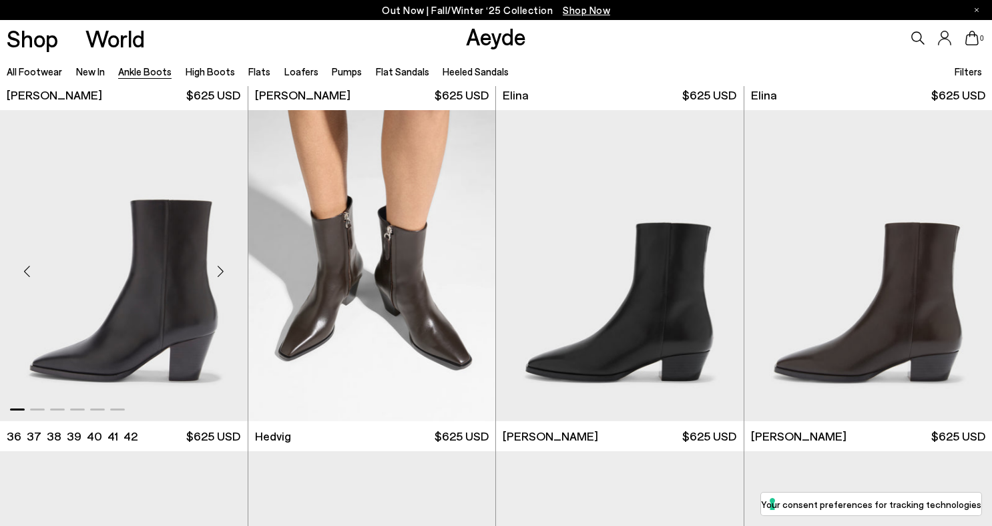
click at [222, 272] on div "Next slide" at bounding box center [221, 271] width 40 height 40
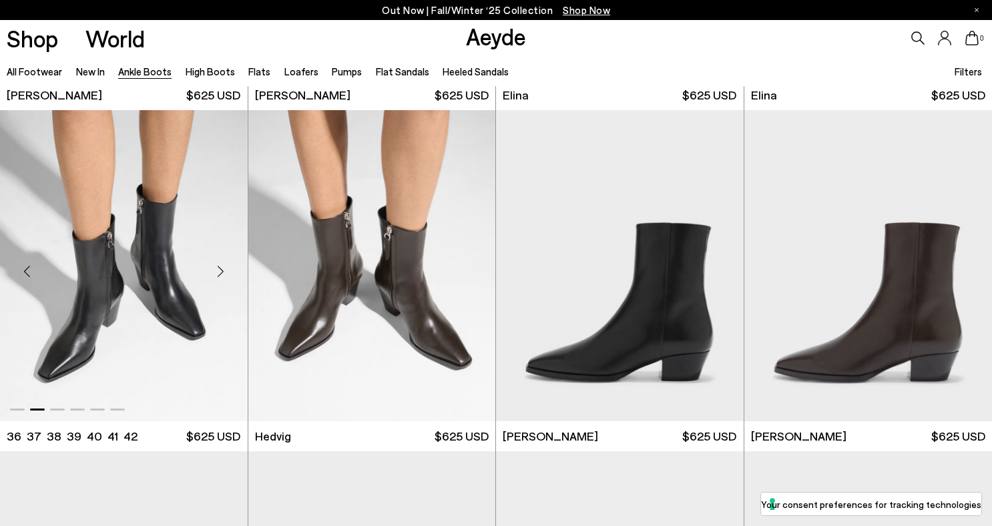
click at [222, 272] on div "Next slide" at bounding box center [221, 271] width 40 height 40
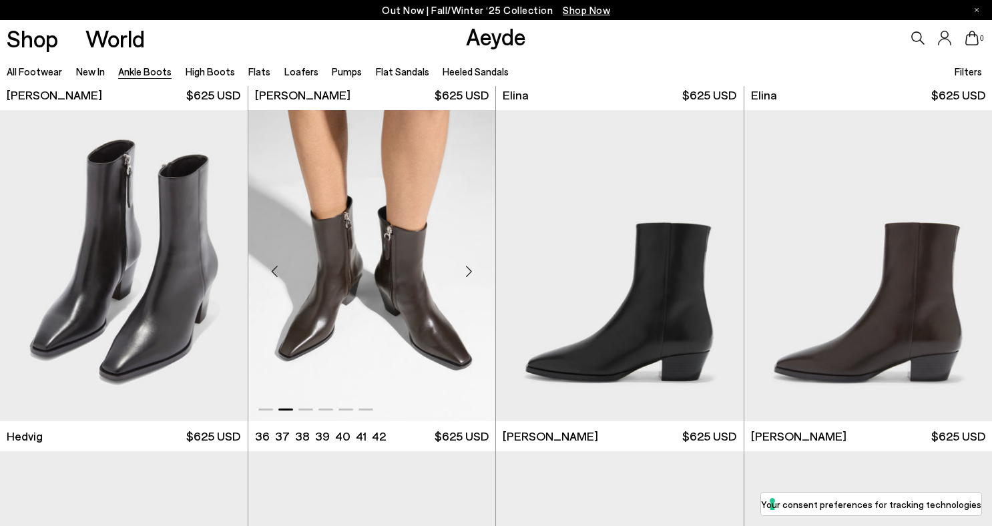
click at [466, 269] on div "Next slide" at bounding box center [469, 271] width 40 height 40
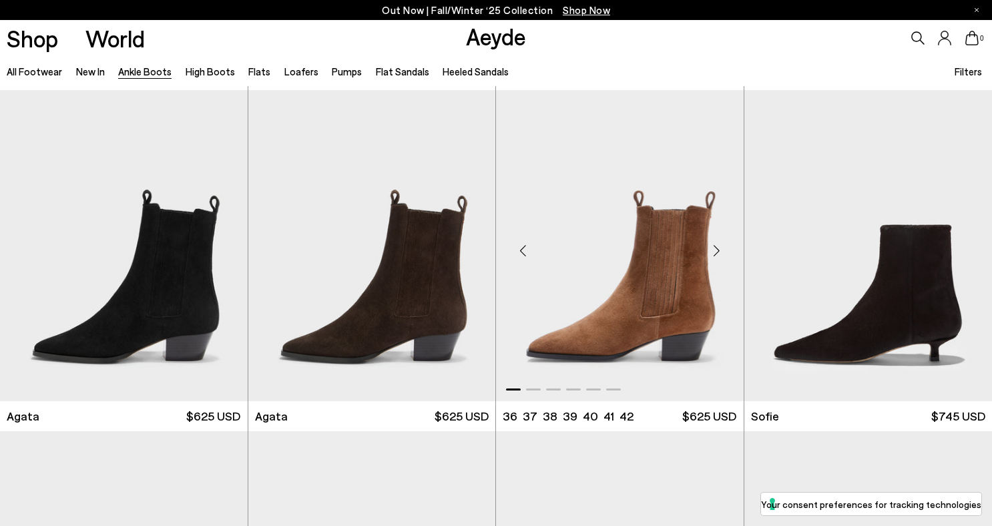
scroll to position [951, 0]
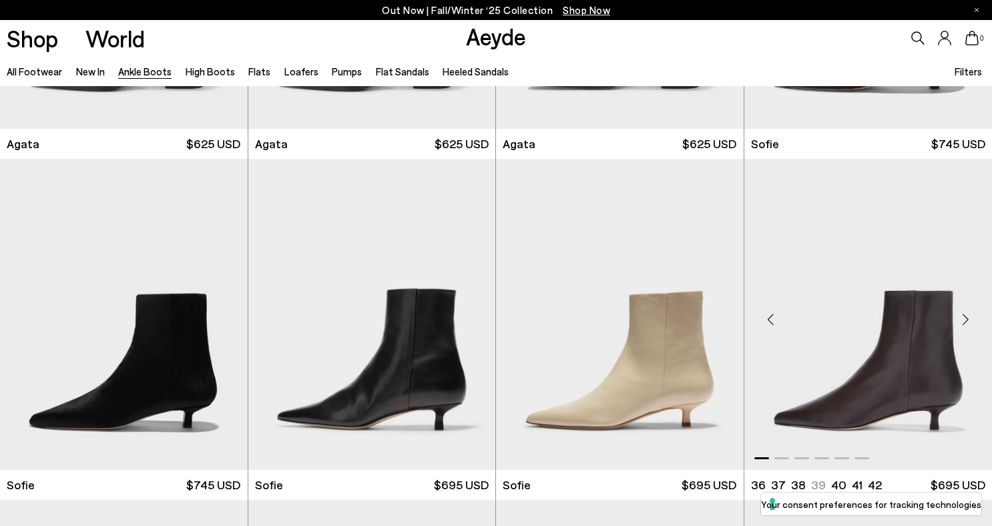
click at [965, 318] on div "Next slide" at bounding box center [965, 320] width 40 height 40
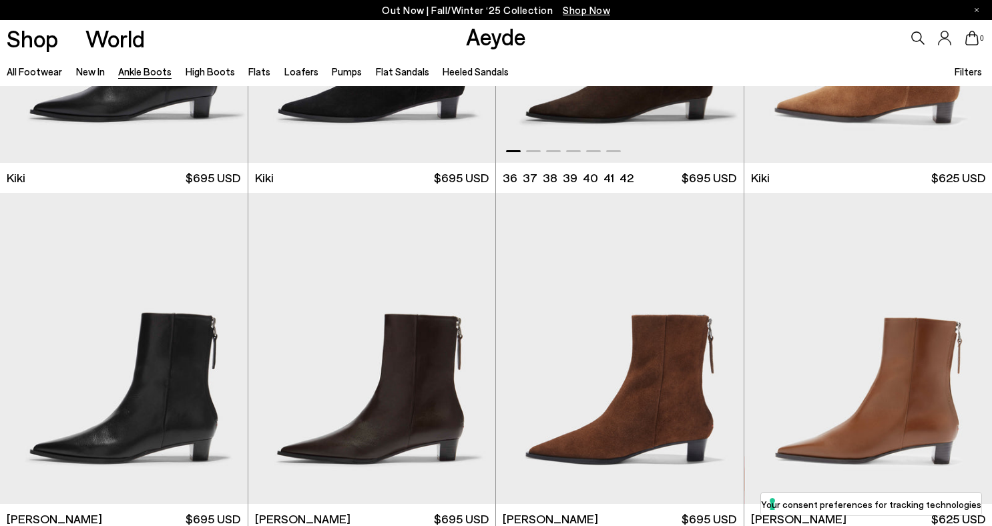
scroll to position [2086, 0]
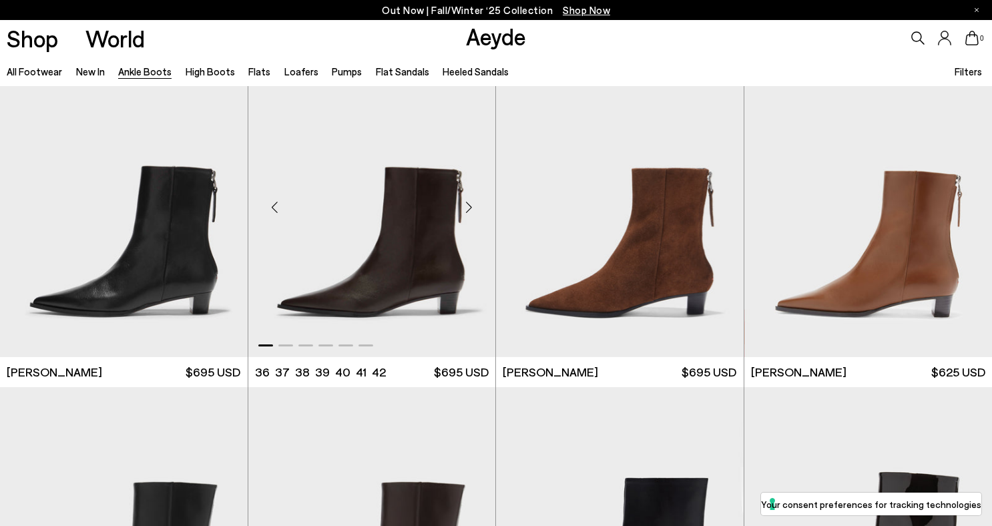
click at [467, 208] on div "Next slide" at bounding box center [469, 207] width 40 height 40
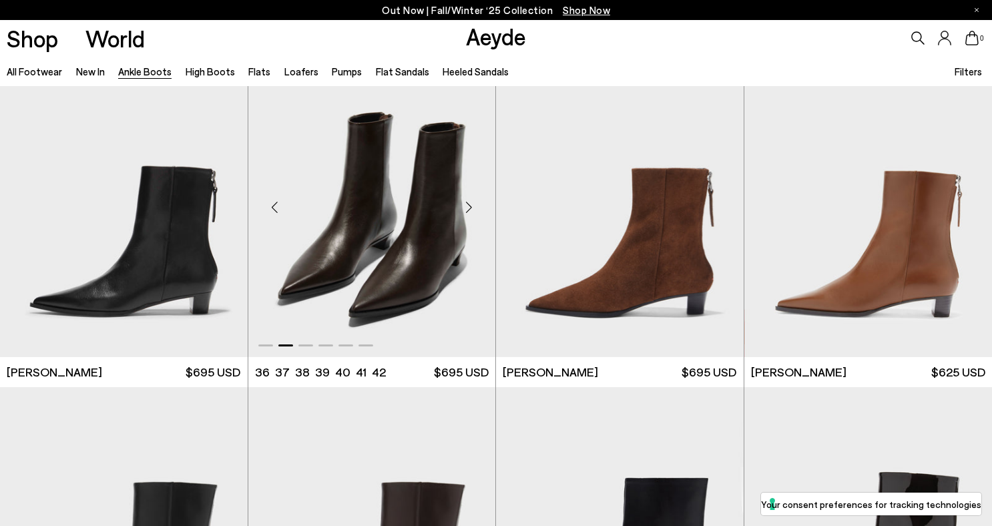
click at [467, 208] on div "Next slide" at bounding box center [469, 207] width 40 height 40
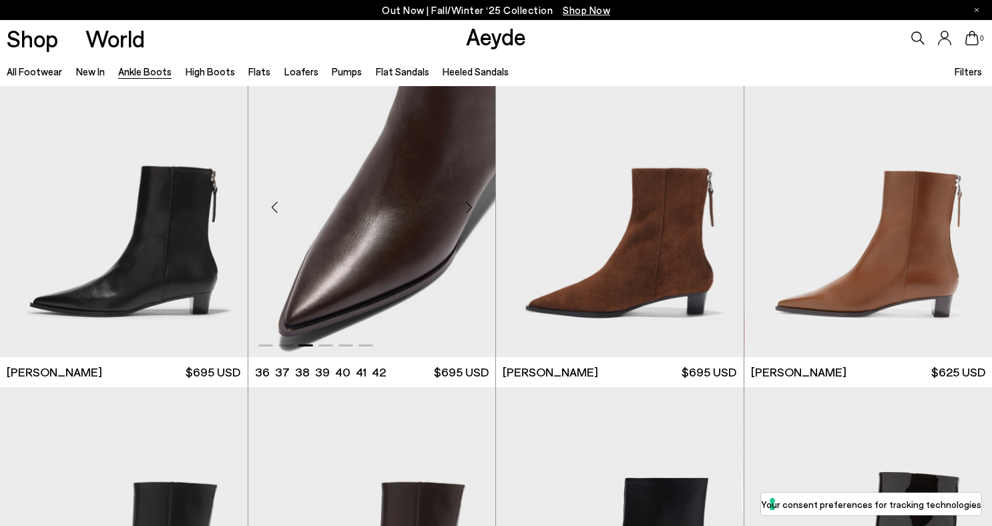
click at [467, 208] on div "Next slide" at bounding box center [469, 207] width 40 height 40
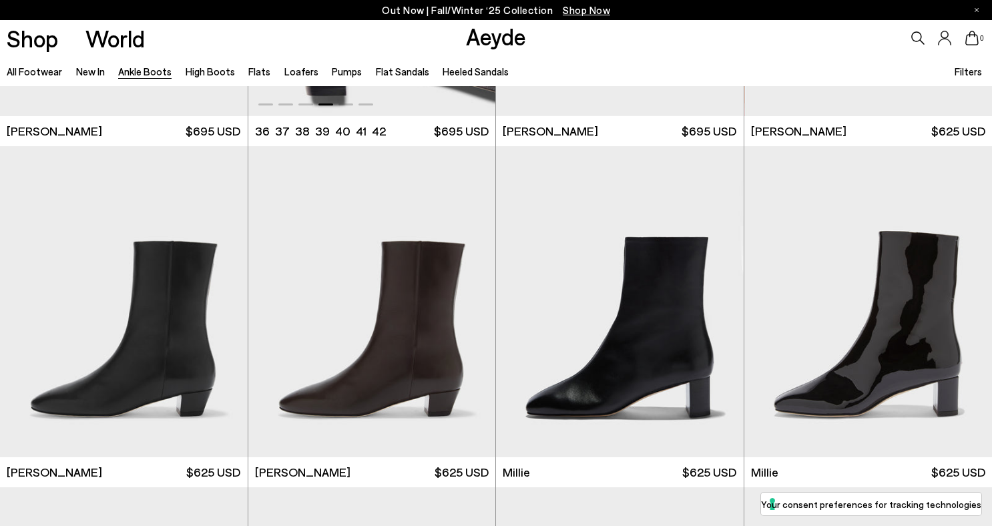
scroll to position [2342, 0]
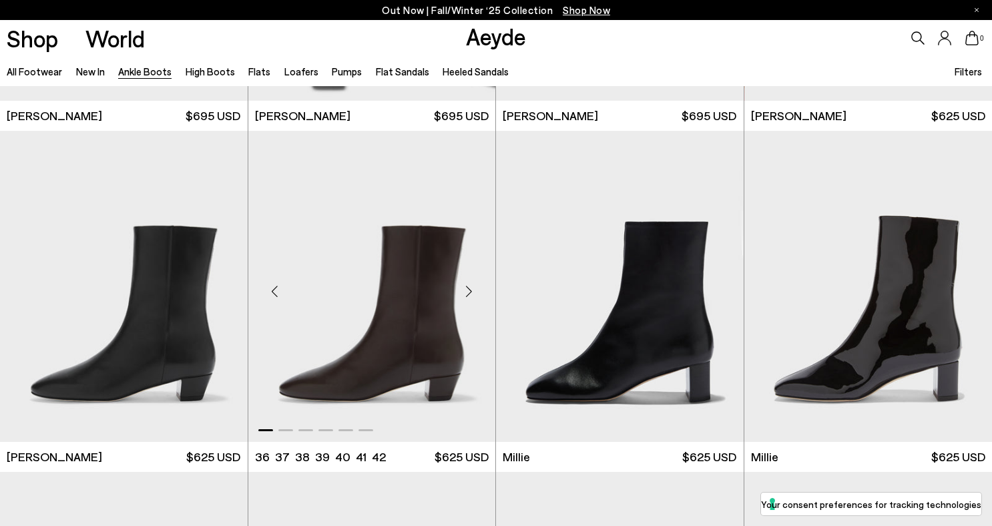
click at [464, 295] on div "Next slide" at bounding box center [469, 292] width 40 height 40
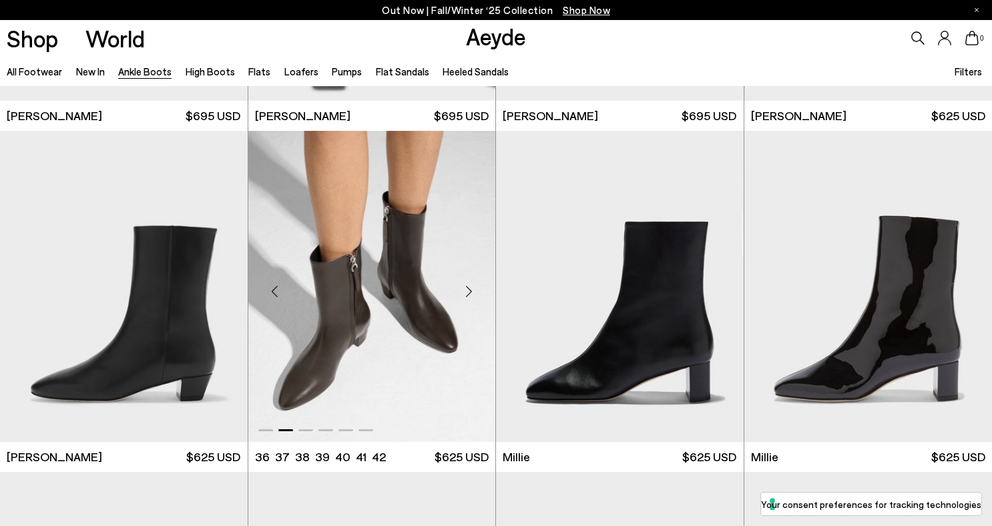
click at [469, 296] on div "Next slide" at bounding box center [469, 292] width 40 height 40
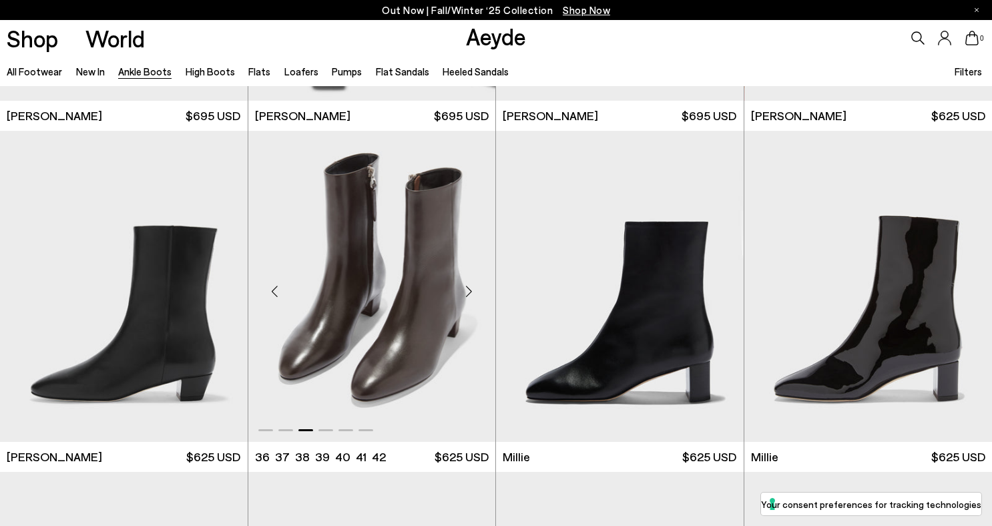
click at [468, 295] on div "Next slide" at bounding box center [469, 292] width 40 height 40
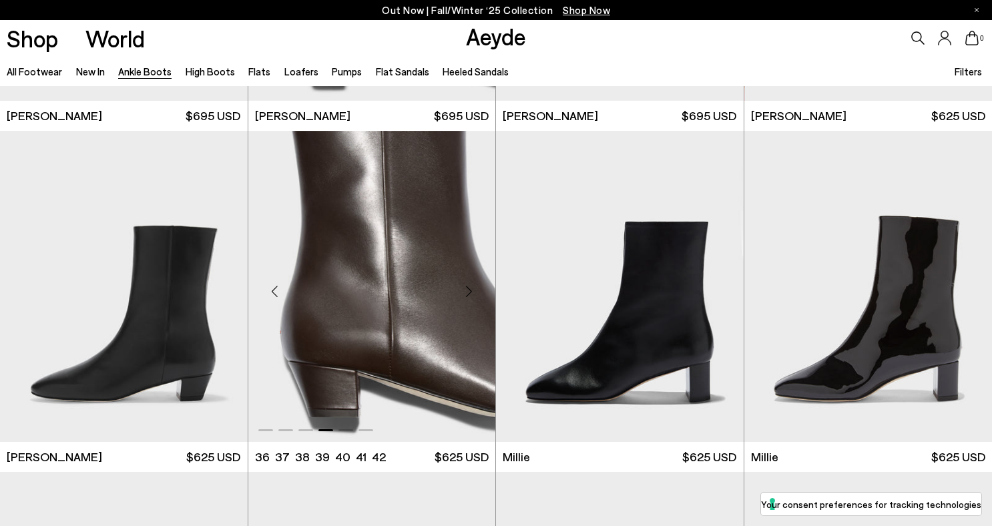
click at [468, 295] on div "Next slide" at bounding box center [469, 292] width 40 height 40
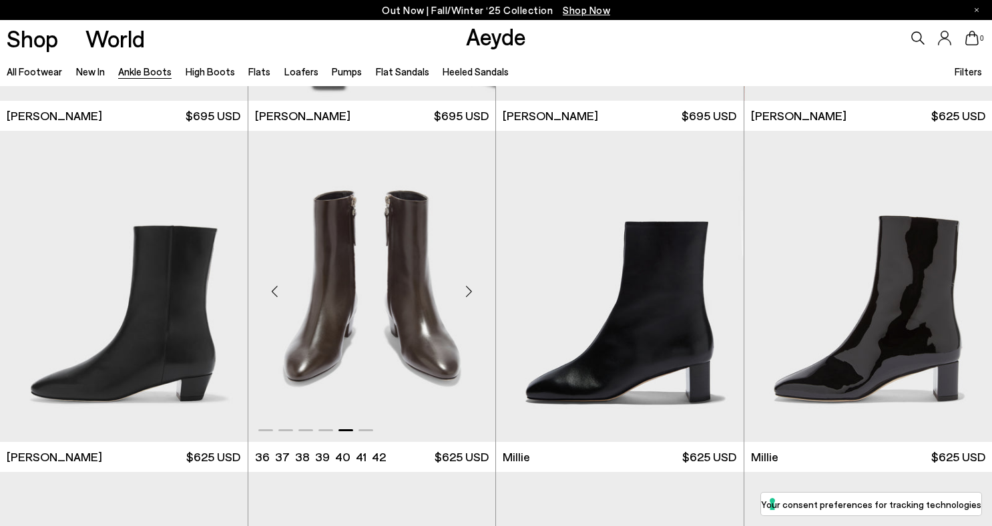
click at [348, 310] on img "5 / 6" at bounding box center [372, 286] width 248 height 311
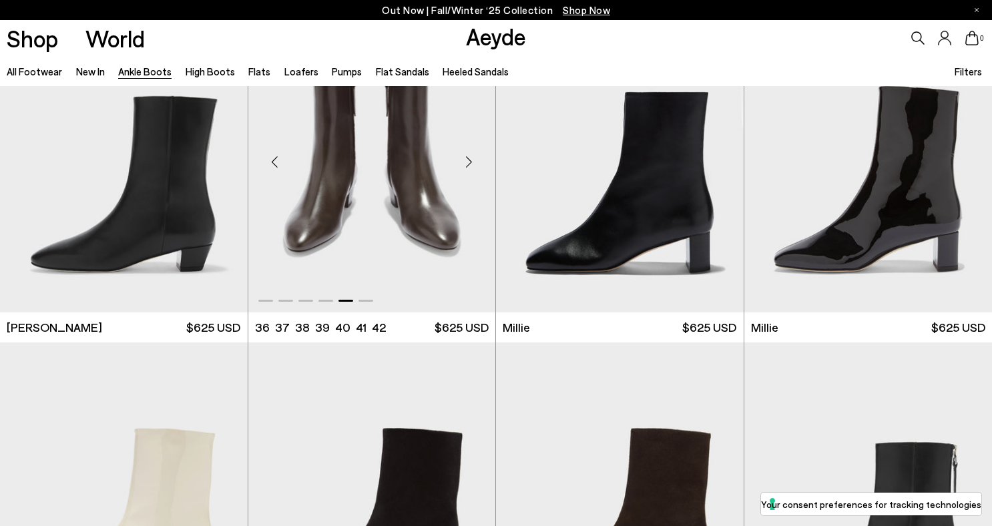
scroll to position [2472, 0]
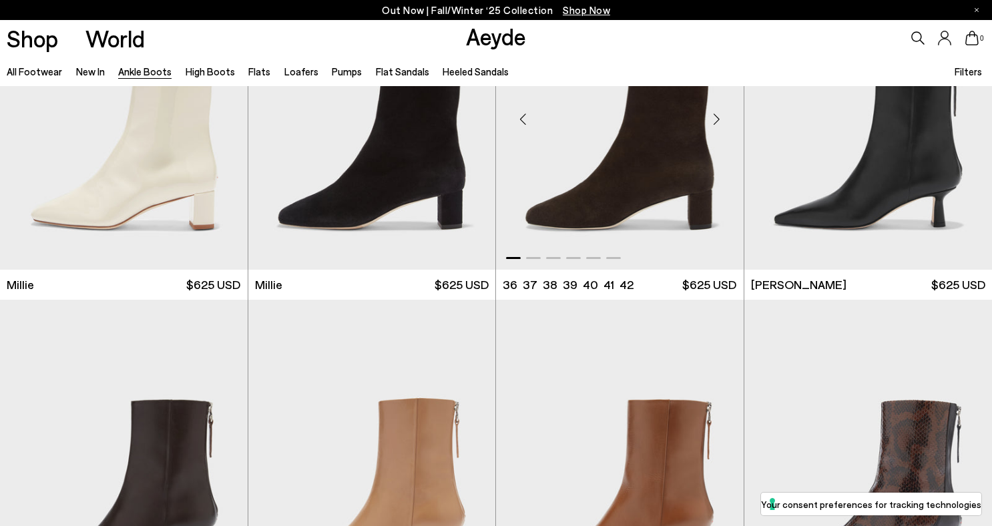
scroll to position [2776, 0]
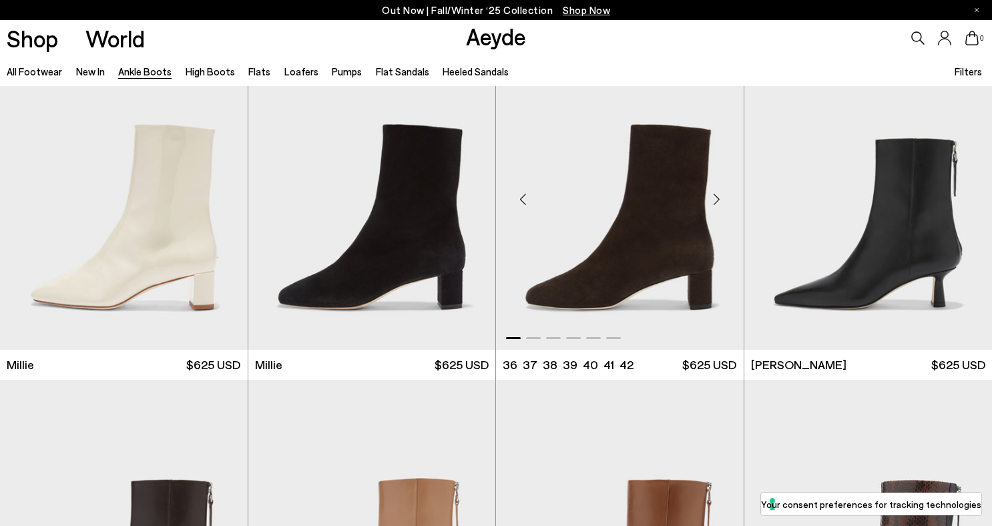
click at [719, 202] on div "Next slide" at bounding box center [717, 200] width 40 height 40
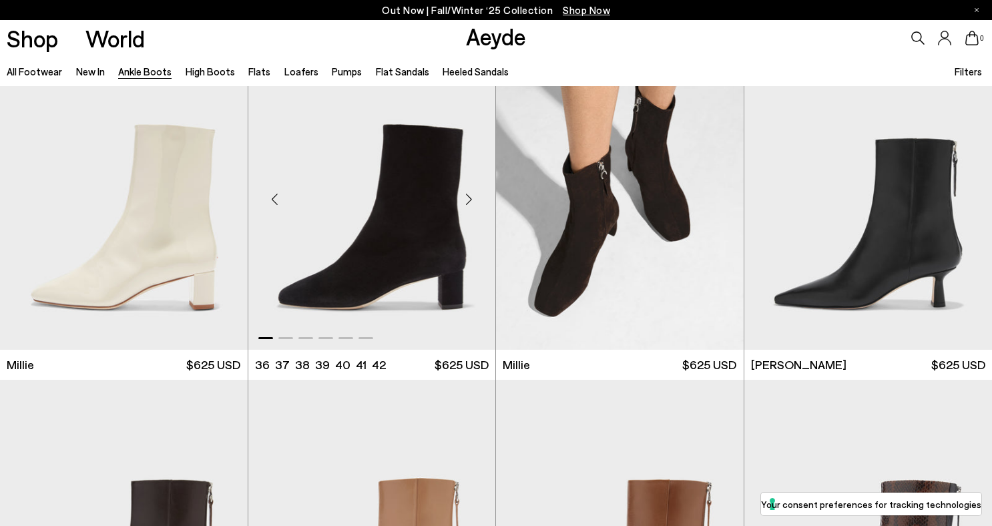
scroll to position [3131, 0]
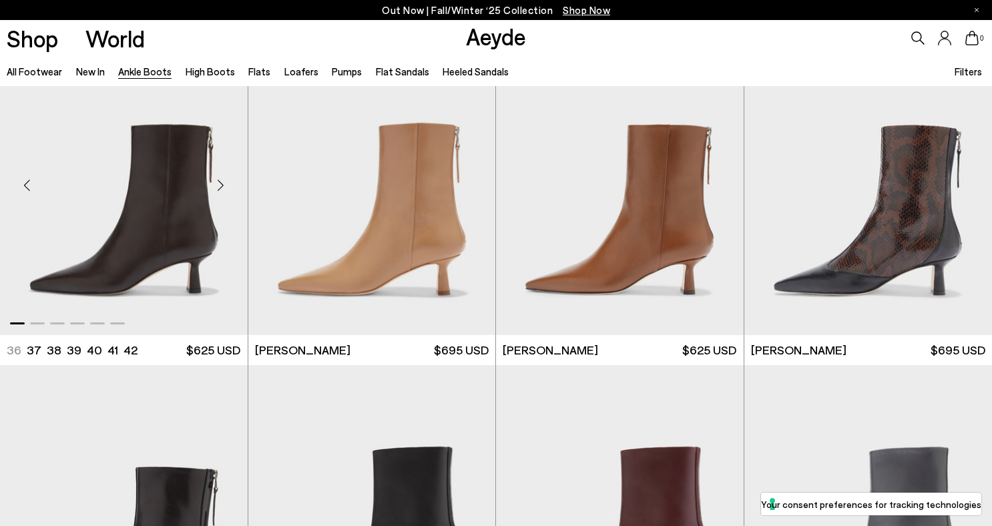
click at [224, 185] on div "Next slide" at bounding box center [221, 186] width 40 height 40
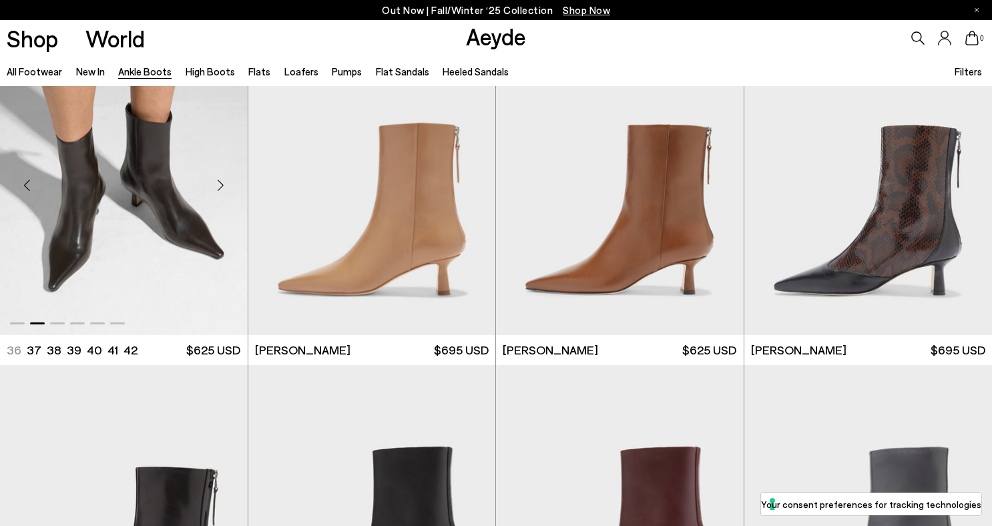
click at [224, 185] on div "Next slide" at bounding box center [221, 186] width 40 height 40
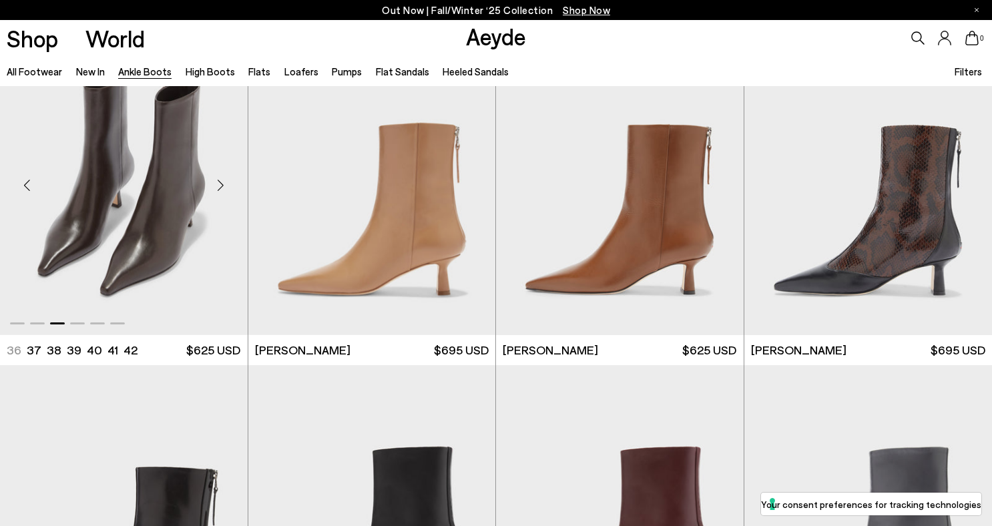
click at [224, 185] on div "Next slide" at bounding box center [221, 186] width 40 height 40
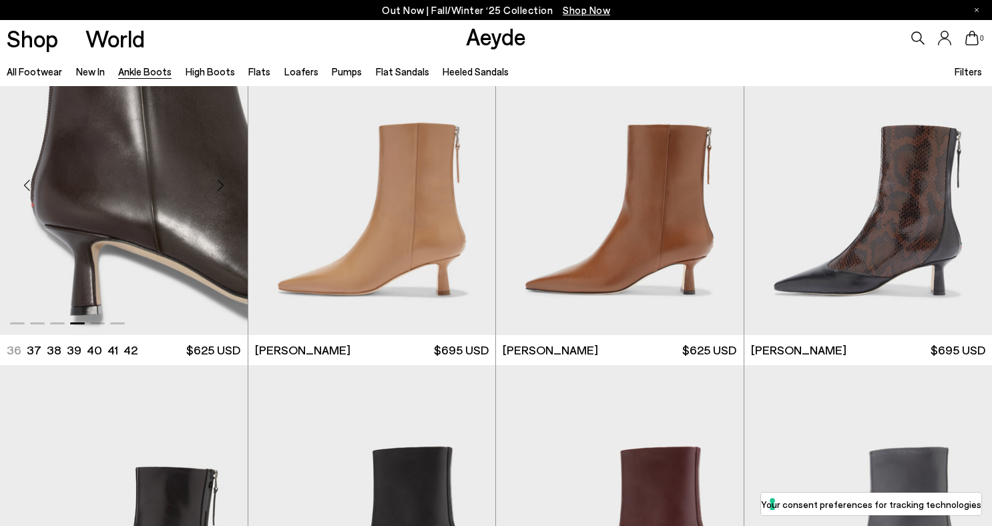
click at [220, 189] on div "Next slide" at bounding box center [221, 186] width 40 height 40
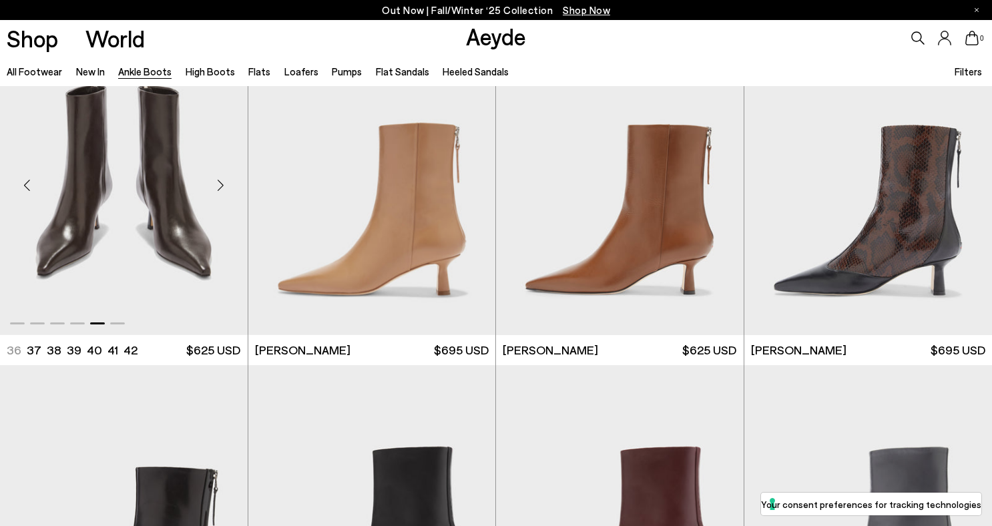
click at [142, 186] on img "5 / 6" at bounding box center [124, 180] width 248 height 311
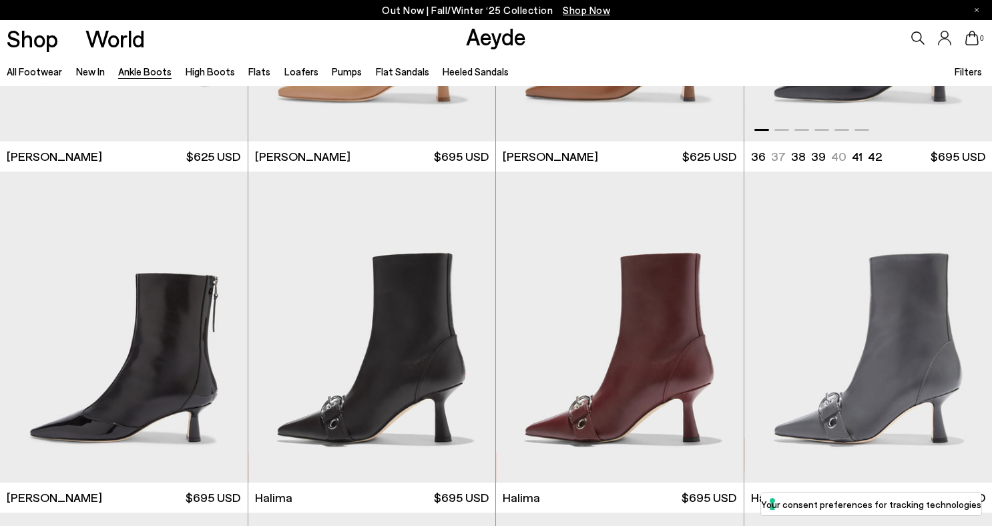
scroll to position [3374, 0]
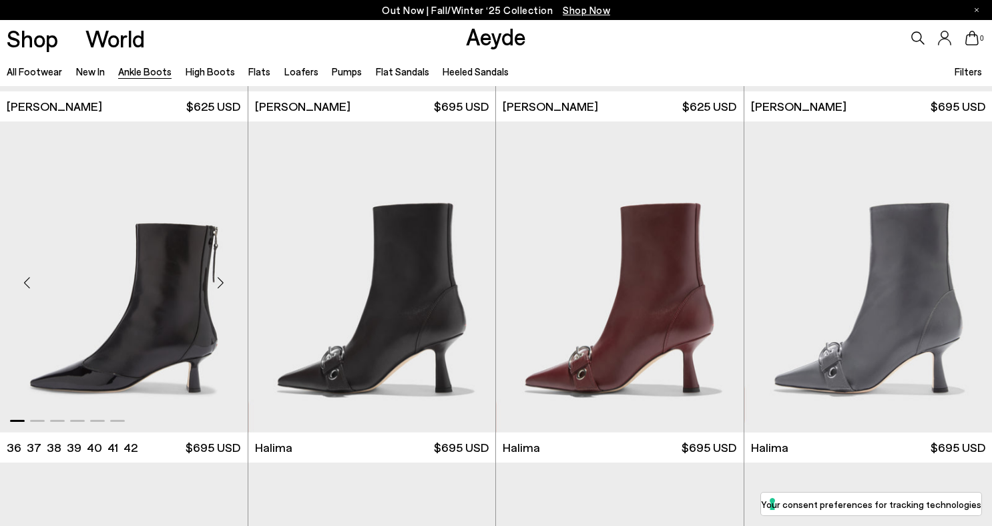
click at [220, 284] on div "Next slide" at bounding box center [221, 282] width 40 height 40
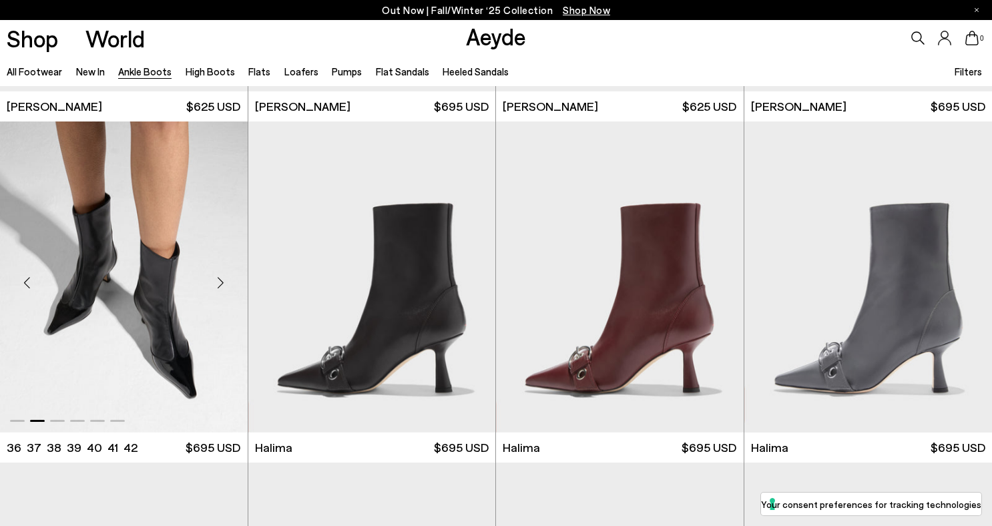
click at [220, 284] on div "Next slide" at bounding box center [221, 282] width 40 height 40
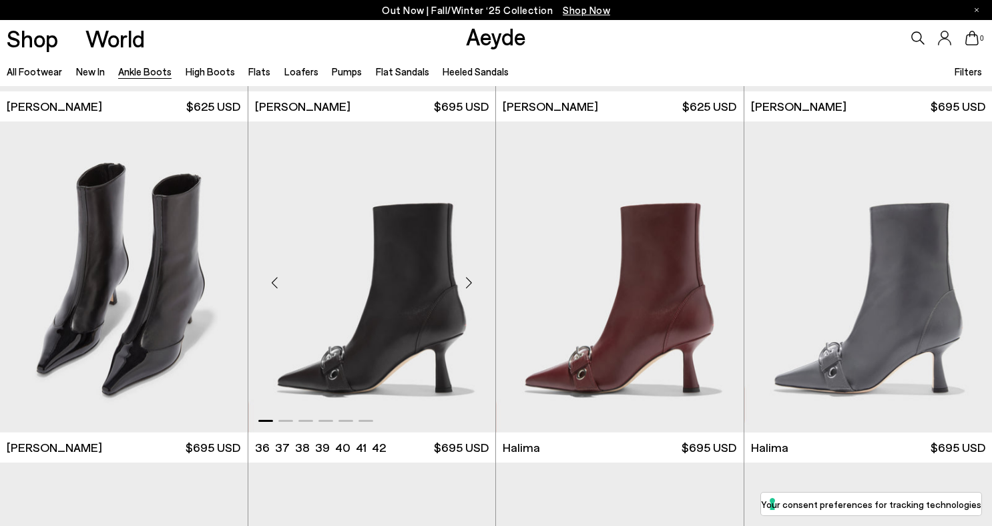
click at [473, 286] on div "Next slide" at bounding box center [469, 282] width 40 height 40
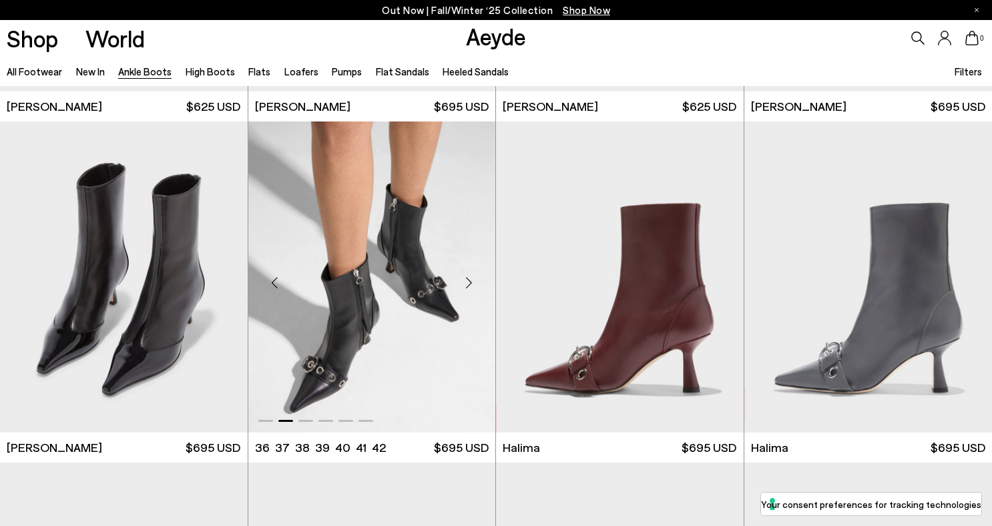
click at [473, 286] on div "Next slide" at bounding box center [469, 282] width 40 height 40
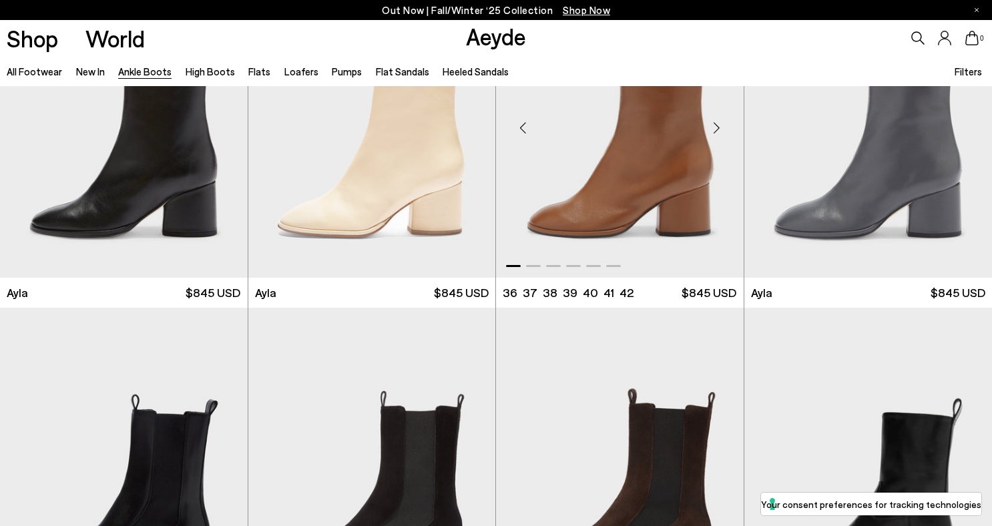
scroll to position [3567, 0]
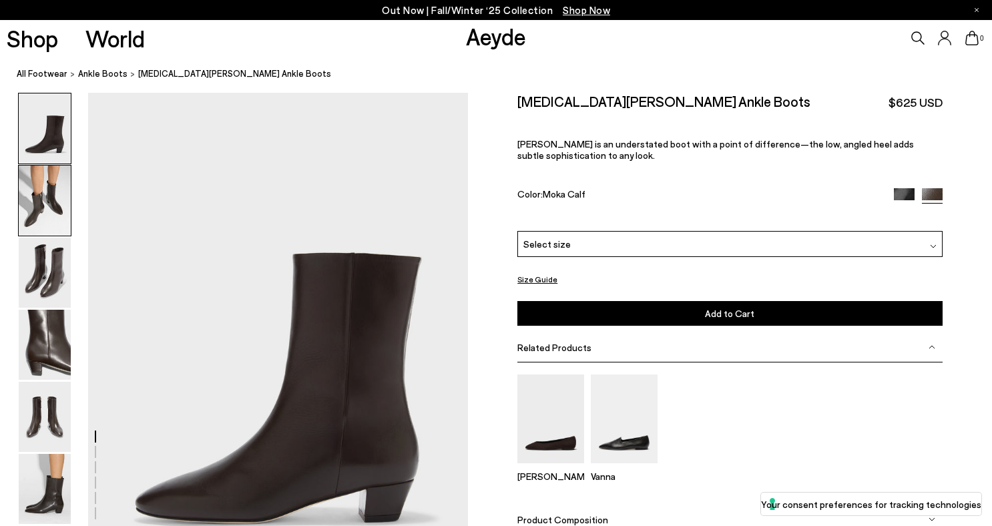
click at [29, 194] on img at bounding box center [45, 201] width 52 height 70
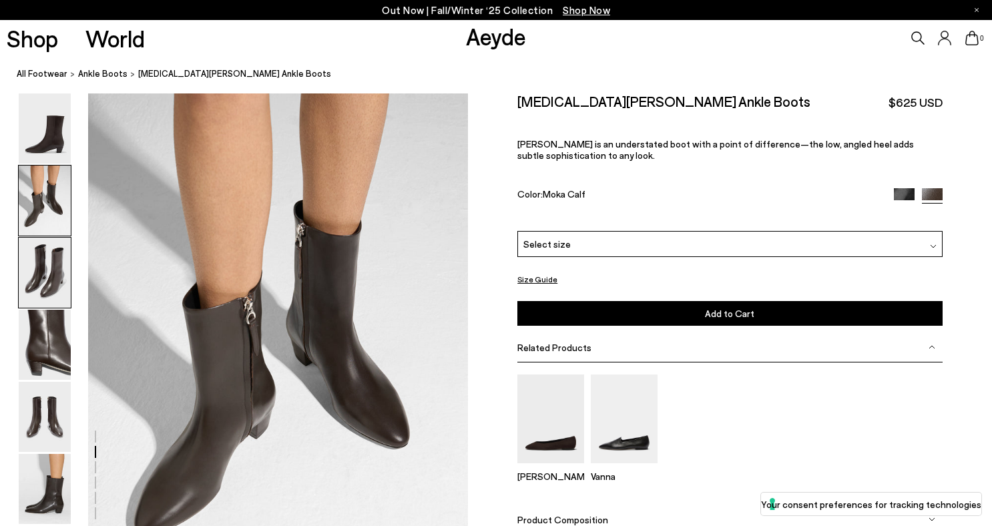
scroll to position [509, 0]
click at [42, 293] on img at bounding box center [45, 273] width 52 height 70
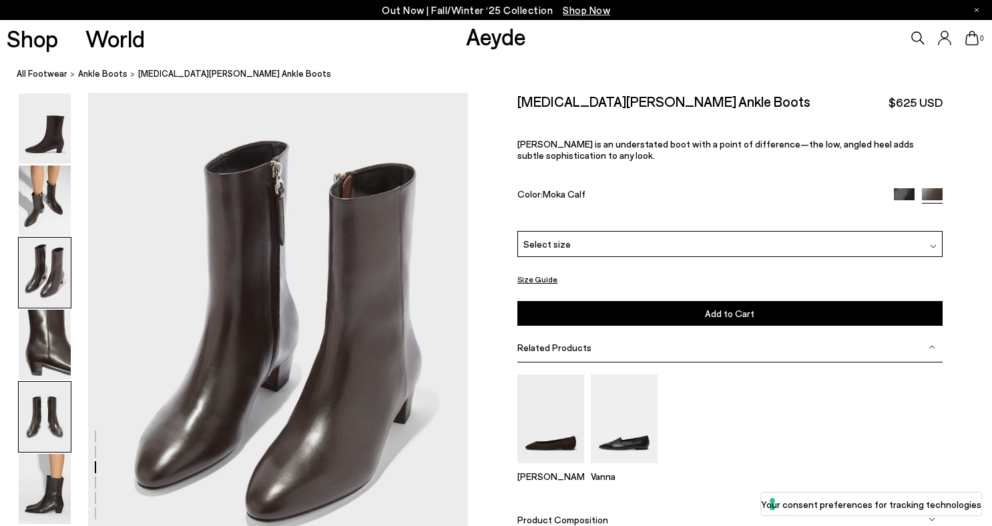
click at [55, 387] on img at bounding box center [45, 417] width 52 height 70
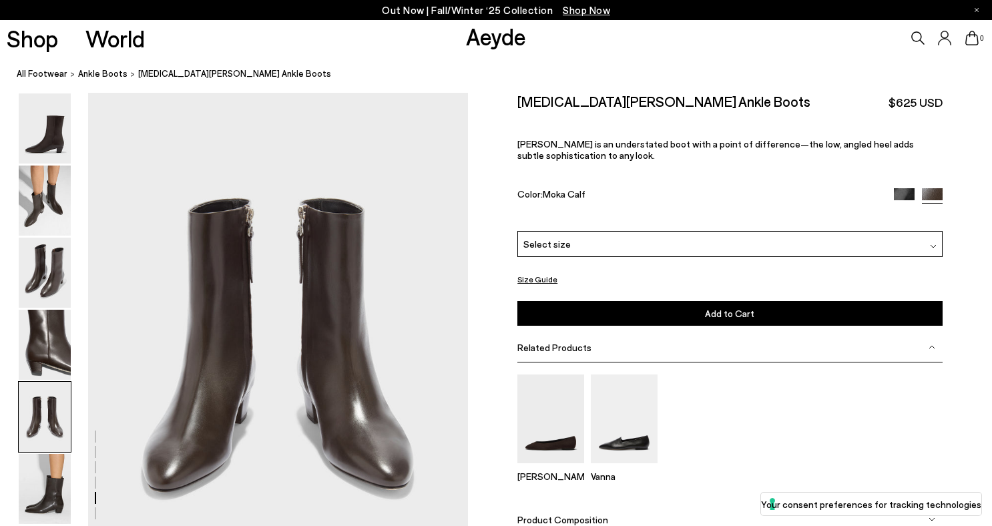
click at [57, 427] on img at bounding box center [45, 417] width 52 height 70
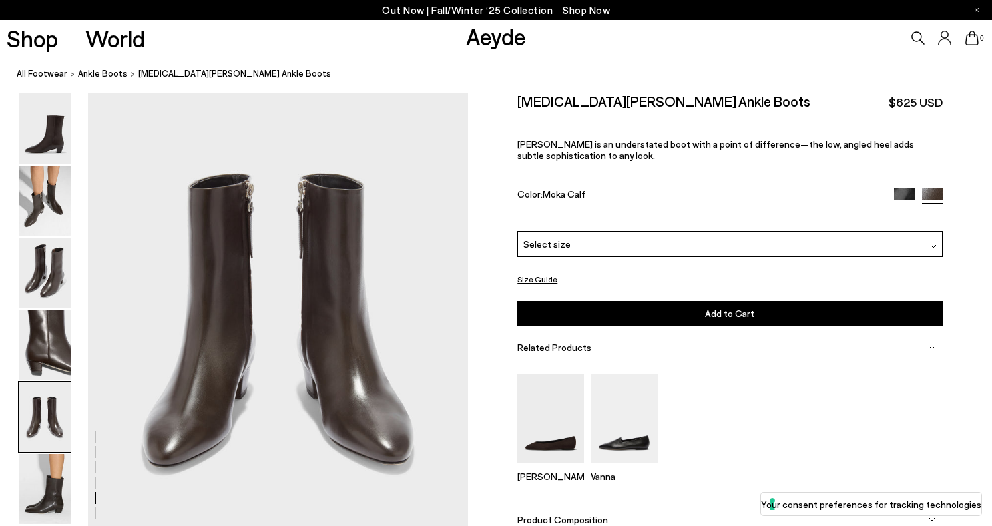
scroll to position [2062, 0]
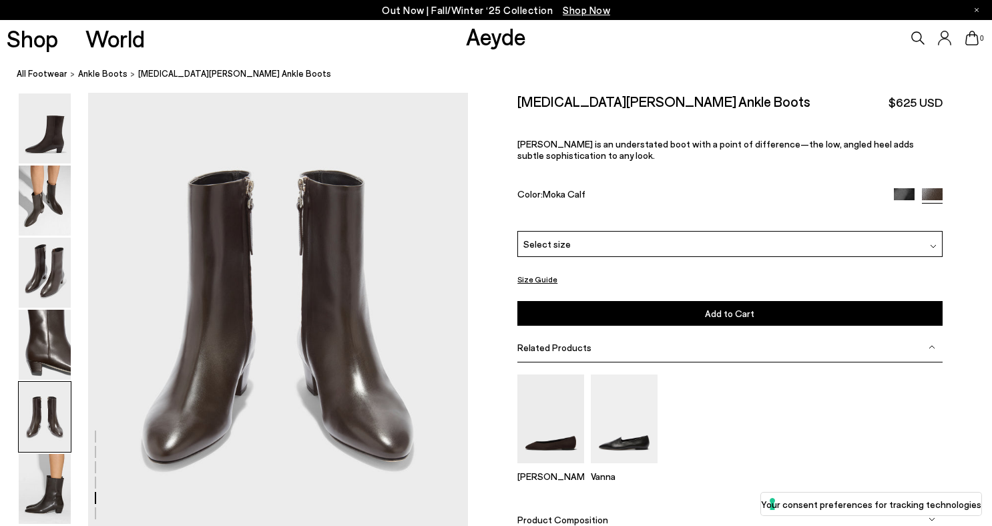
click at [580, 248] on div "Select size" at bounding box center [729, 244] width 425 height 26
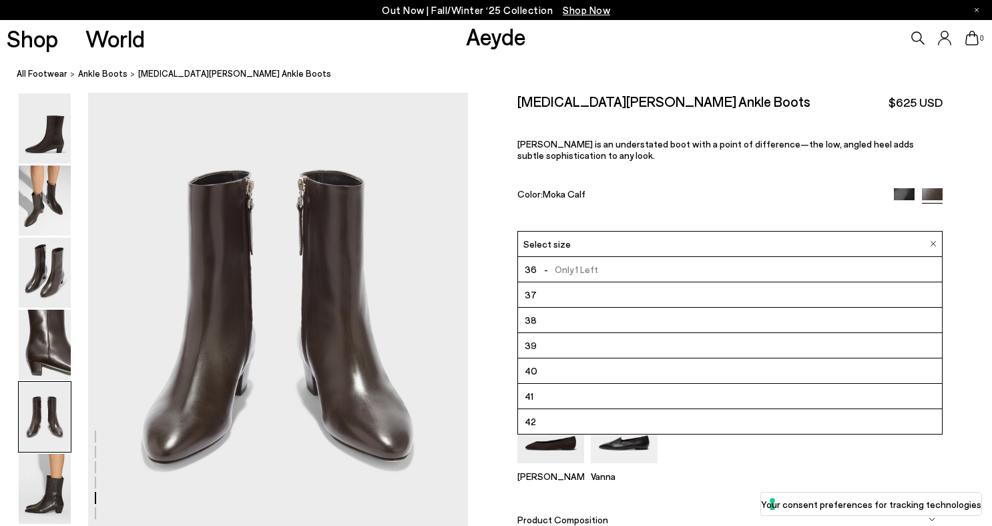
click at [590, 213] on div "[MEDICAL_DATA][PERSON_NAME] Ankle Boots $625 USD [PERSON_NAME] is an understate…" at bounding box center [729, 162] width 425 height 138
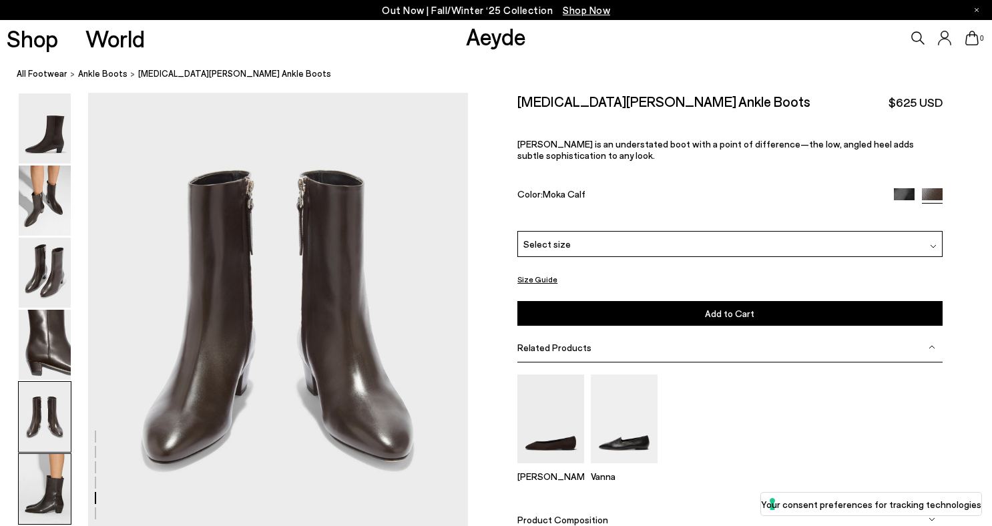
click at [33, 481] on img at bounding box center [45, 489] width 52 height 70
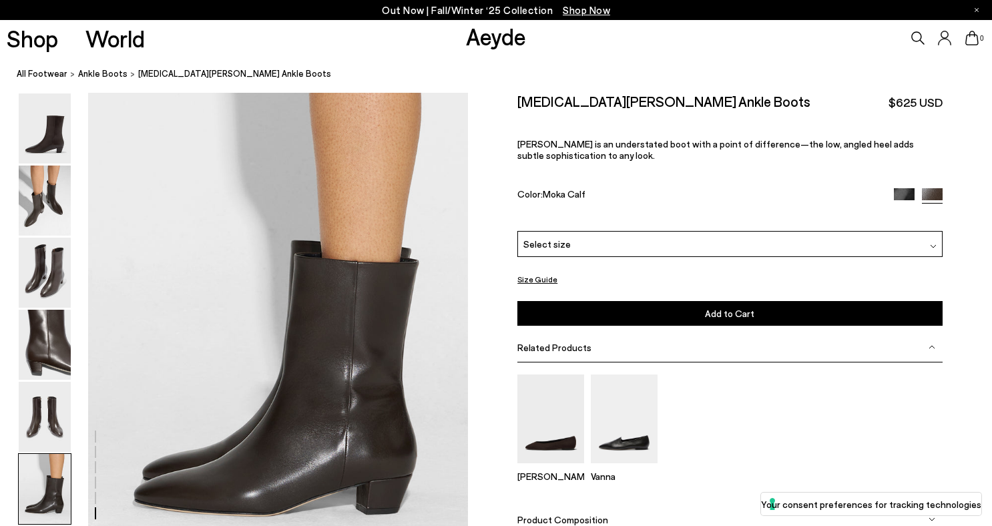
scroll to position [2634, 0]
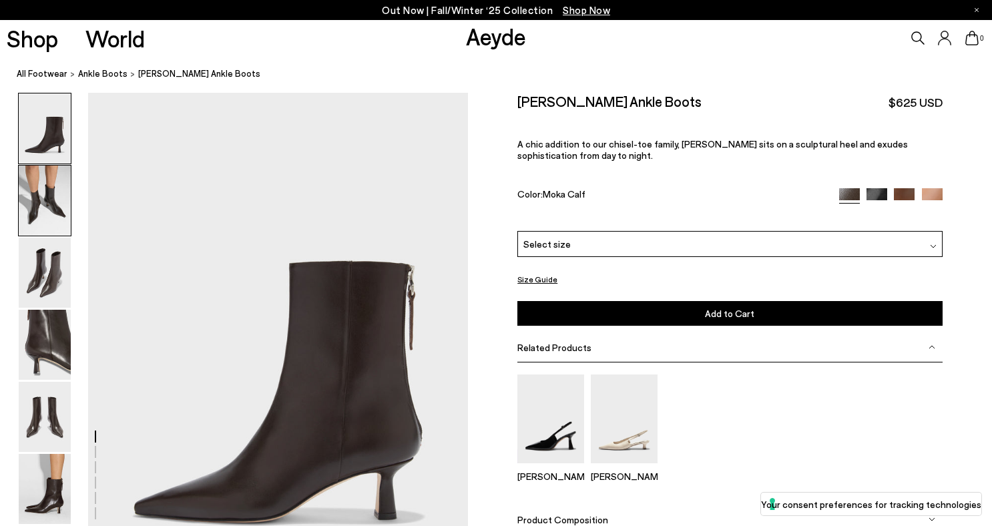
click at [19, 215] on img at bounding box center [45, 201] width 52 height 70
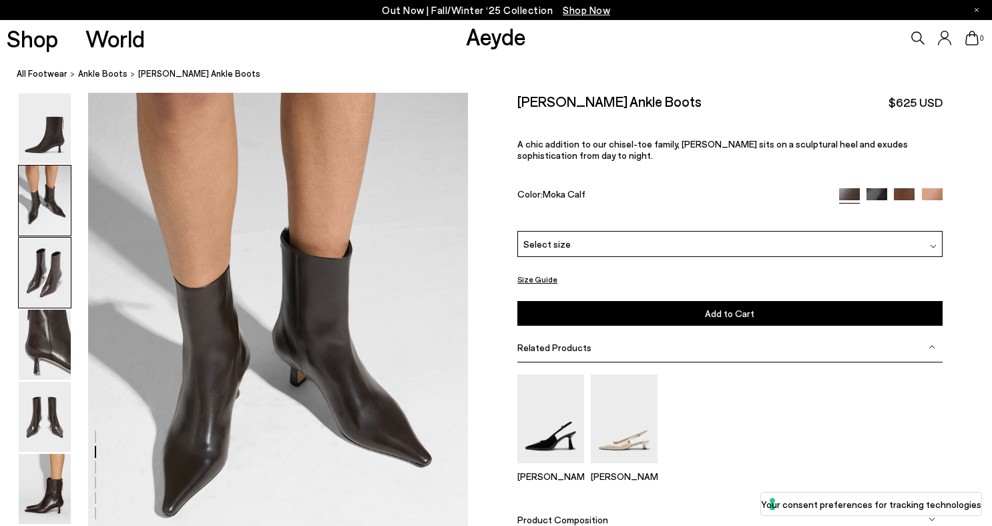
click at [43, 306] on img at bounding box center [45, 273] width 52 height 70
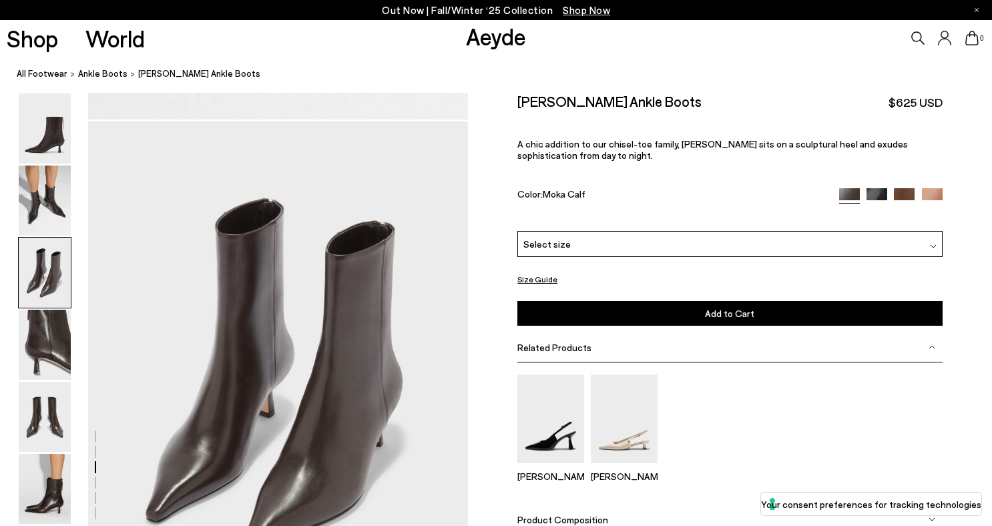
scroll to position [1017, 0]
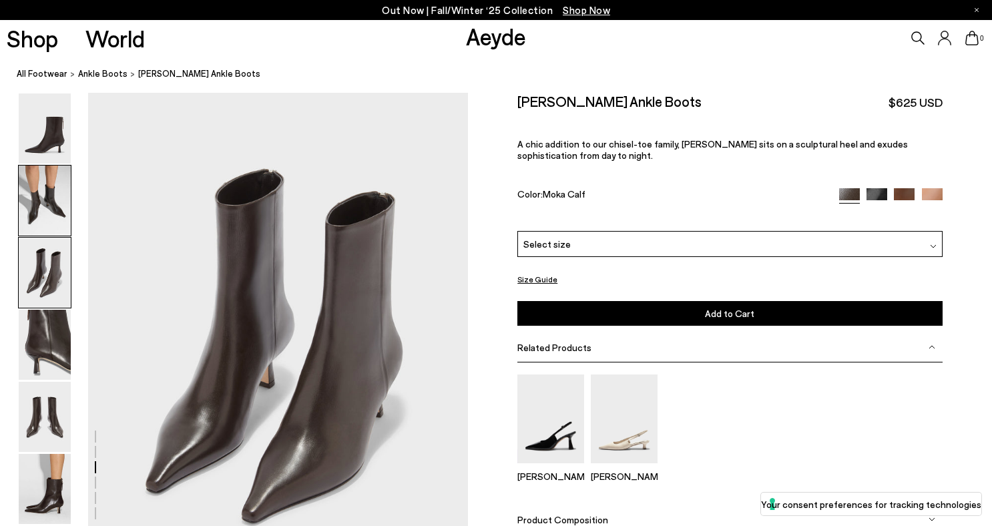
click at [58, 180] on img at bounding box center [45, 201] width 52 height 70
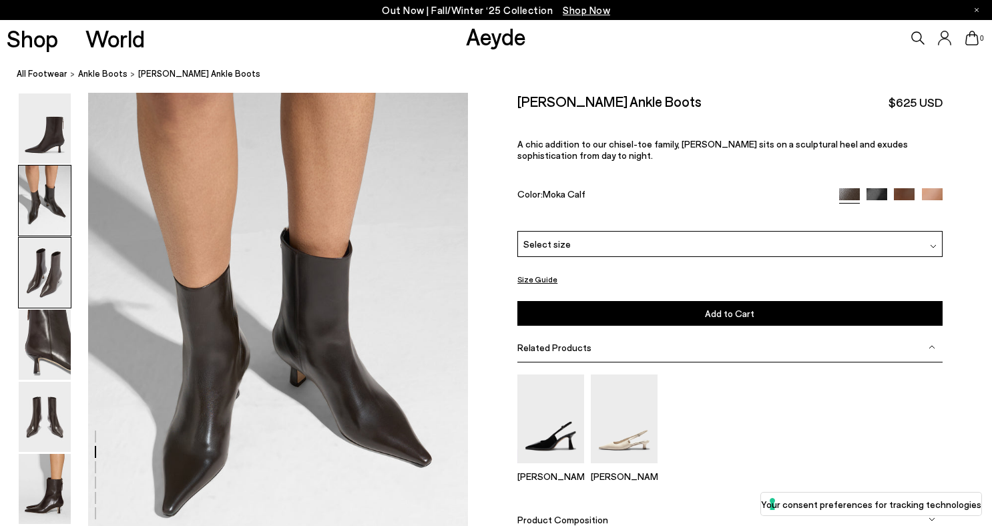
click at [57, 266] on img at bounding box center [45, 273] width 52 height 70
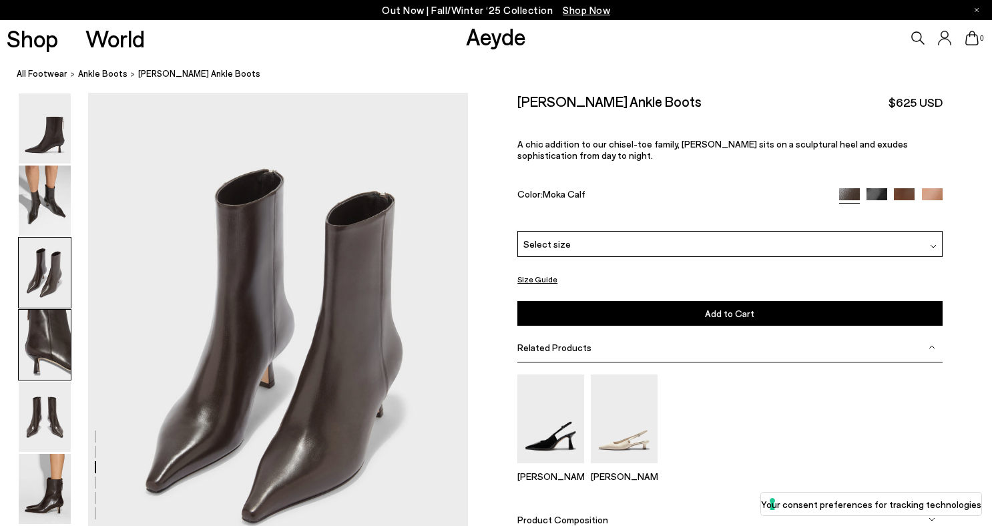
click at [60, 318] on img at bounding box center [45, 345] width 52 height 70
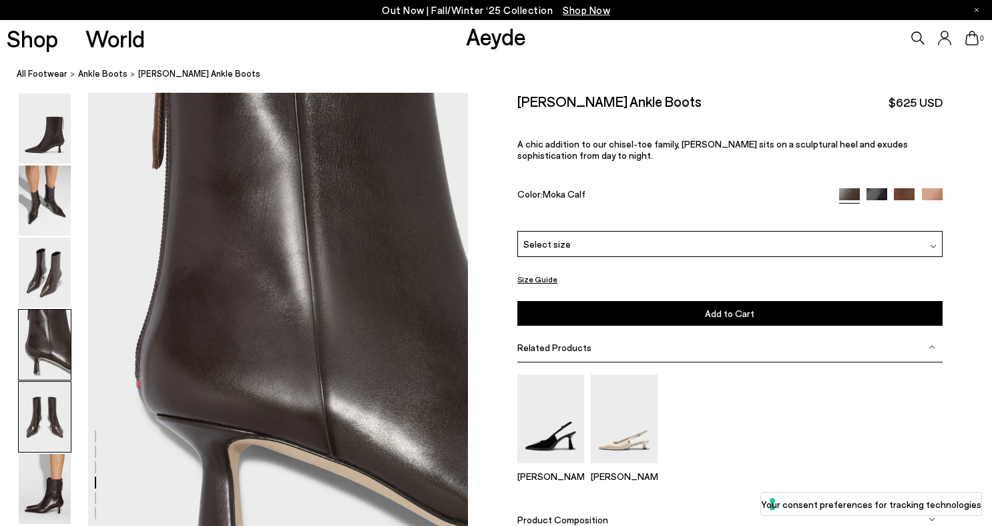
click at [58, 393] on img at bounding box center [45, 417] width 52 height 70
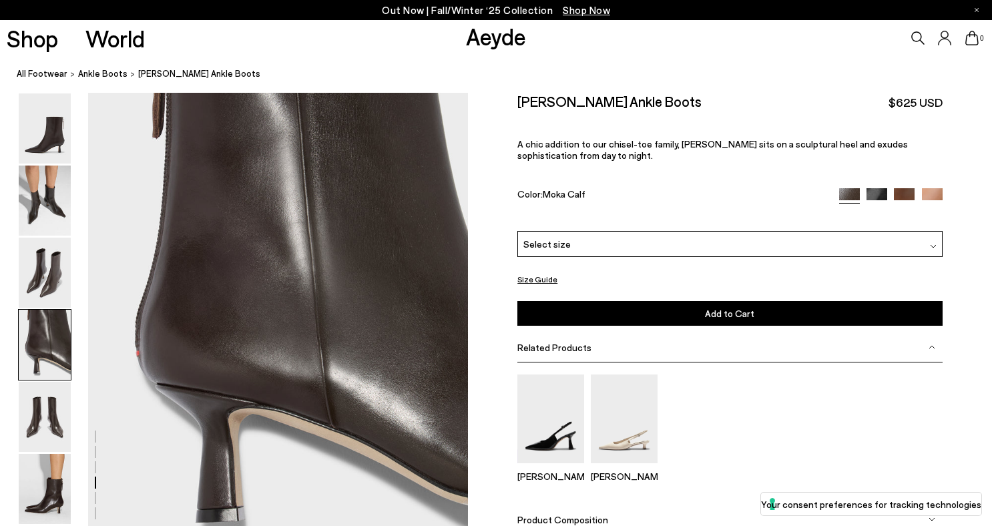
scroll to position [1262, 1]
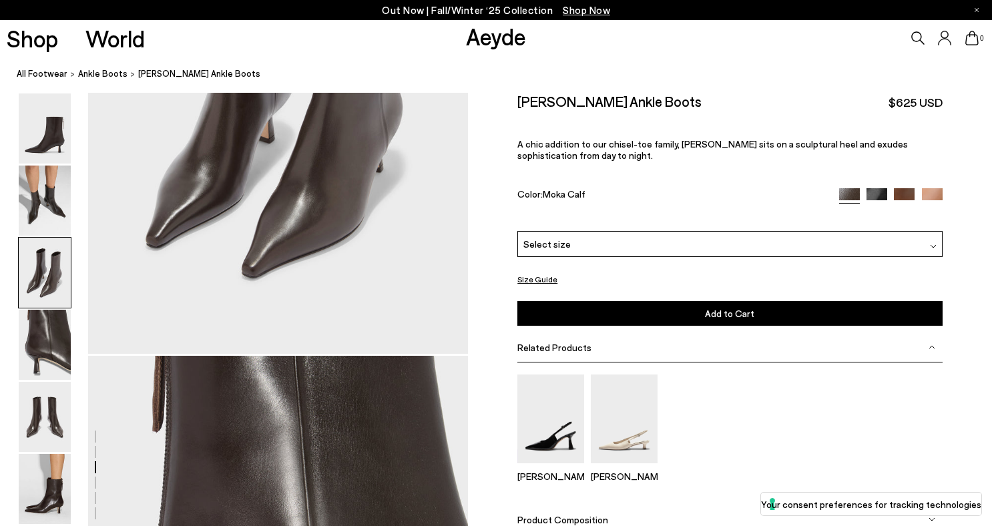
click at [557, 251] on span "Select size" at bounding box center [546, 244] width 47 height 14
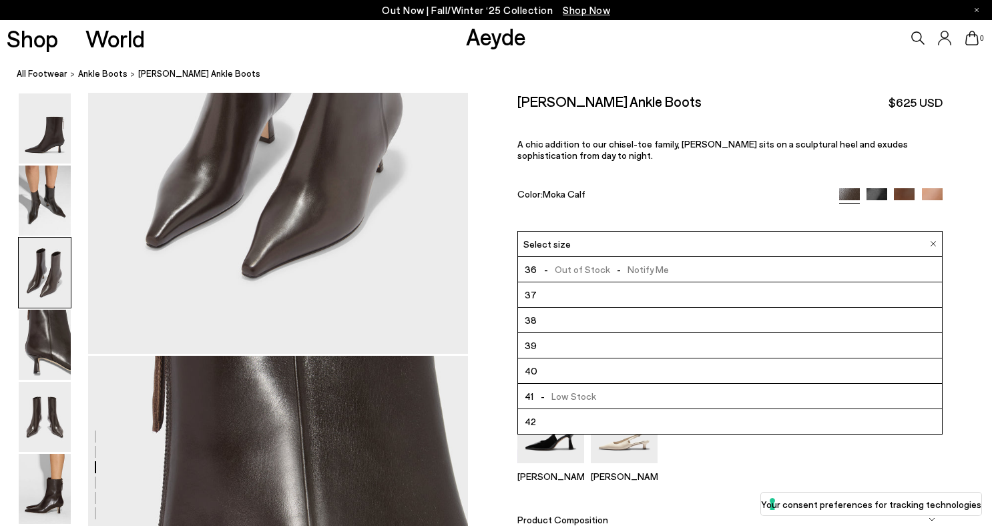
click at [619, 176] on div "Rowan Chiseled Ankle Boots $625 USD A chic addition to our chisel-toe family, R…" at bounding box center [729, 162] width 425 height 138
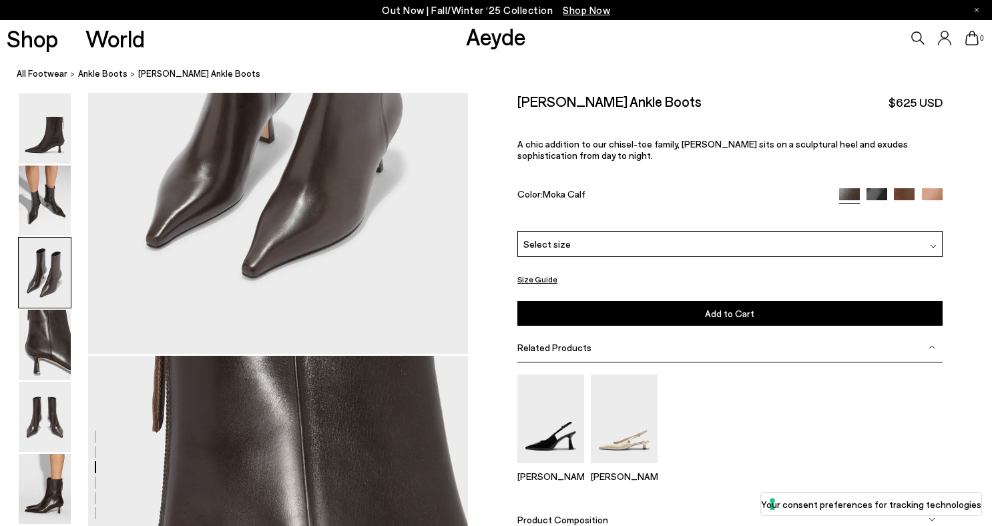
click at [881, 200] on link at bounding box center [876, 194] width 21 height 12
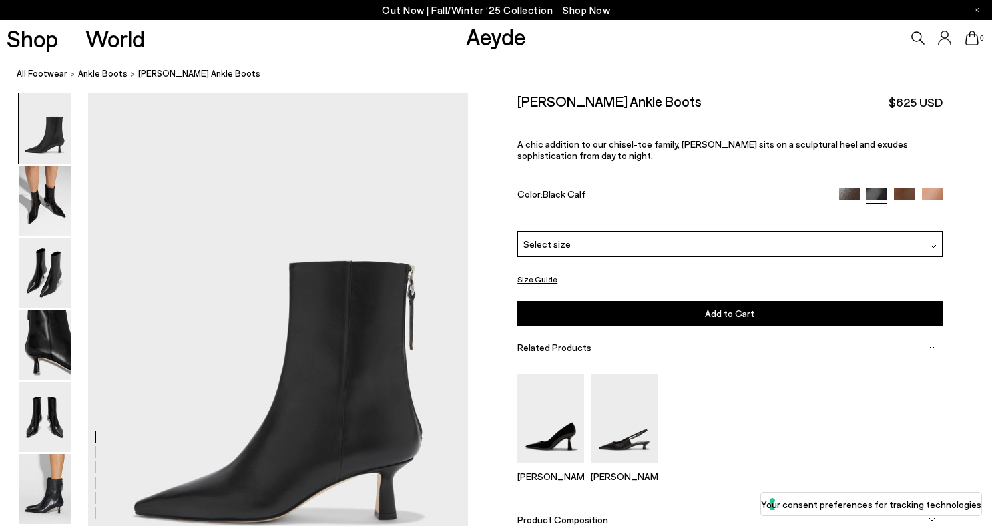
click at [912, 198] on img at bounding box center [904, 198] width 21 height 21
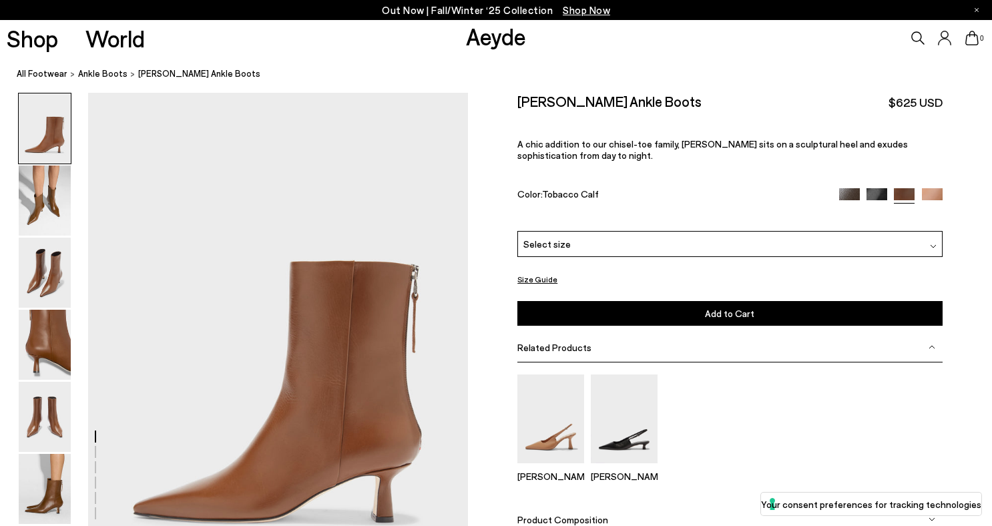
click at [937, 200] on img at bounding box center [932, 198] width 21 height 21
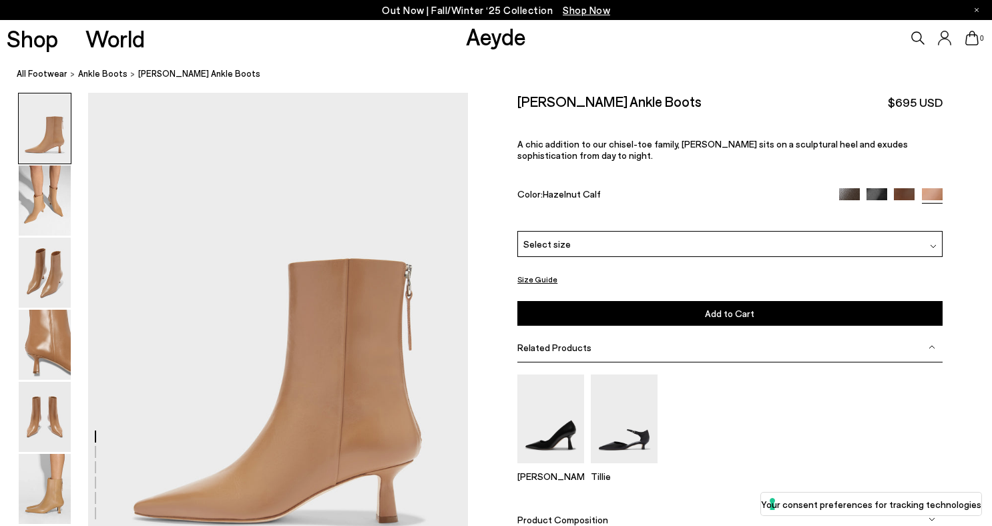
click at [905, 193] on img at bounding box center [904, 198] width 21 height 21
